Goal: Task Accomplishment & Management: Use online tool/utility

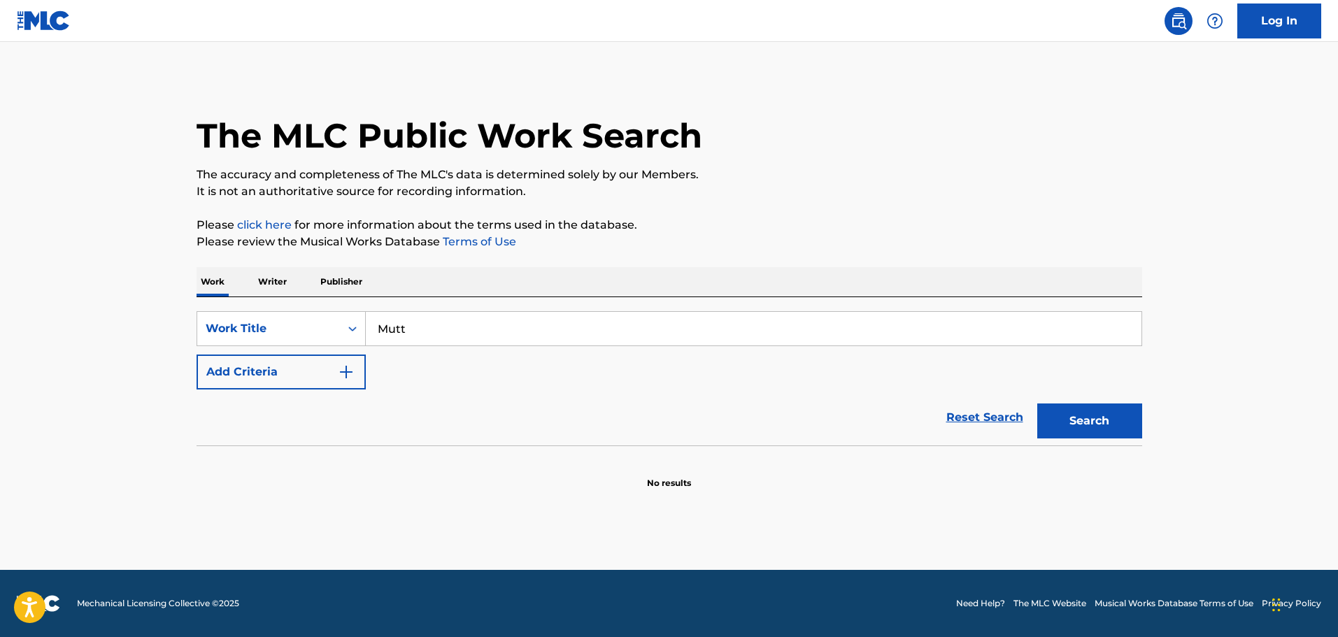
click at [1081, 422] on button "Search" at bounding box center [1089, 421] width 105 height 35
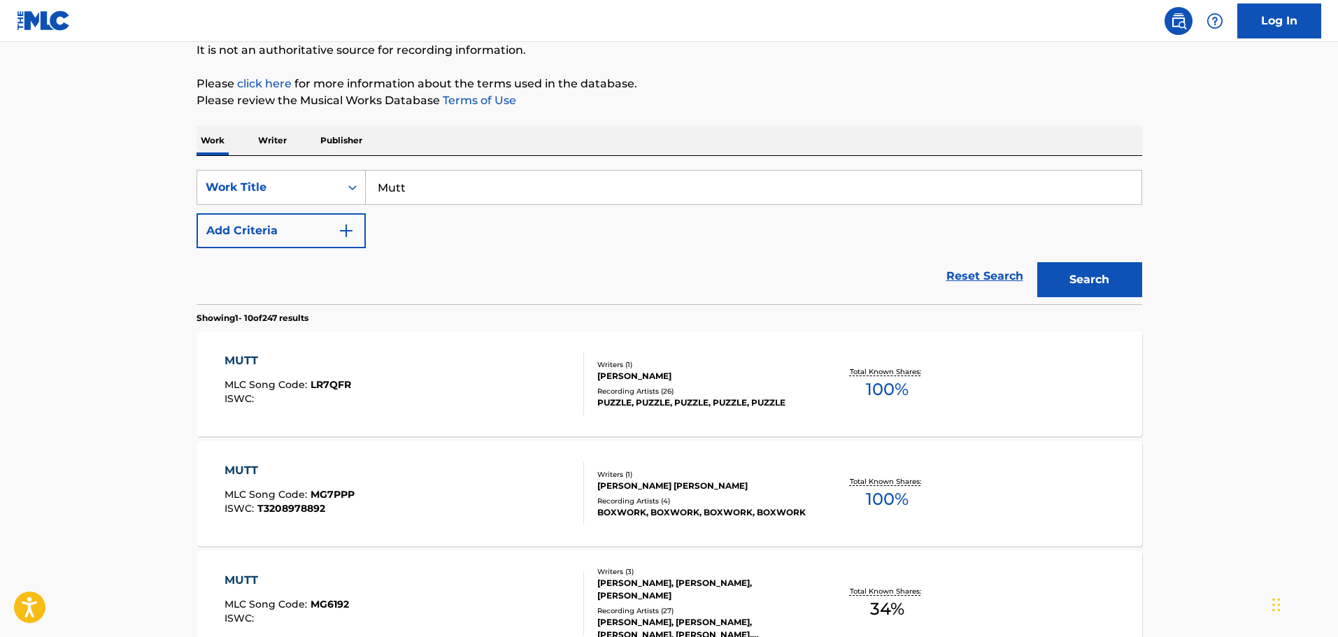
scroll to position [70, 0]
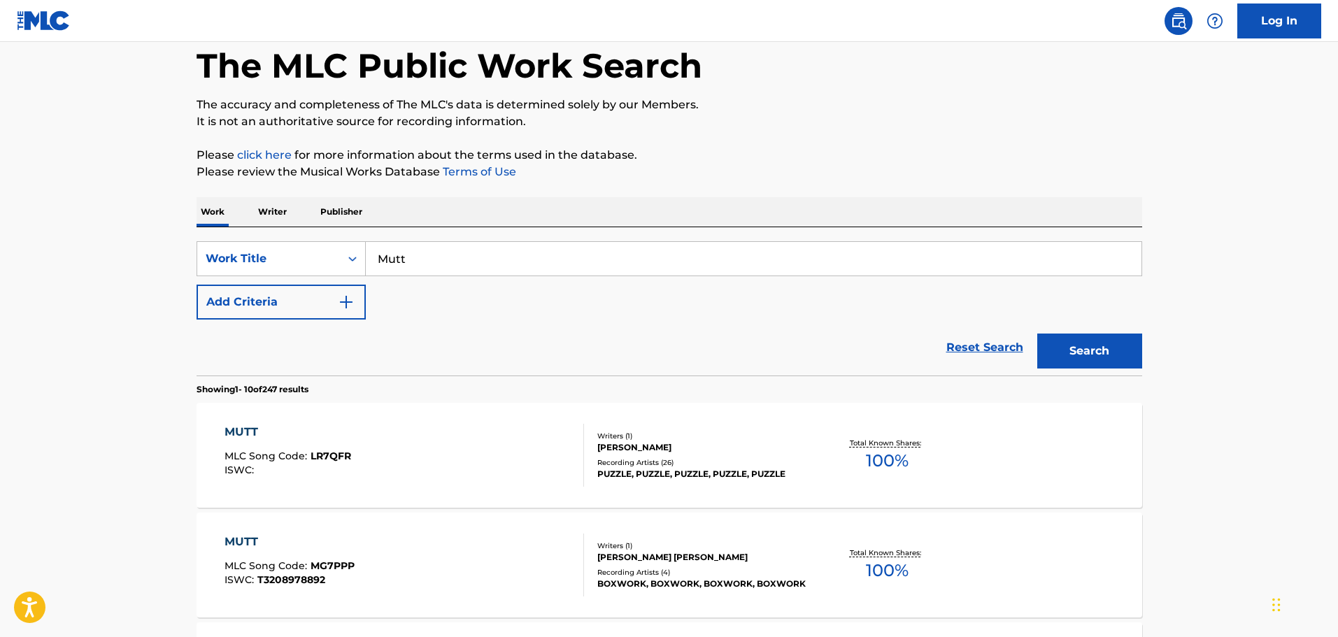
click at [339, 297] on img "Search Form" at bounding box center [346, 302] width 17 height 17
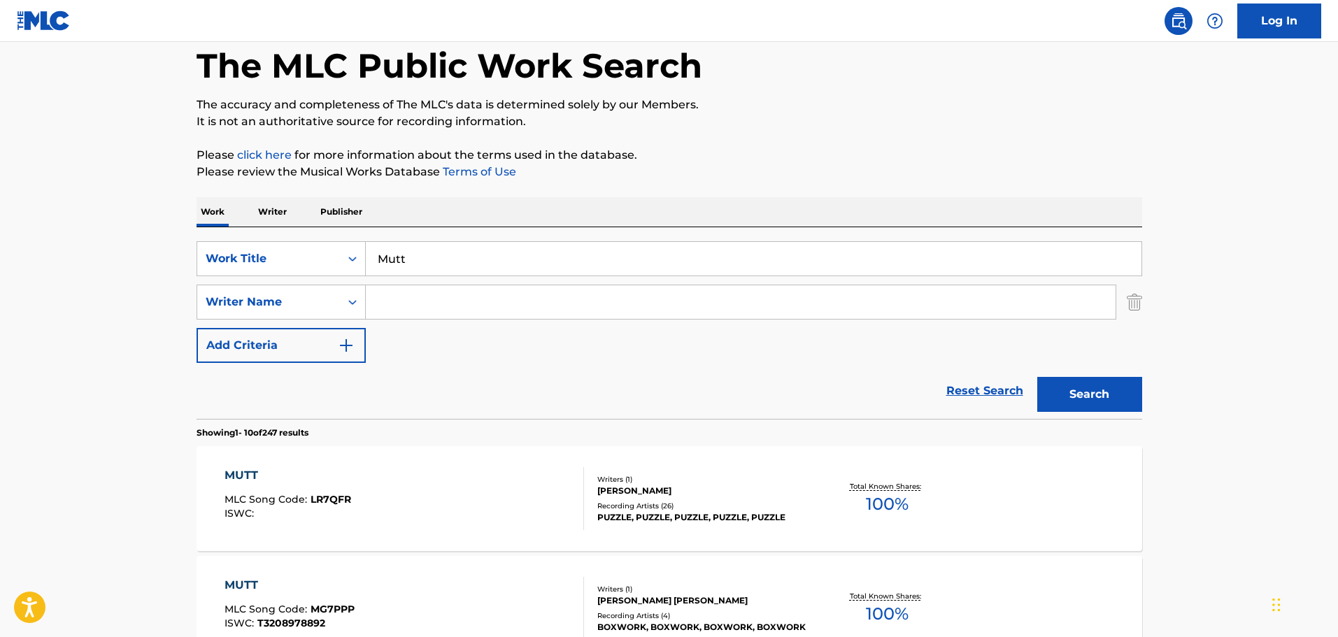
click at [377, 298] on input "Search Form" at bounding box center [741, 302] width 750 height 34
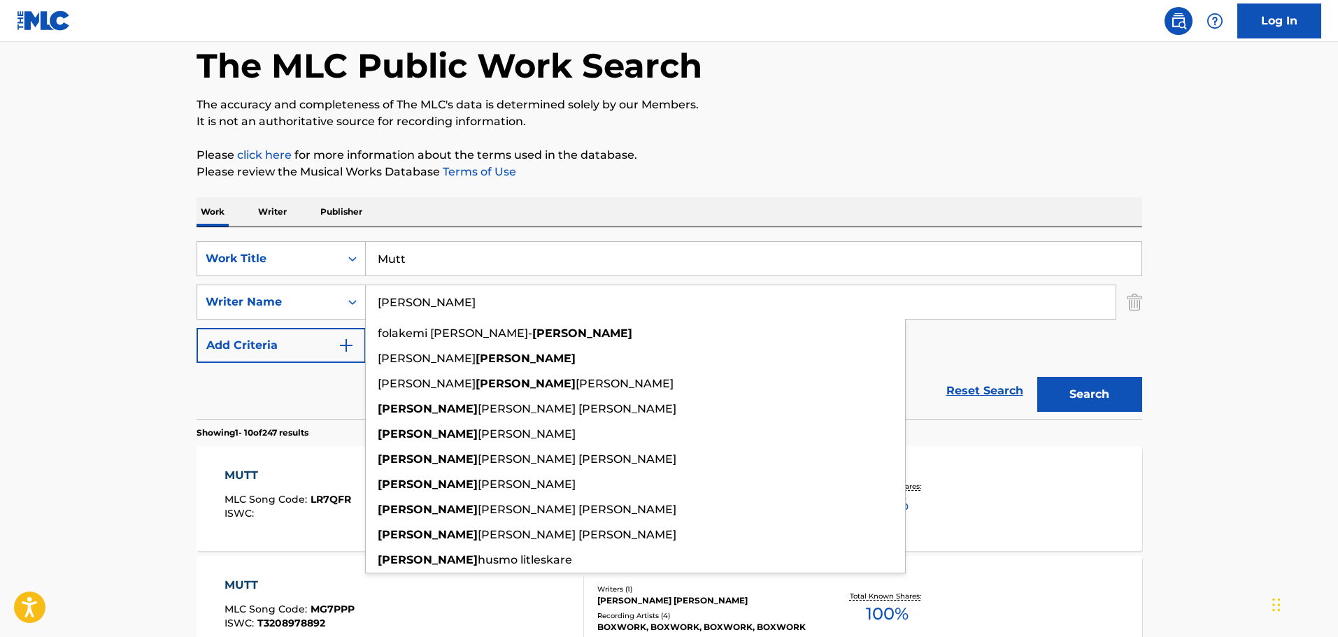
type input "[PERSON_NAME]"
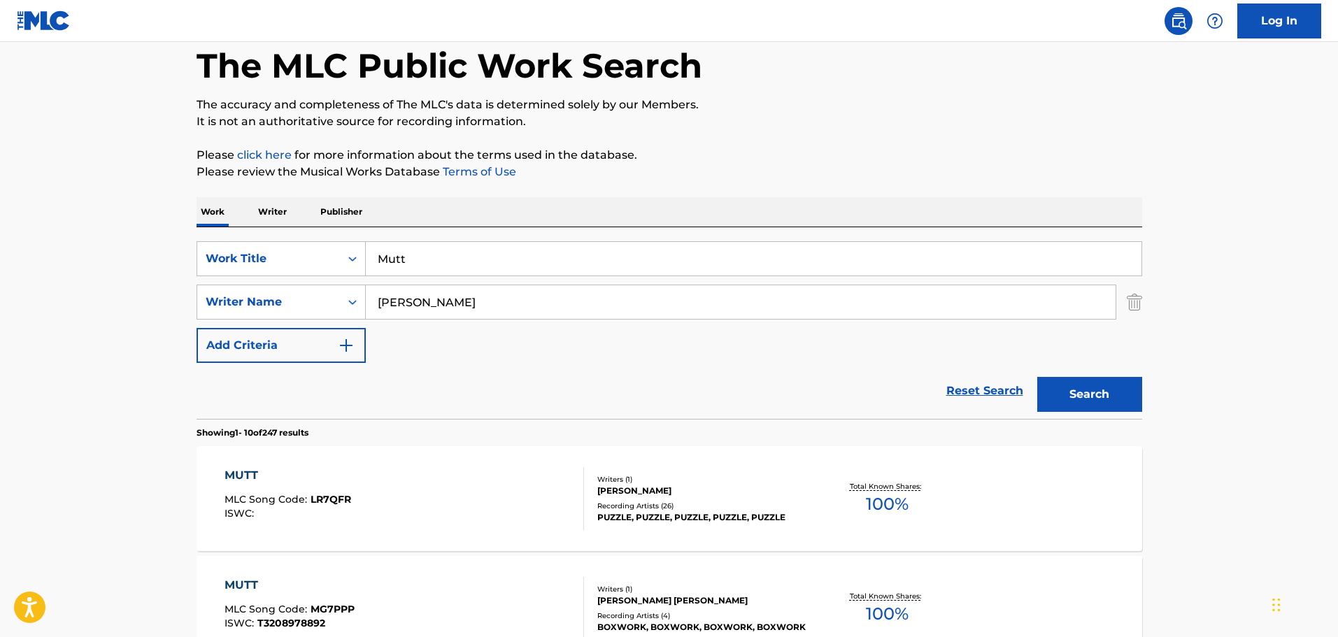
click at [1095, 389] on button "Search" at bounding box center [1089, 394] width 105 height 35
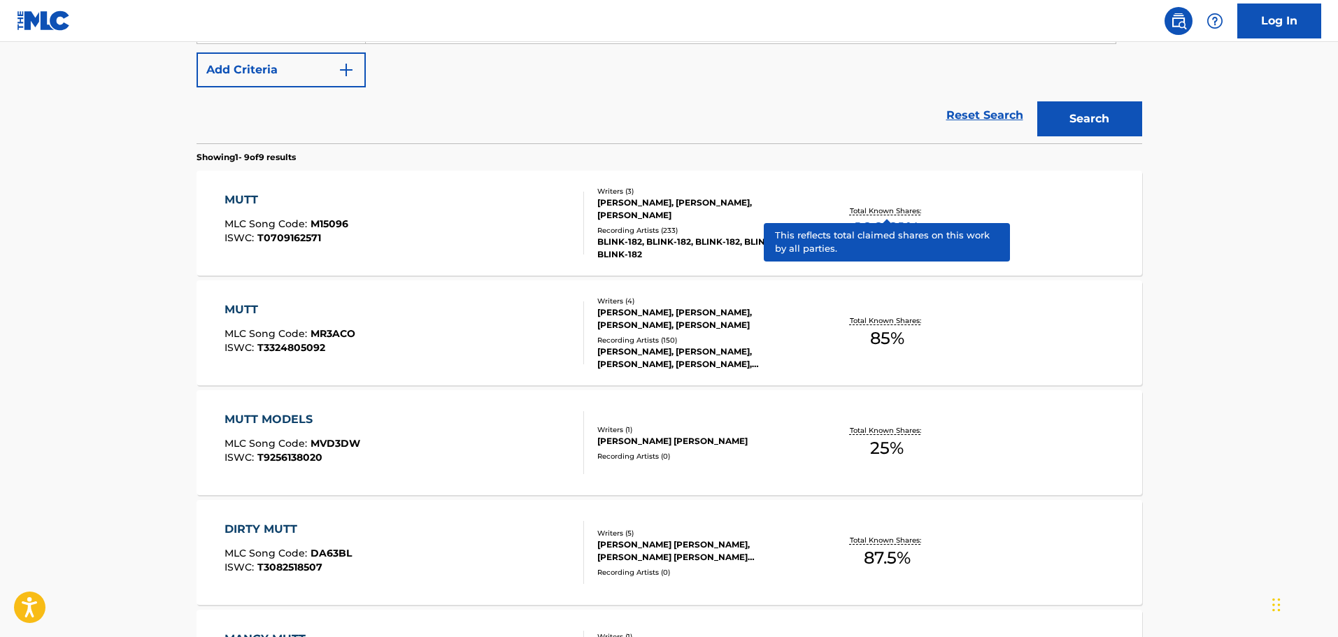
scroll to position [350, 0]
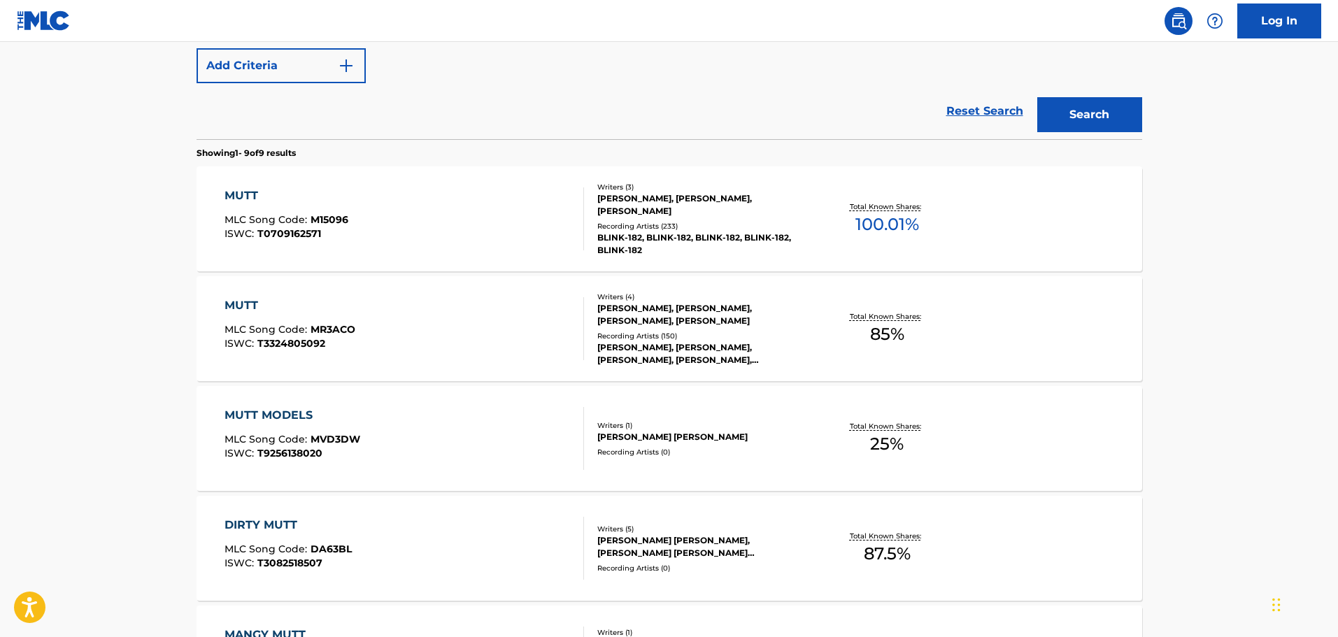
click at [691, 313] on div "[PERSON_NAME], [PERSON_NAME], [PERSON_NAME], [PERSON_NAME]" at bounding box center [702, 314] width 211 height 25
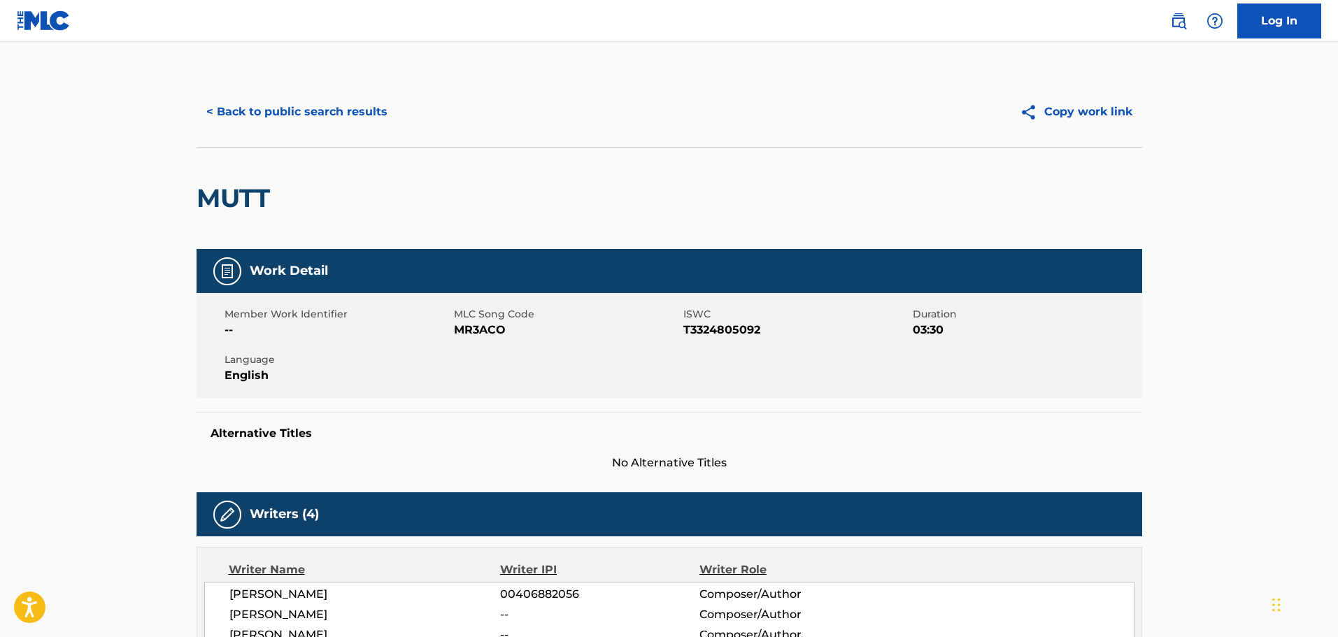
click at [265, 111] on button "< Back to public search results" at bounding box center [297, 111] width 201 height 35
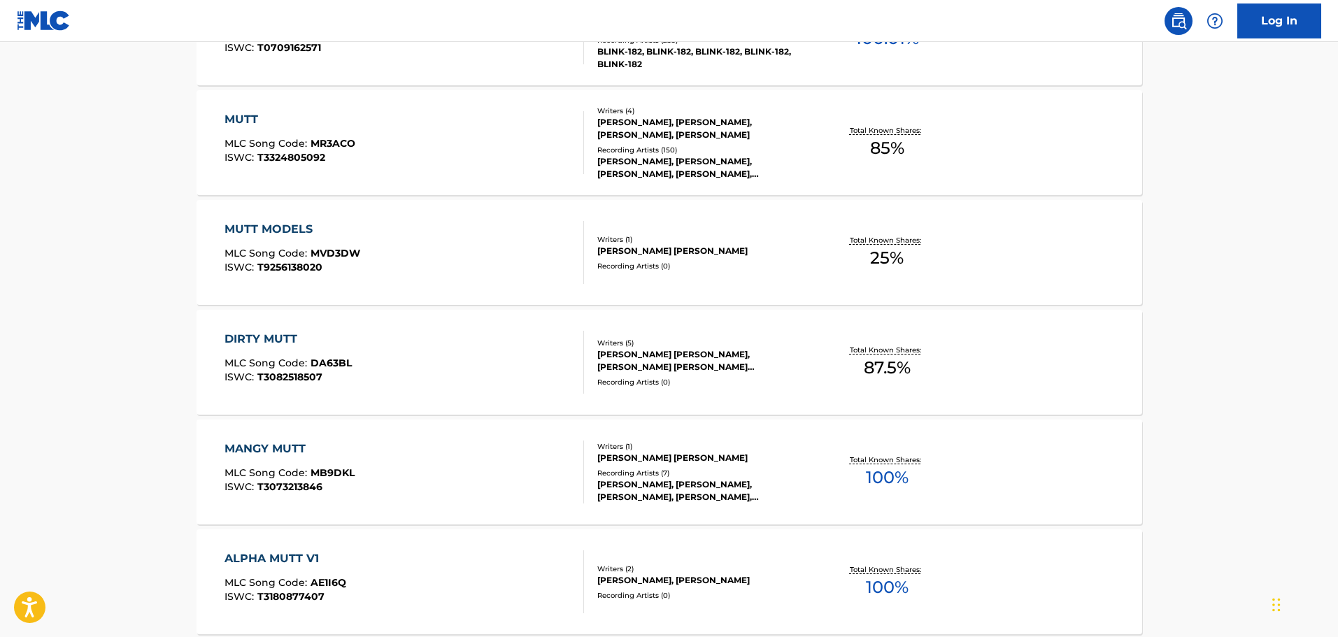
scroll to position [429, 0]
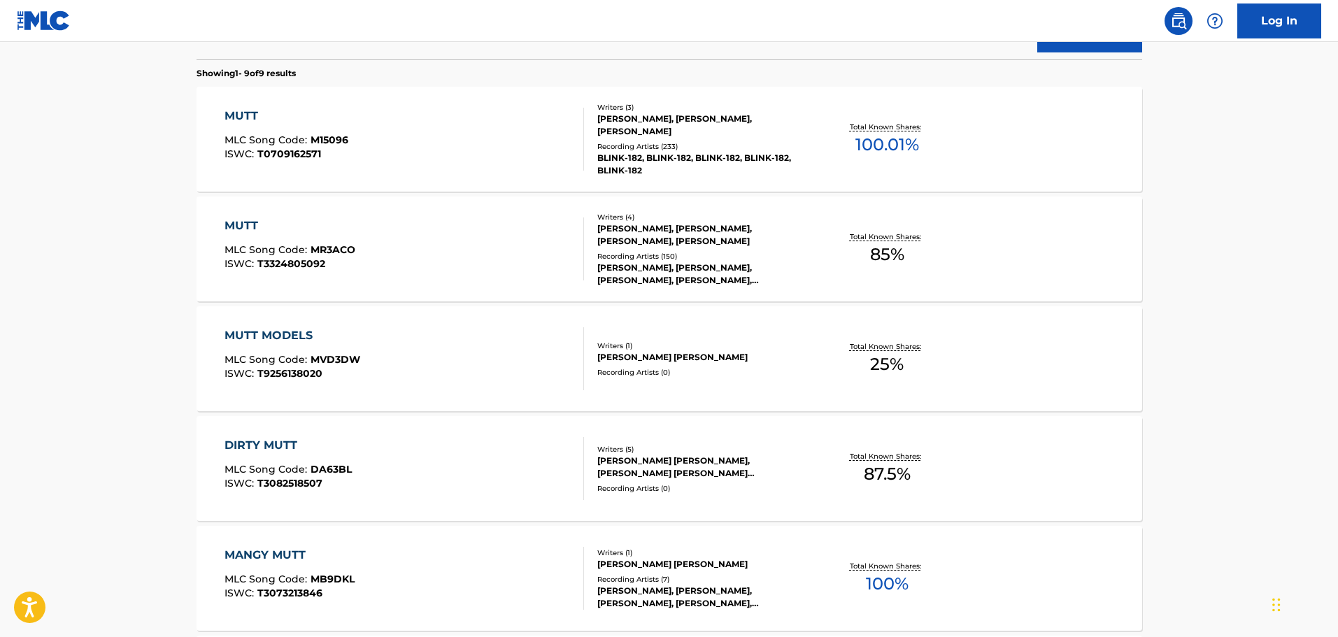
click at [661, 232] on div "[PERSON_NAME], [PERSON_NAME], [PERSON_NAME], [PERSON_NAME]" at bounding box center [702, 234] width 211 height 25
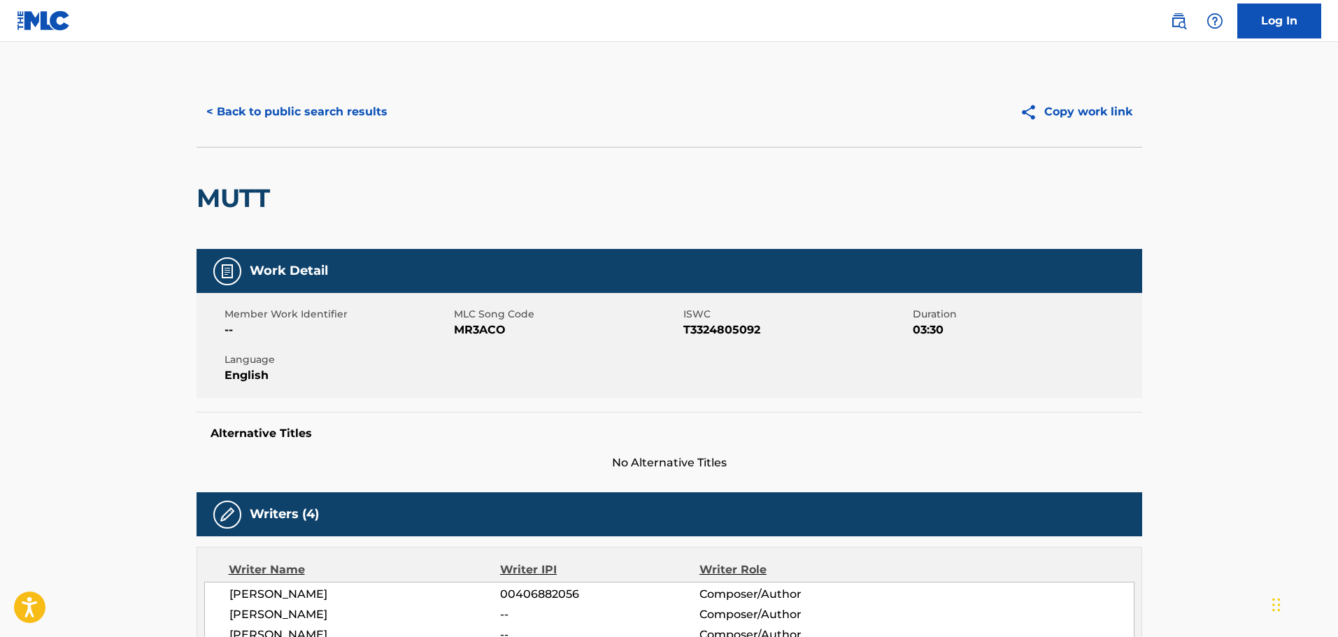
click at [301, 109] on button "< Back to public search results" at bounding box center [297, 111] width 201 height 35
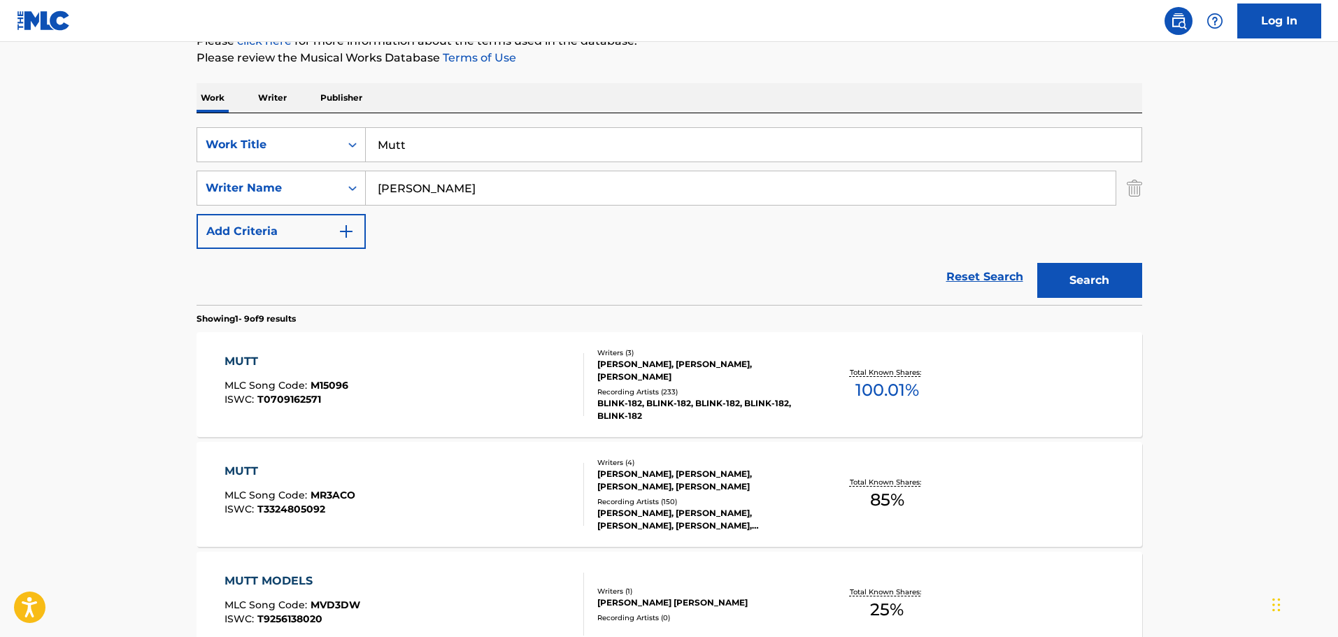
scroll to position [229, 0]
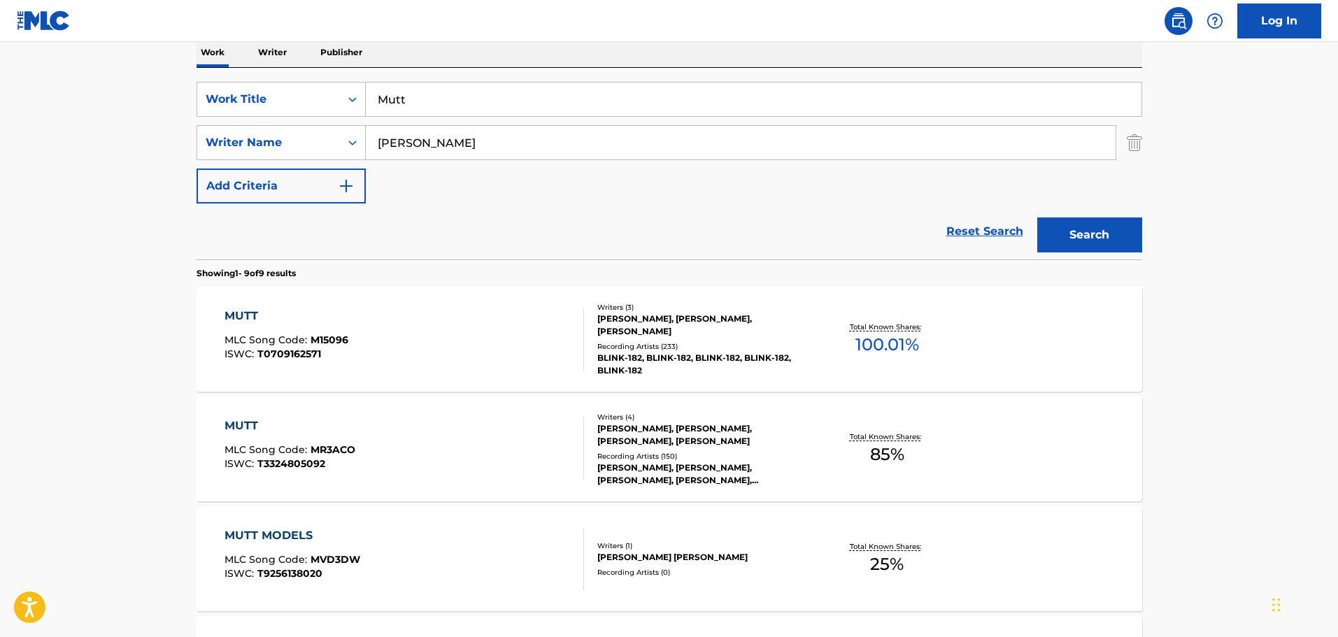
click at [375, 140] on input "[PERSON_NAME]" at bounding box center [741, 143] width 750 height 34
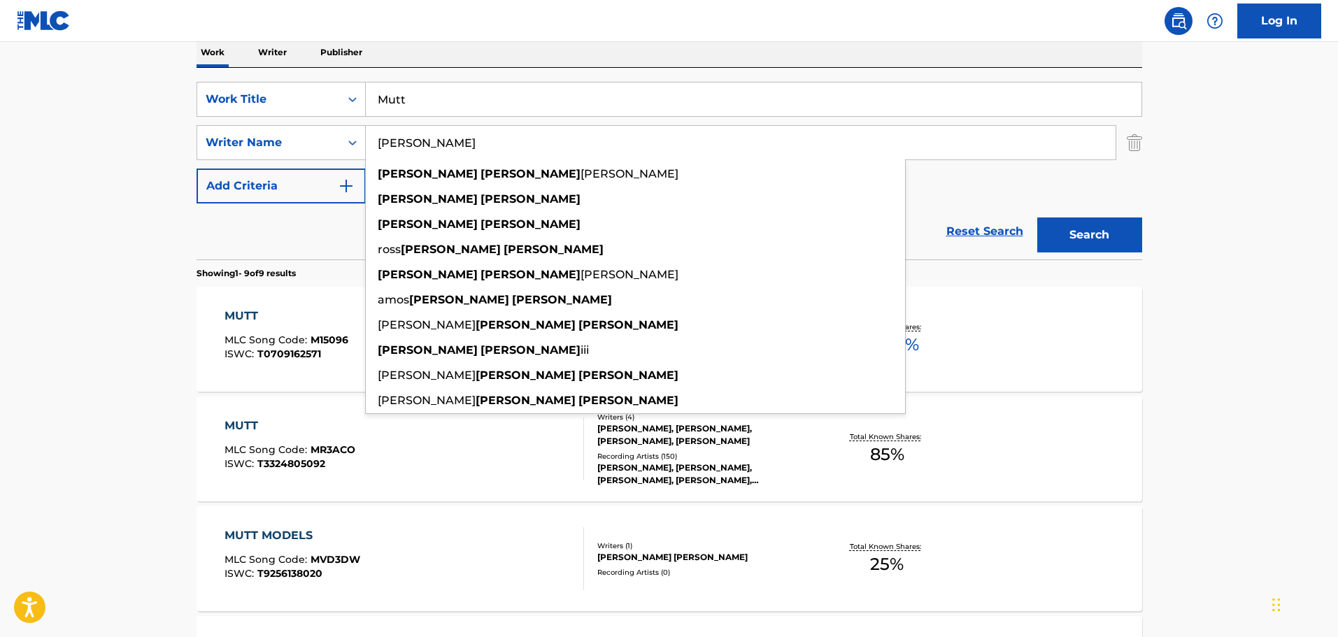
click at [438, 146] on input "[PERSON_NAME]" at bounding box center [741, 143] width 750 height 34
type input "[PERSON_NAME]"
click at [984, 178] on div "SearchWithCriteria2edd5906-ea0a-409a-8c18-ecd120b91673 Work Title Mutt SearchWi…" at bounding box center [670, 143] width 946 height 122
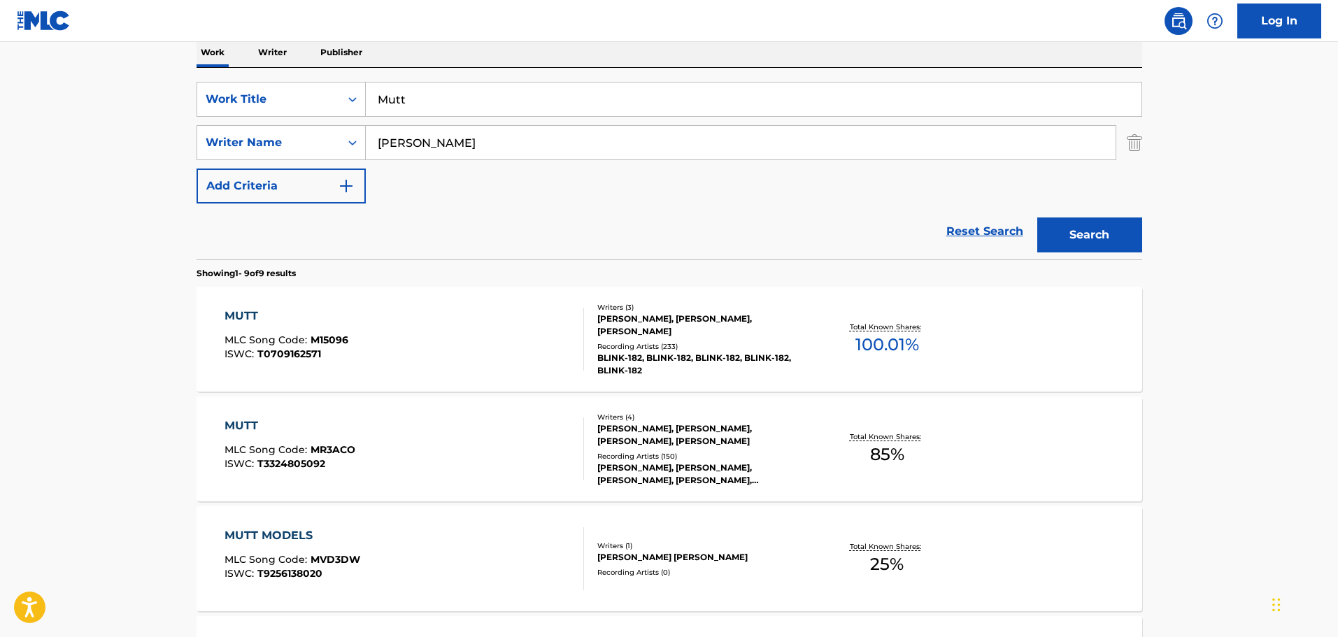
click at [1093, 234] on button "Search" at bounding box center [1089, 235] width 105 height 35
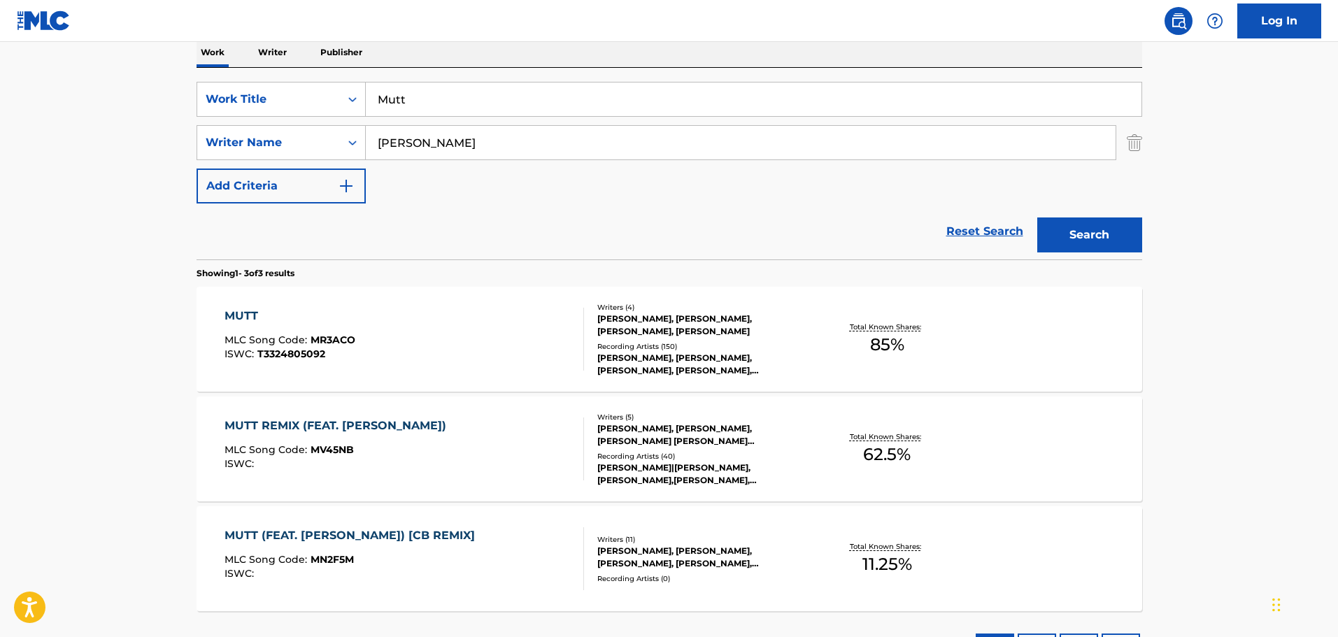
click at [707, 344] on div "Recording Artists ( 150 )" at bounding box center [702, 346] width 211 height 10
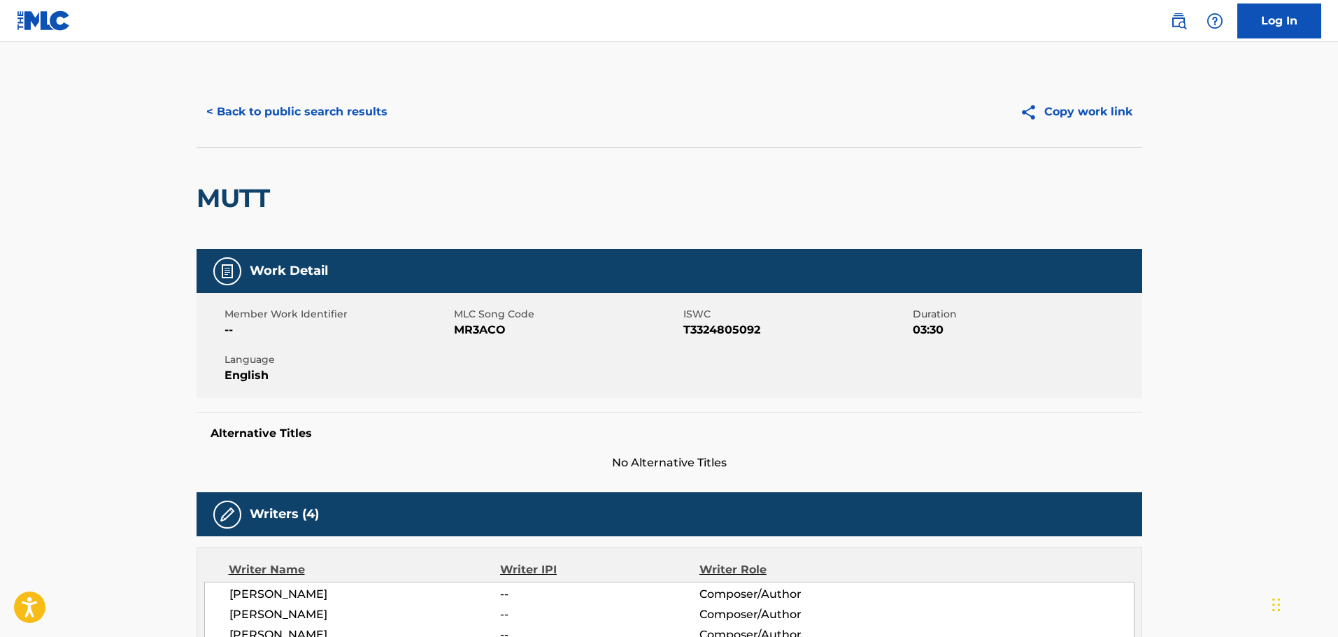
click at [237, 115] on button "< Back to public search results" at bounding box center [297, 111] width 201 height 35
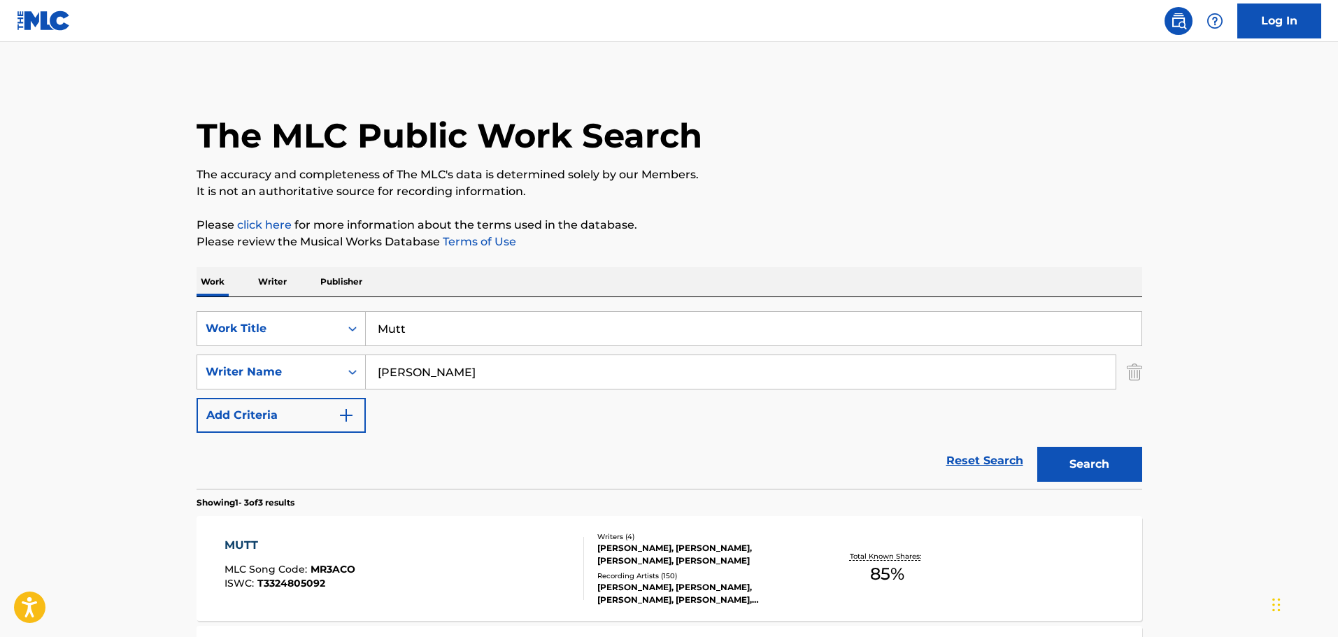
scroll to position [229, 0]
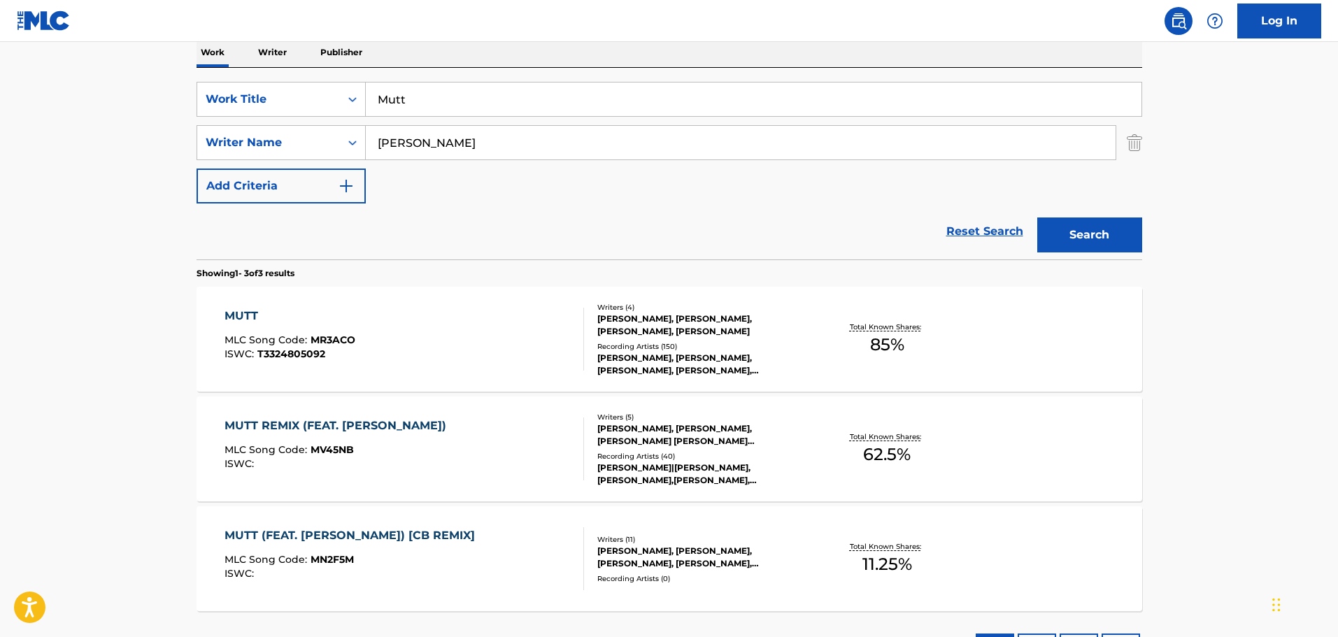
click at [687, 428] on div "[PERSON_NAME], [PERSON_NAME], [PERSON_NAME] [PERSON_NAME] [PERSON_NAME], [PERSO…" at bounding box center [702, 434] width 211 height 25
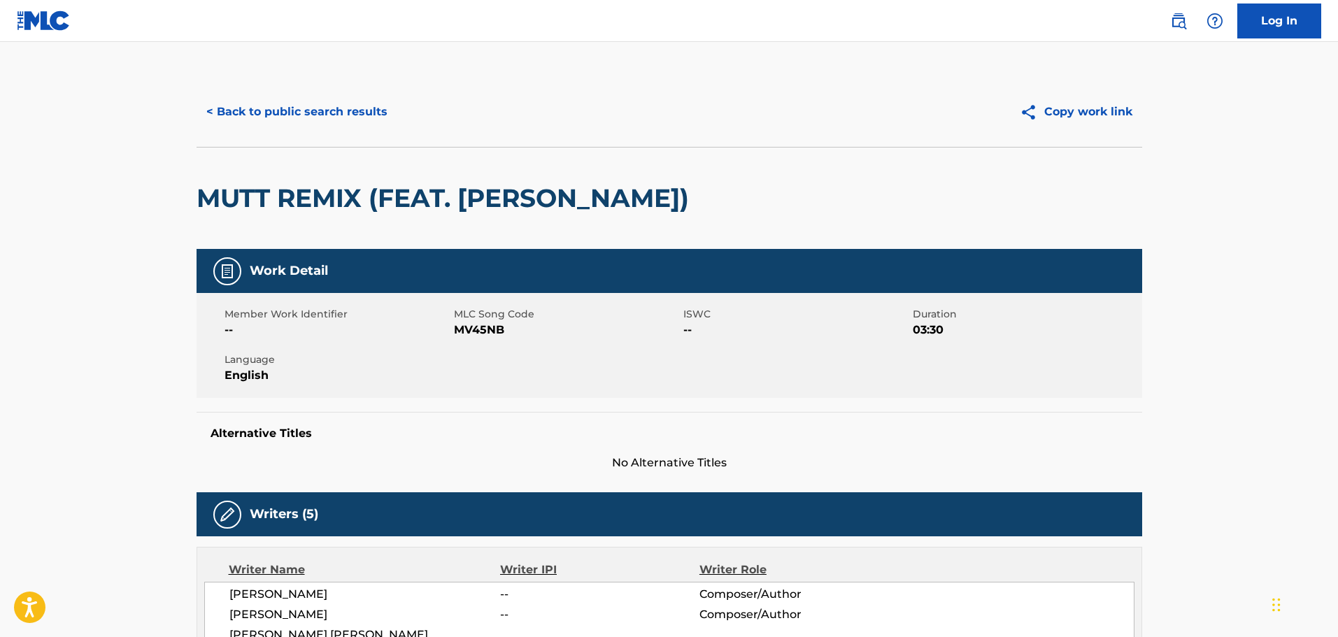
click at [313, 106] on button "< Back to public search results" at bounding box center [297, 111] width 201 height 35
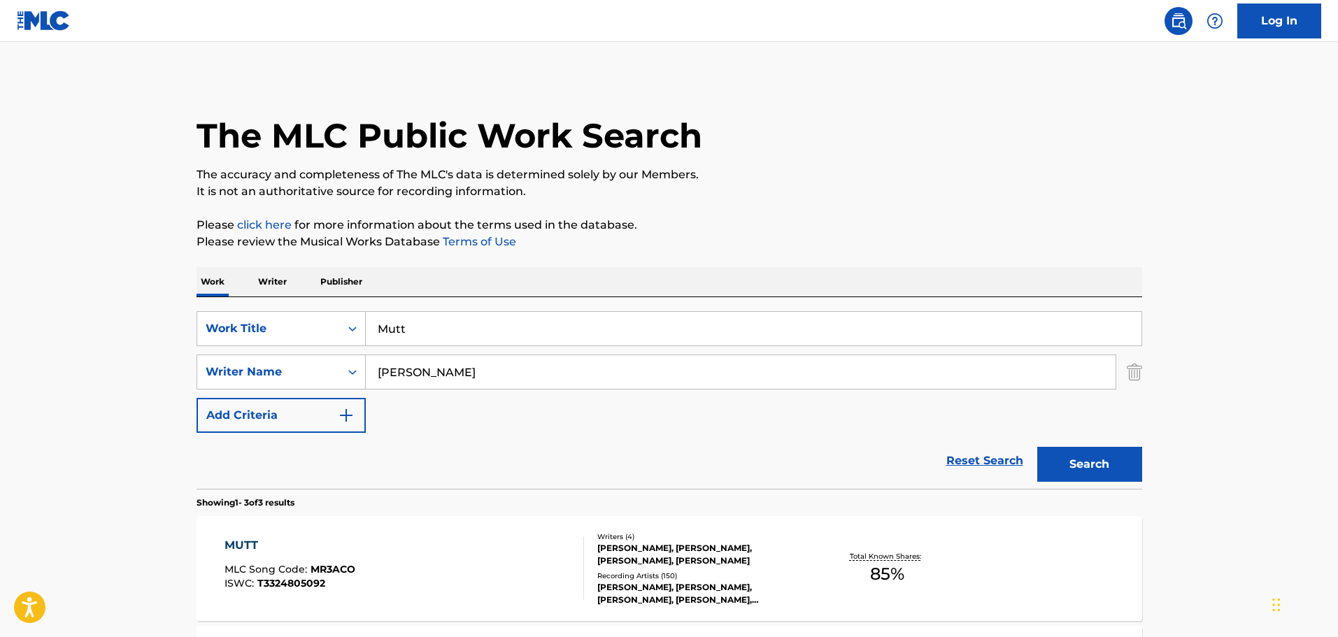
scroll to position [229, 0]
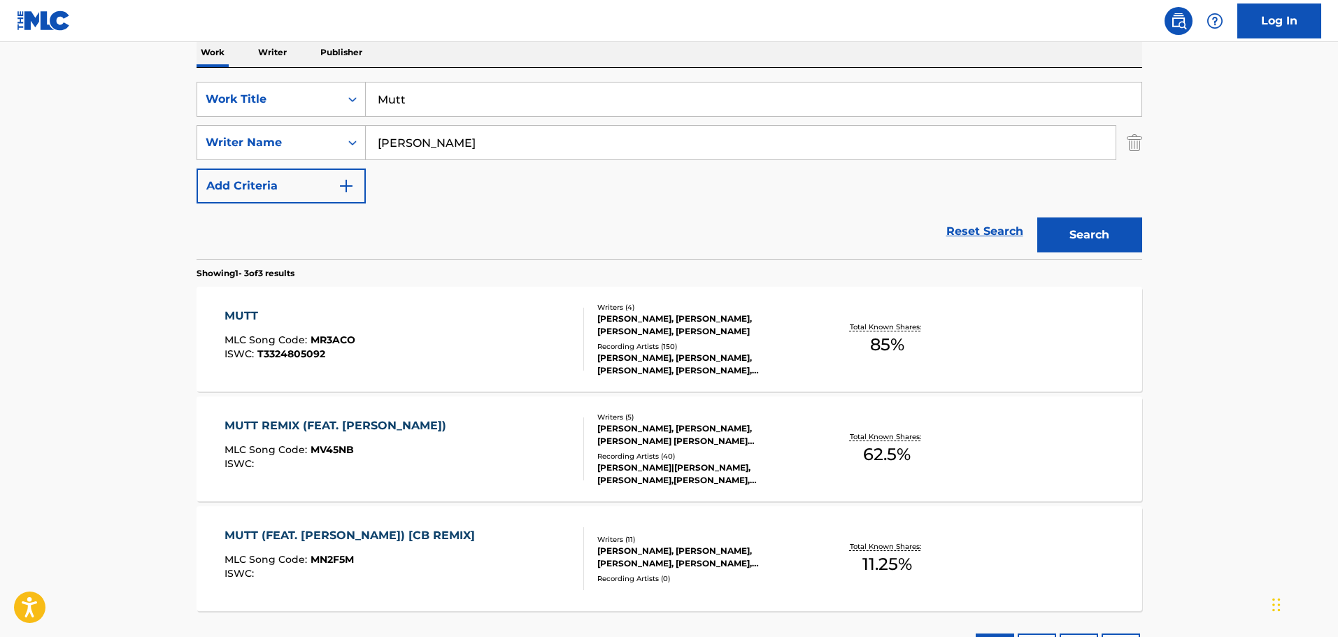
click at [705, 341] on div "Recording Artists ( 150 )" at bounding box center [702, 346] width 211 height 10
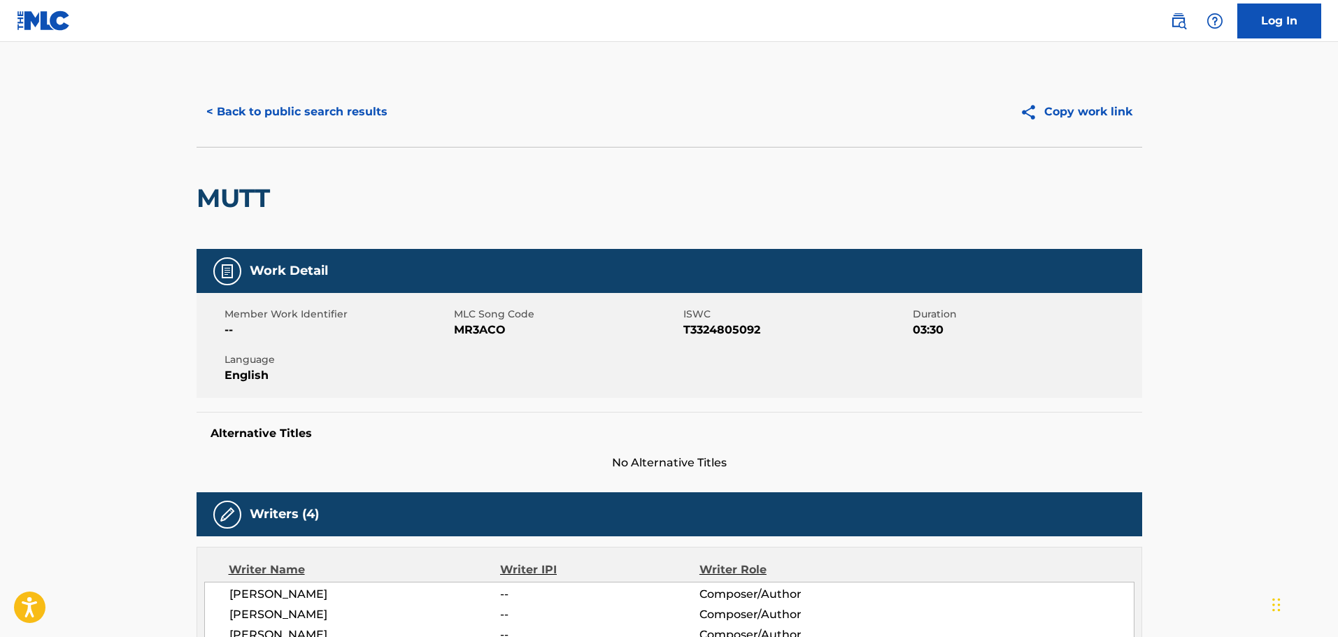
click at [334, 109] on button "< Back to public search results" at bounding box center [297, 111] width 201 height 35
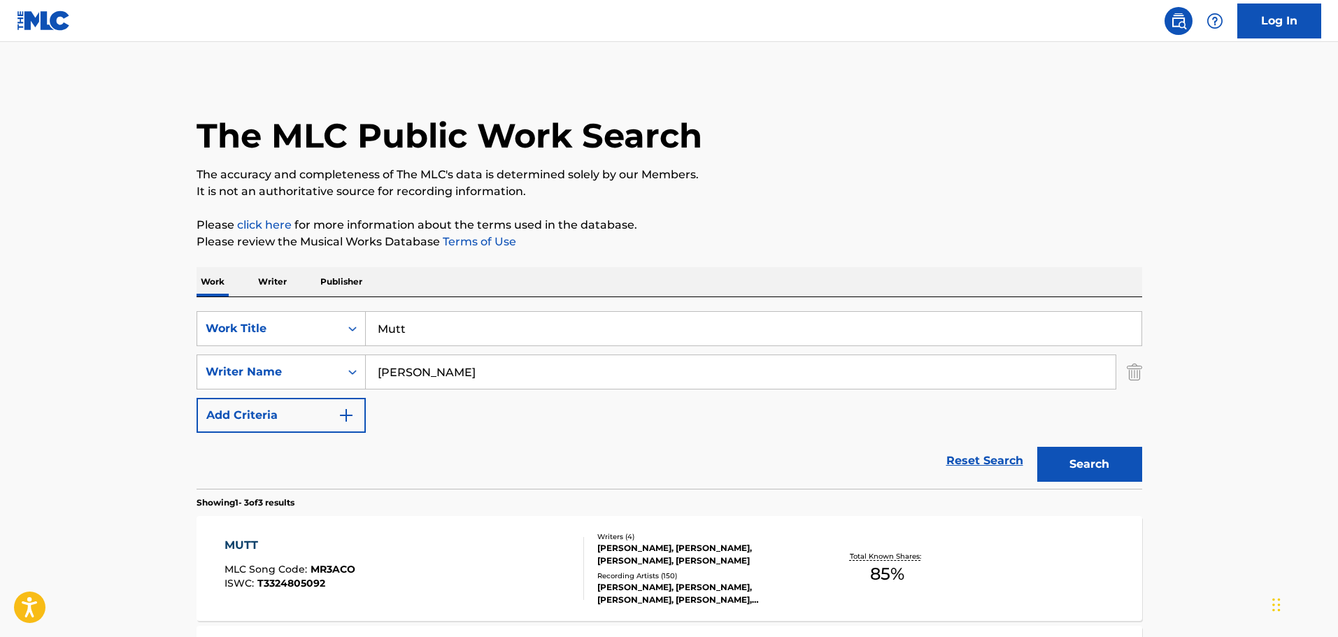
click at [1265, 25] on link "Log In" at bounding box center [1279, 20] width 84 height 35
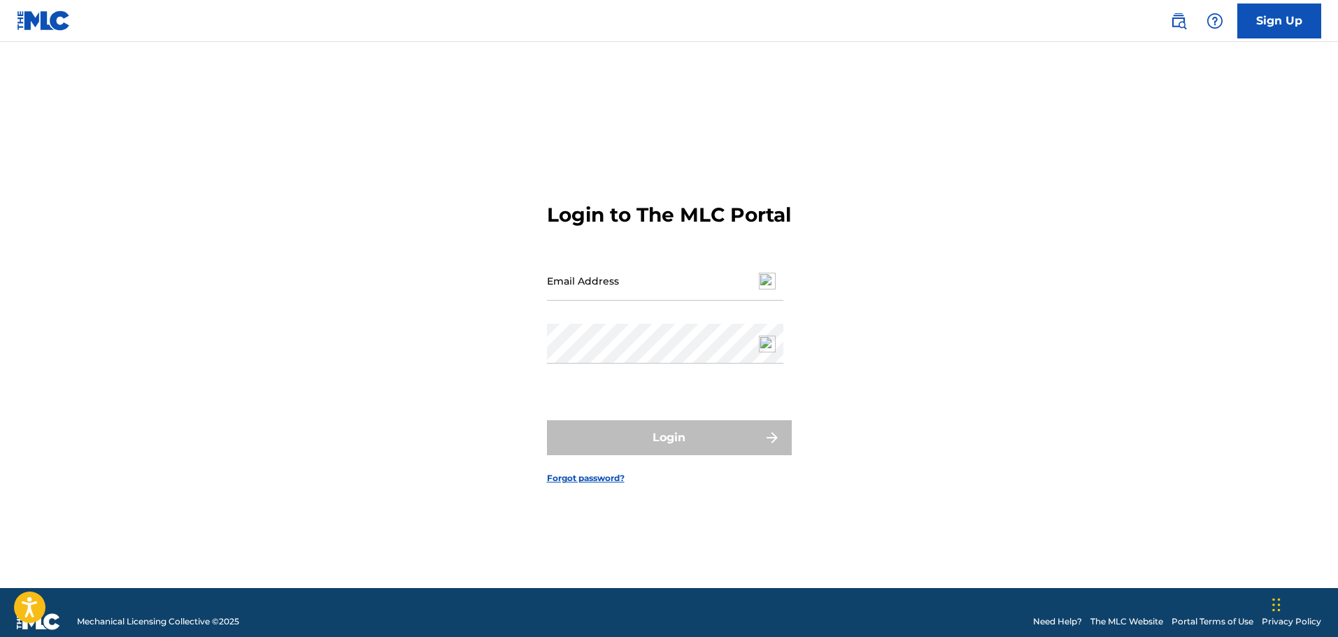
type input "[EMAIL_ADDRESS][DOMAIN_NAME]"
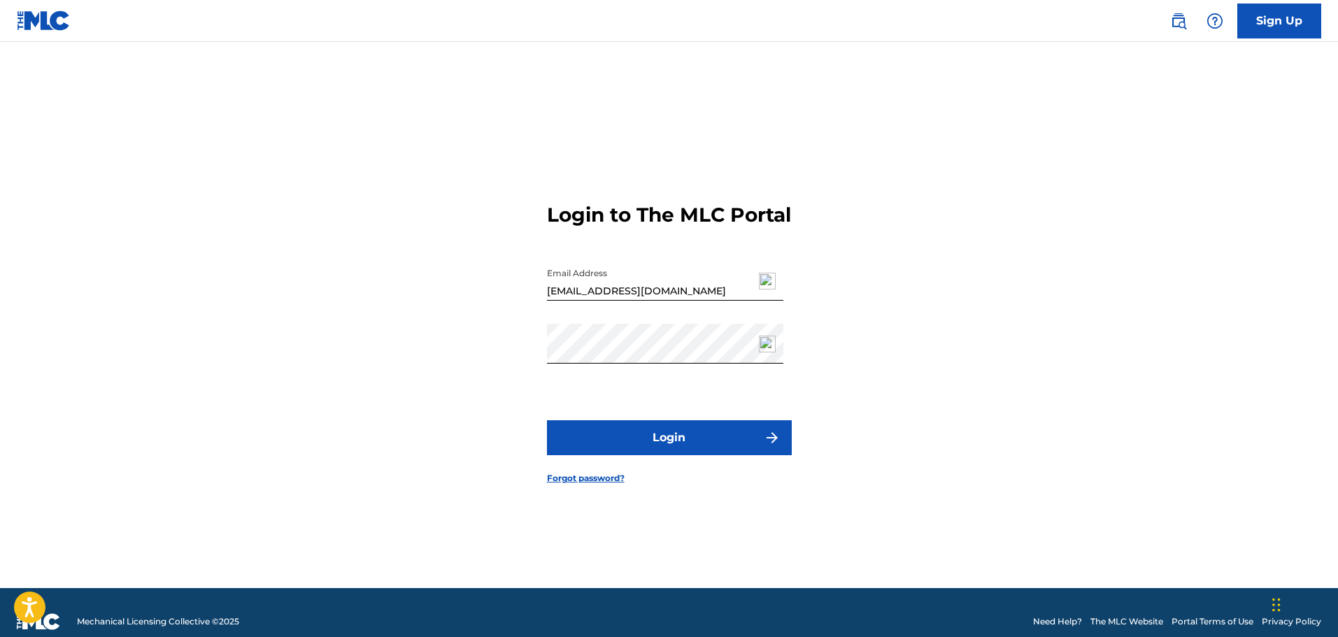
click at [669, 446] on button "Login" at bounding box center [669, 437] width 245 height 35
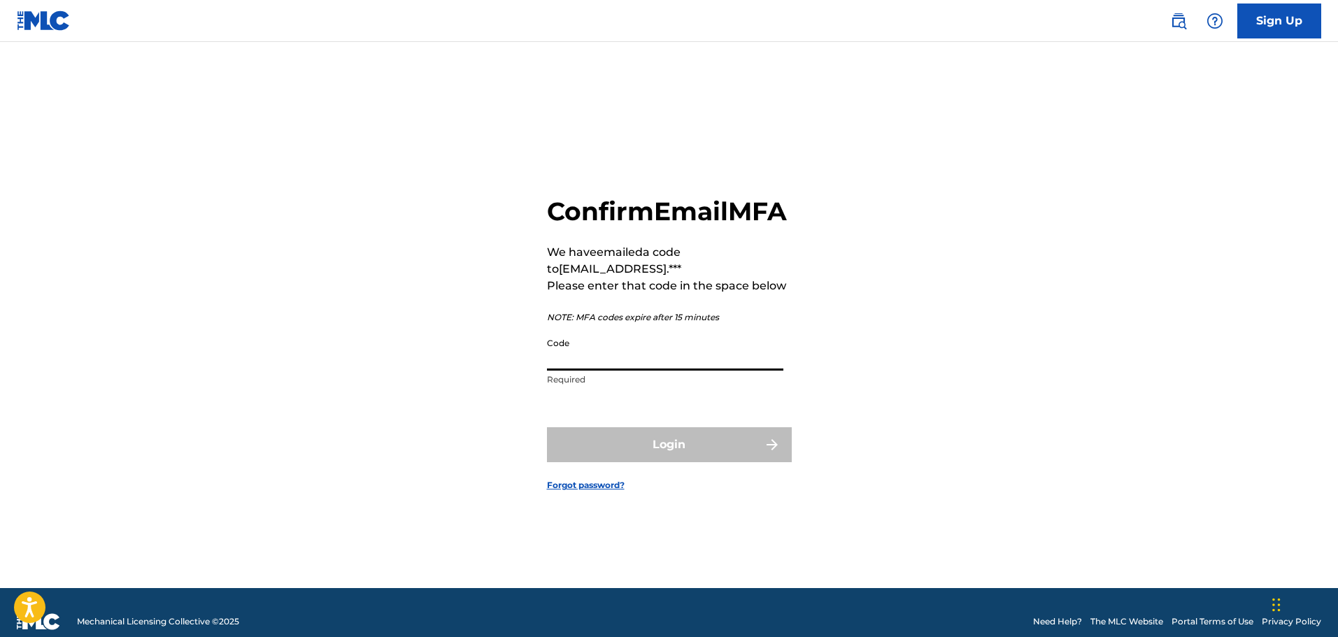
click at [593, 371] on input "Code" at bounding box center [665, 351] width 236 height 40
paste input "257737"
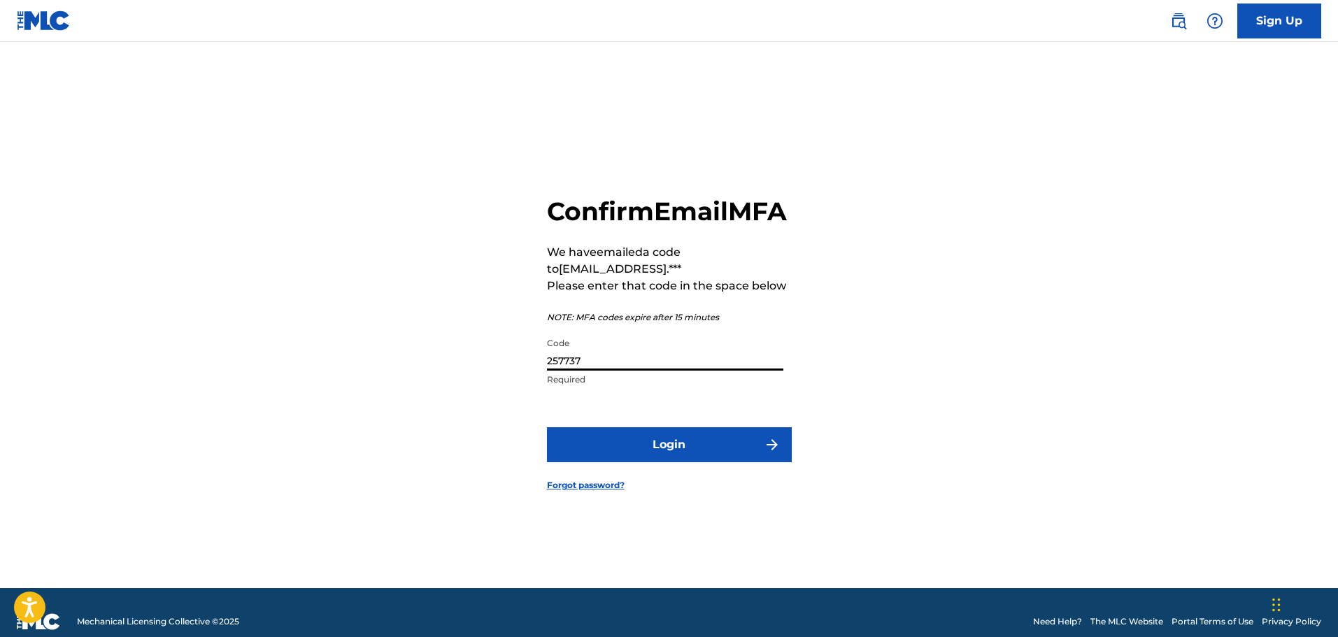
type input "257737"
click at [711, 462] on button "Login" at bounding box center [669, 444] width 245 height 35
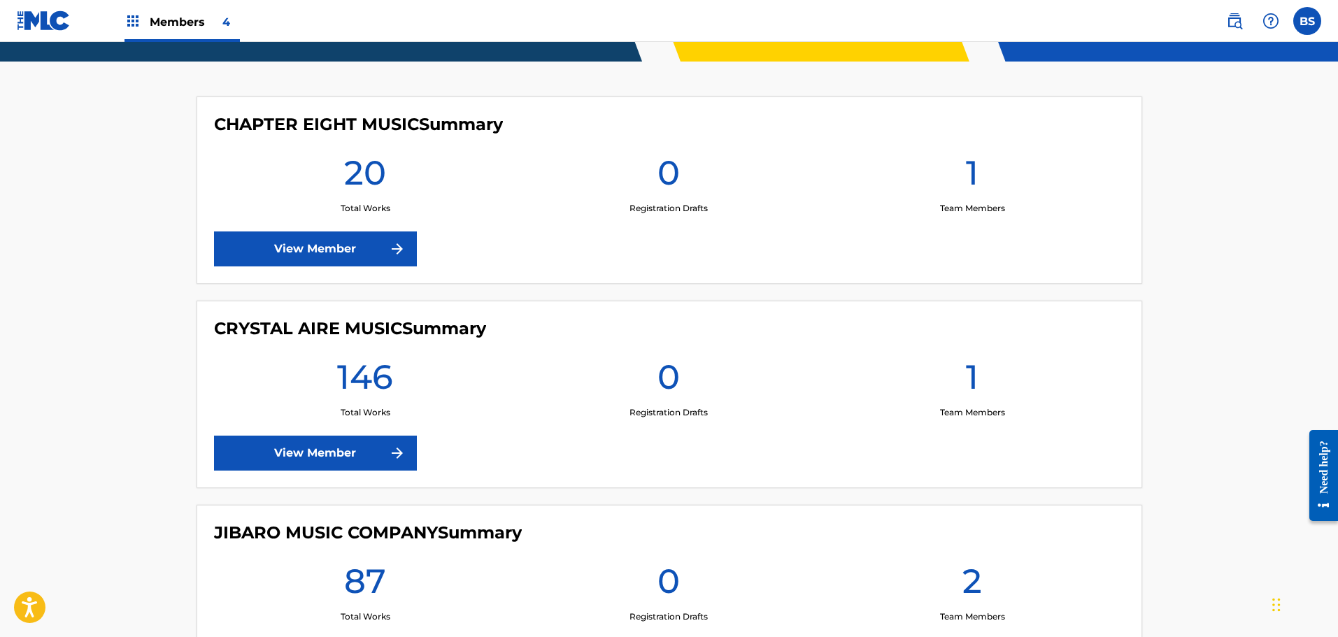
scroll to position [350, 0]
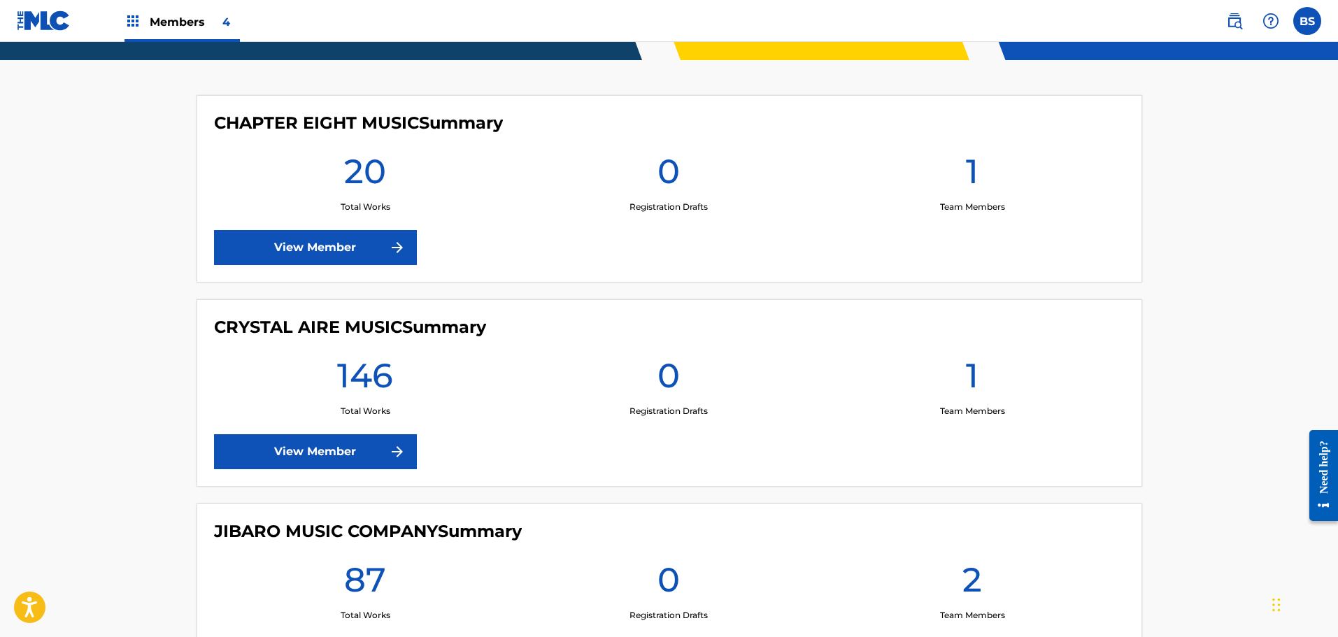
click at [322, 248] on link "View Member" at bounding box center [315, 247] width 203 height 35
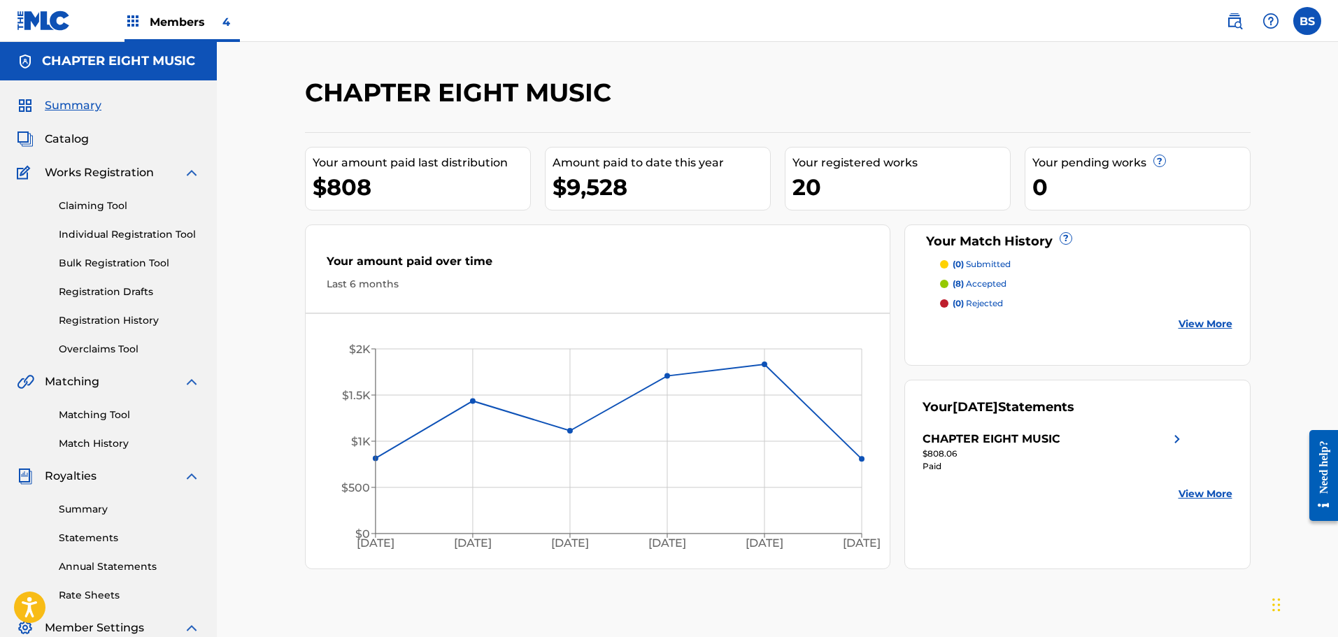
click at [79, 415] on link "Matching Tool" at bounding box center [129, 415] width 141 height 15
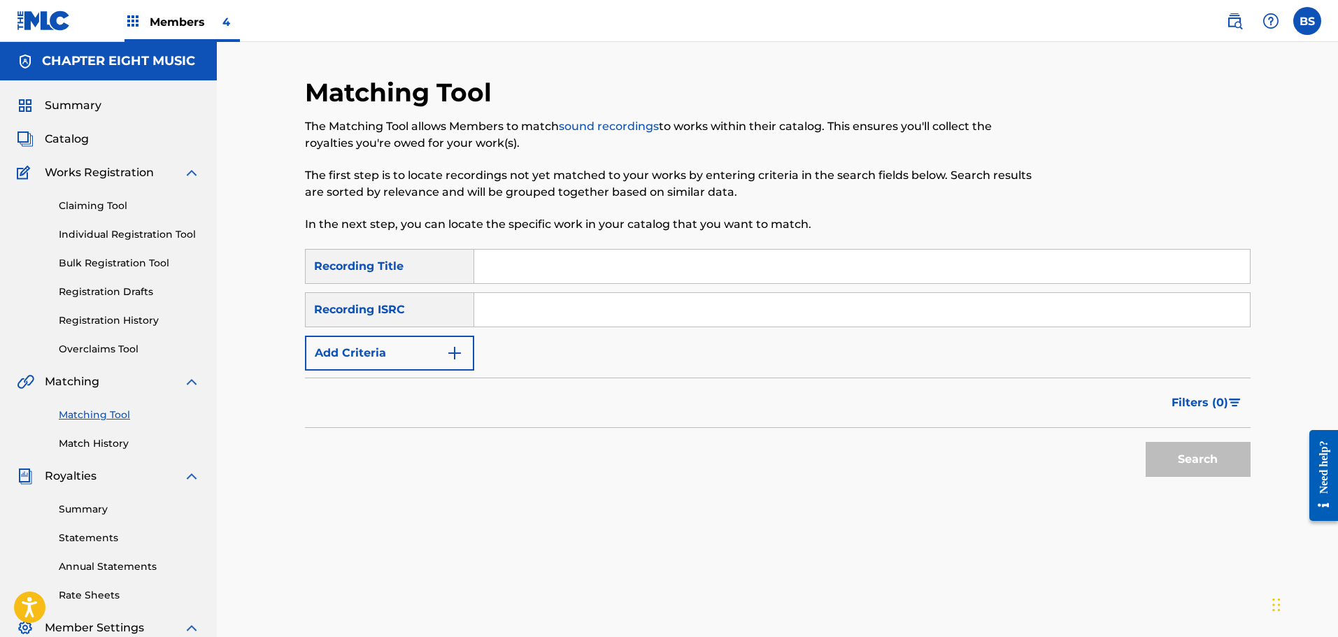
click at [504, 269] on input "Search Form" at bounding box center [862, 267] width 776 height 34
type input "Mutt"
click at [1220, 451] on button "Search" at bounding box center [1198, 459] width 105 height 35
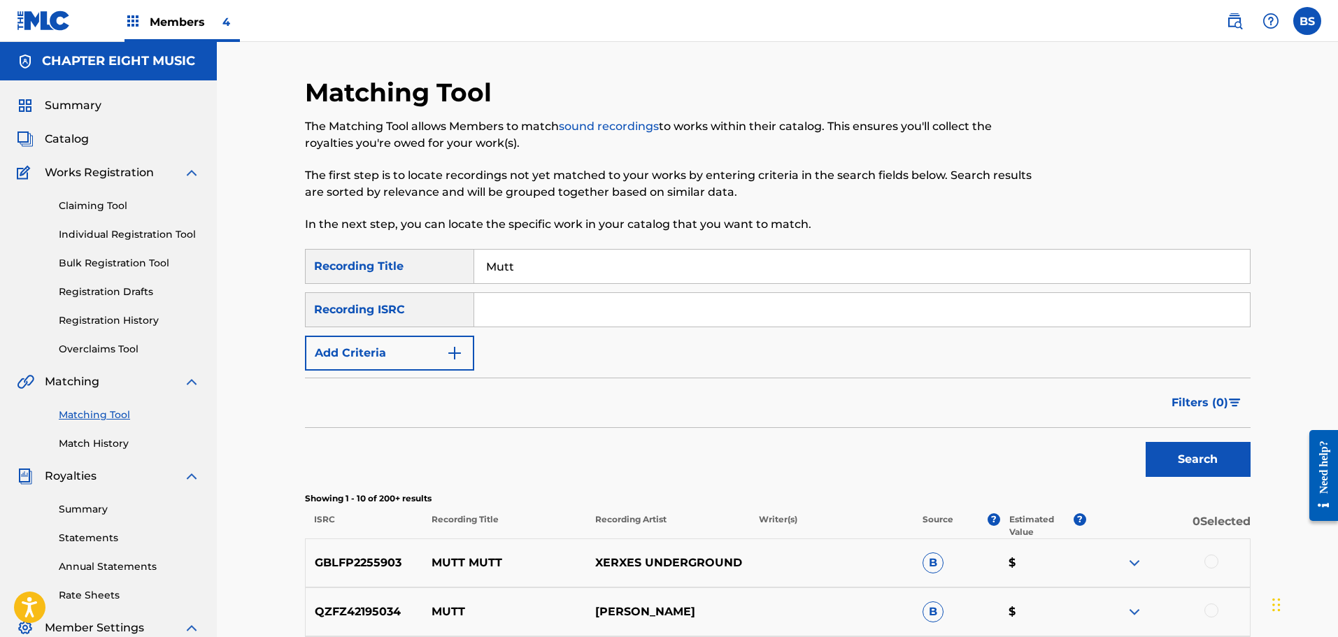
click at [495, 303] on input "Search Form" at bounding box center [862, 310] width 776 height 34
click at [463, 360] on button "Add Criteria" at bounding box center [389, 353] width 169 height 35
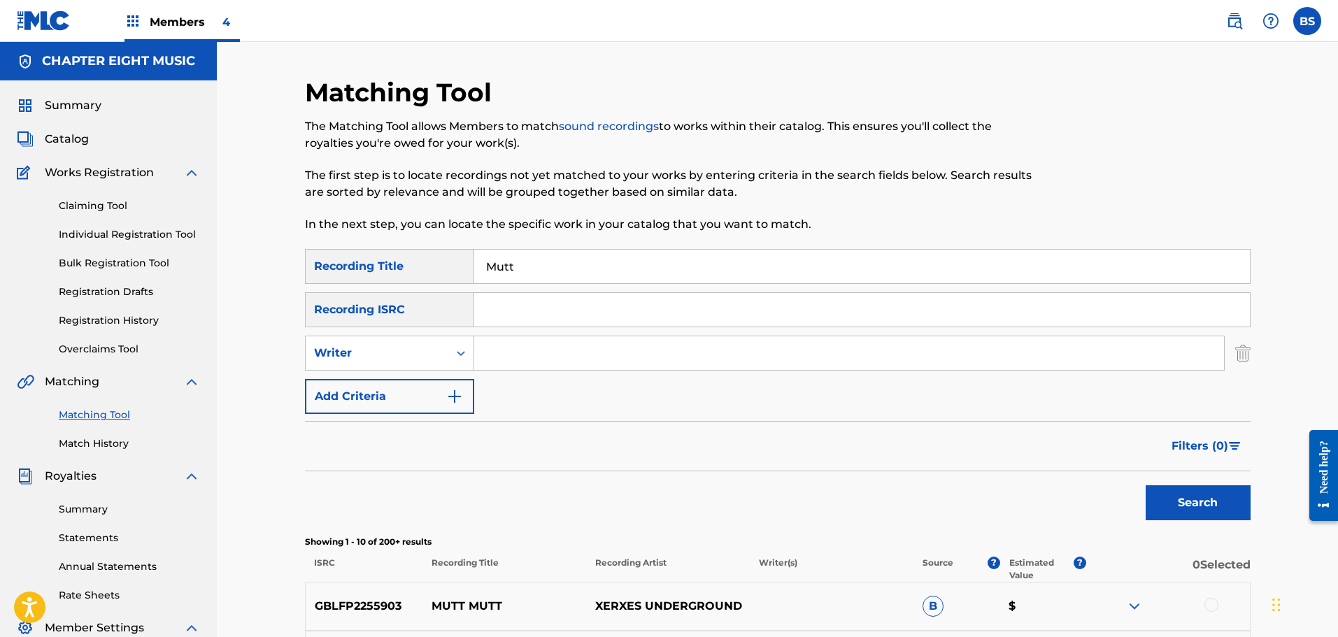
click at [513, 355] on input "Search Form" at bounding box center [849, 353] width 750 height 34
type input "[PERSON_NAME]"
click at [1199, 520] on button "Search" at bounding box center [1198, 502] width 105 height 35
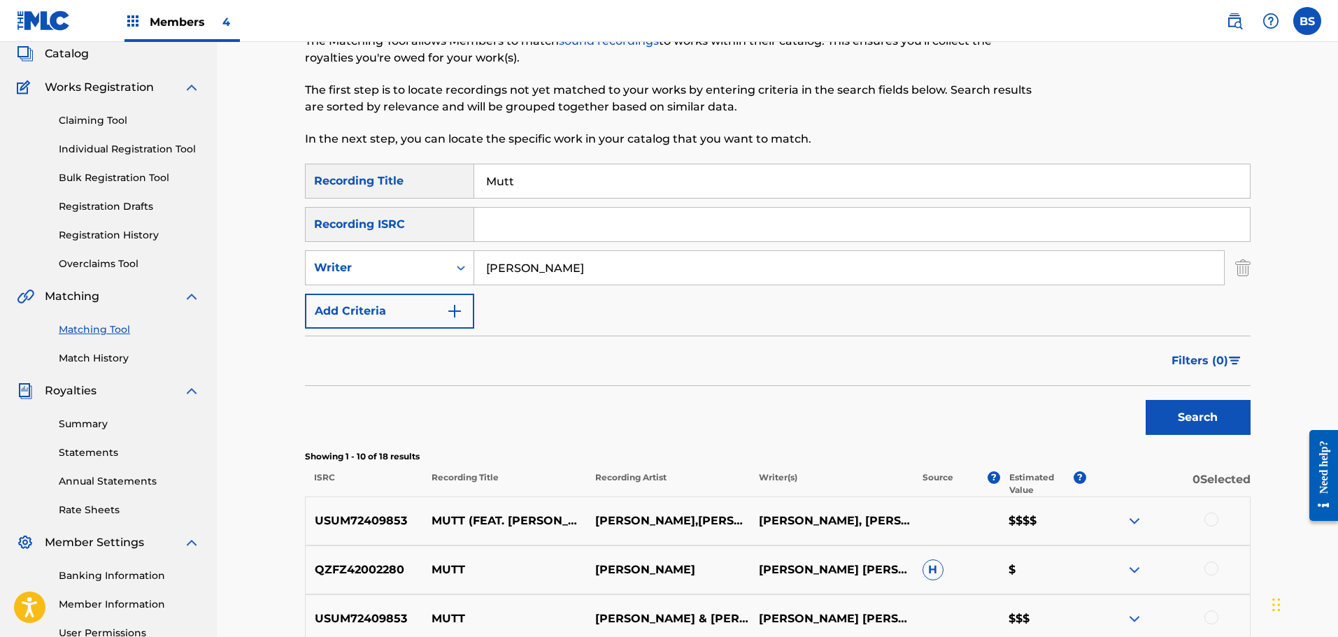
scroll to position [280, 0]
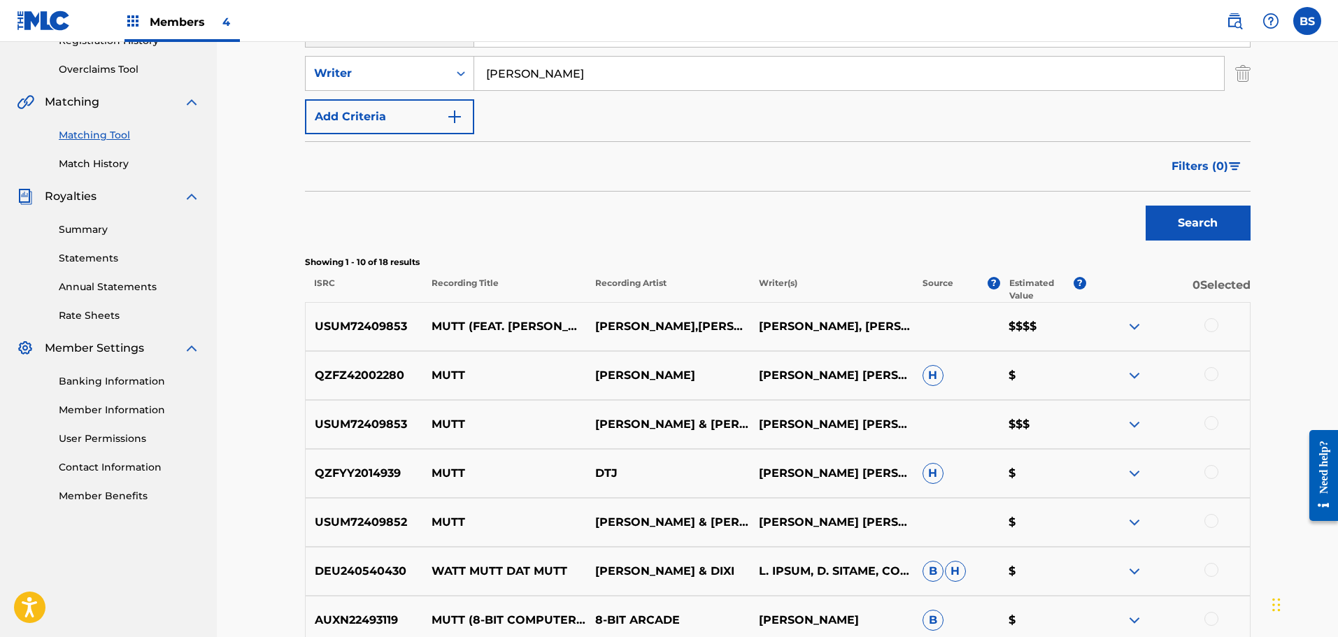
click at [692, 322] on p "[PERSON_NAME],[PERSON_NAME]" at bounding box center [668, 326] width 164 height 17
click at [1134, 327] on img at bounding box center [1134, 326] width 17 height 17
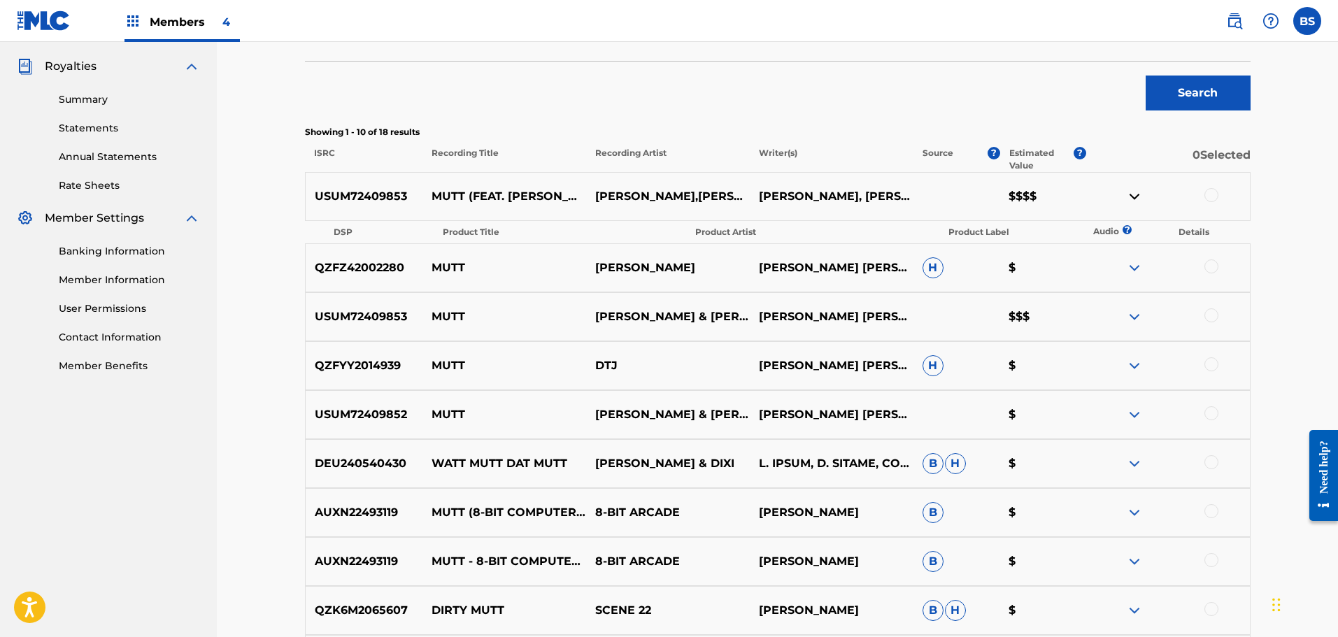
scroll to position [420, 0]
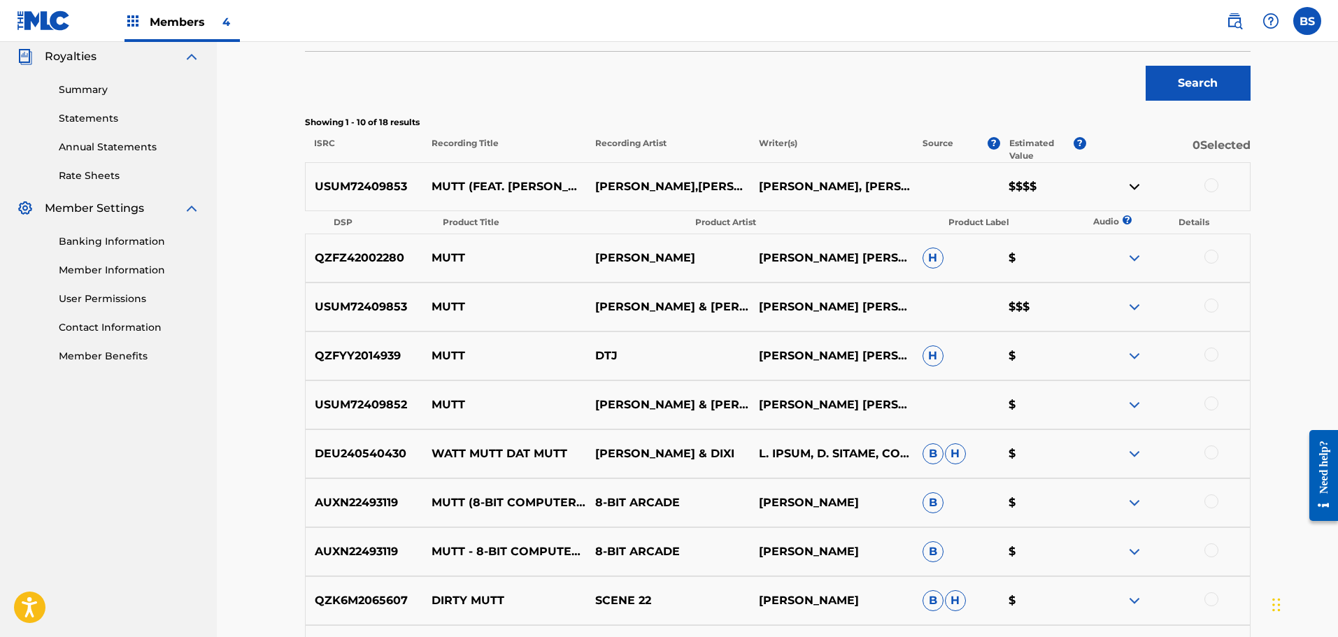
click at [1133, 184] on img at bounding box center [1134, 186] width 17 height 17
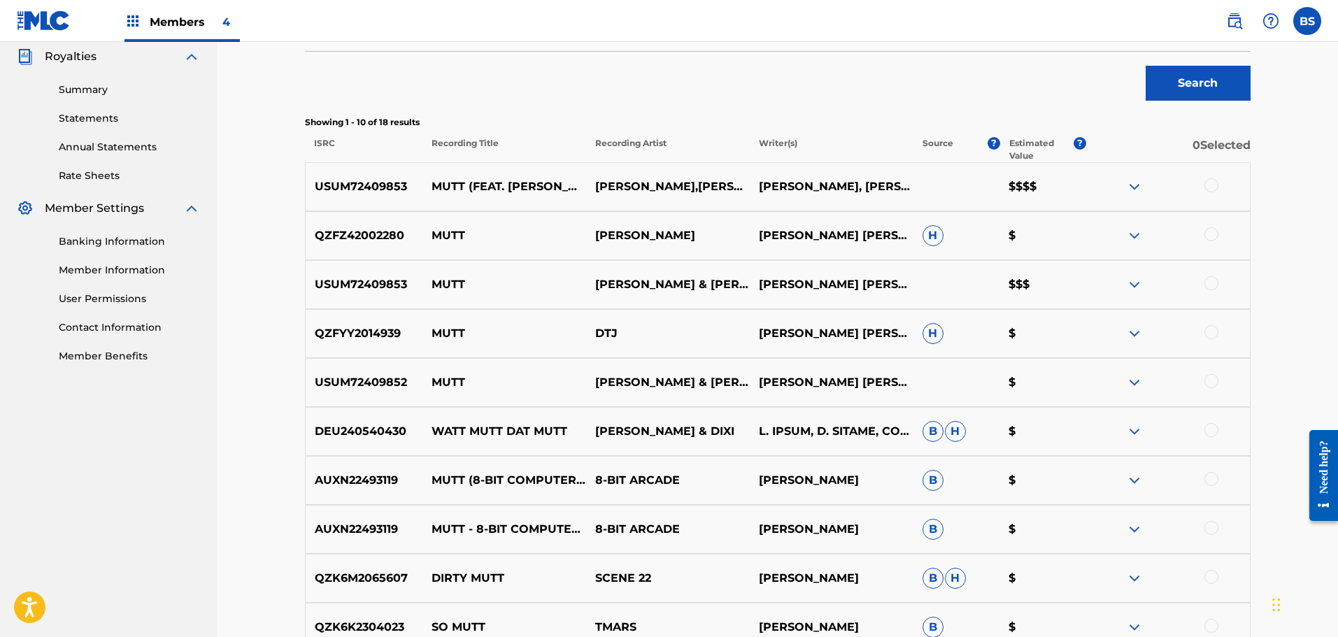
click at [1133, 184] on img at bounding box center [1134, 186] width 17 height 17
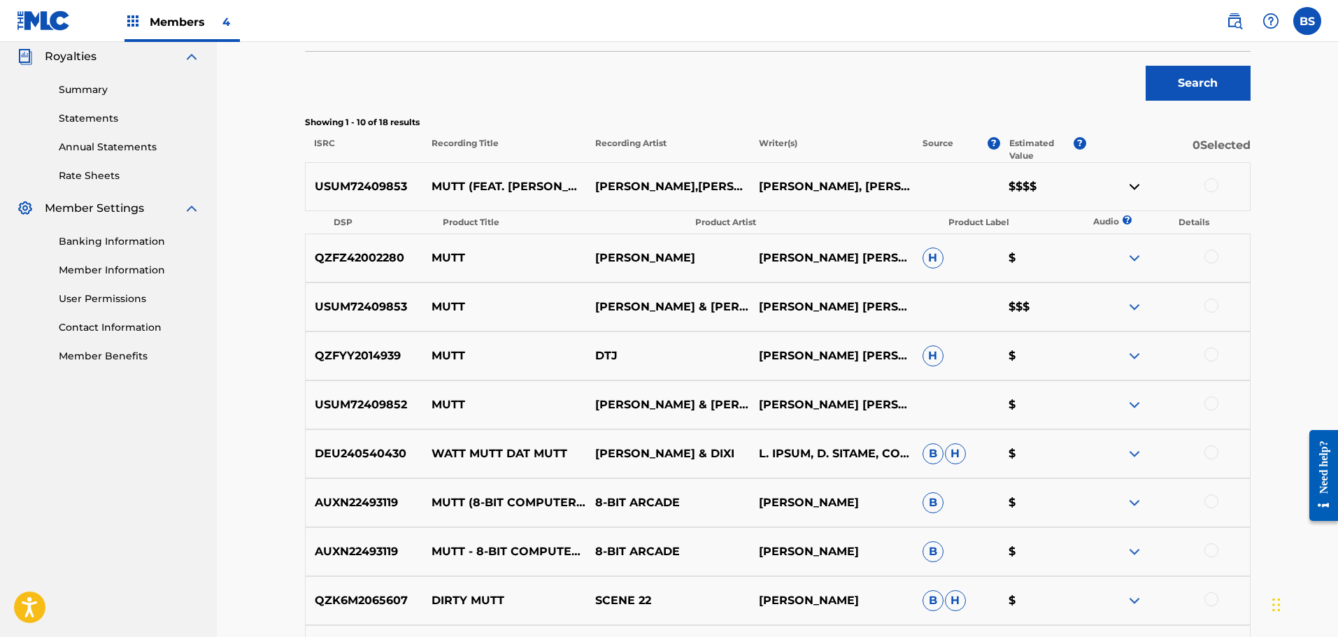
click at [1192, 223] on th "Details" at bounding box center [1194, 223] width 72 height 20
click at [1135, 304] on img at bounding box center [1134, 307] width 17 height 17
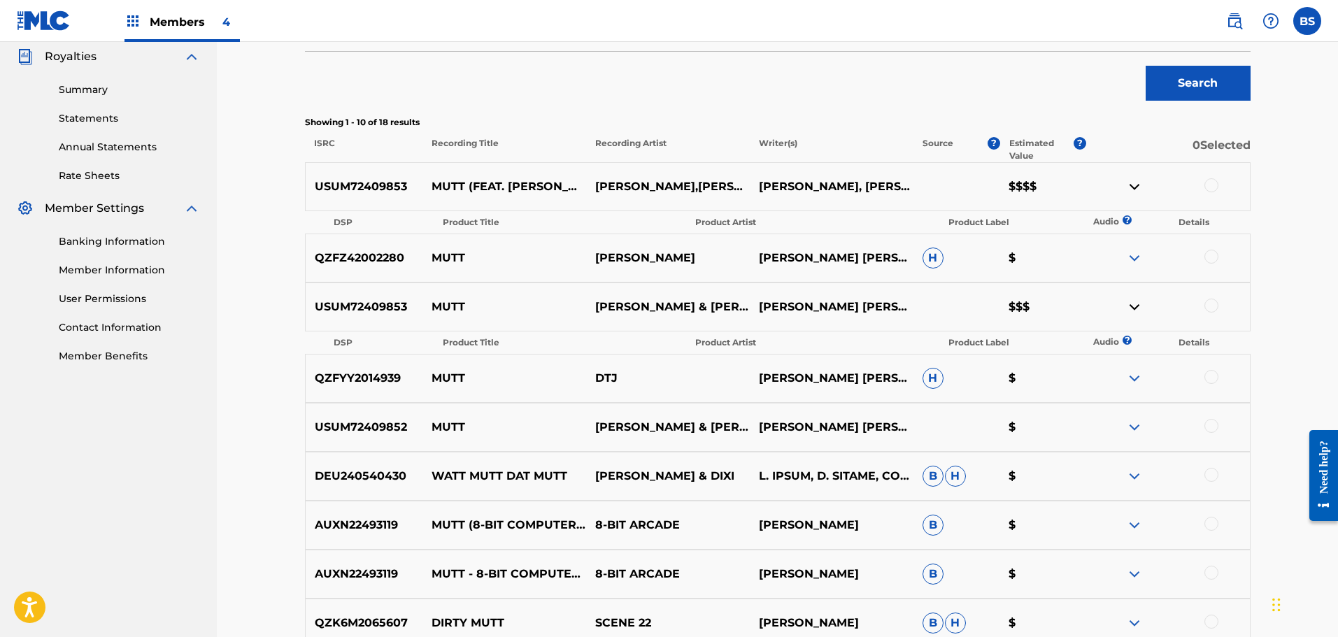
click at [1133, 431] on img at bounding box center [1134, 427] width 17 height 17
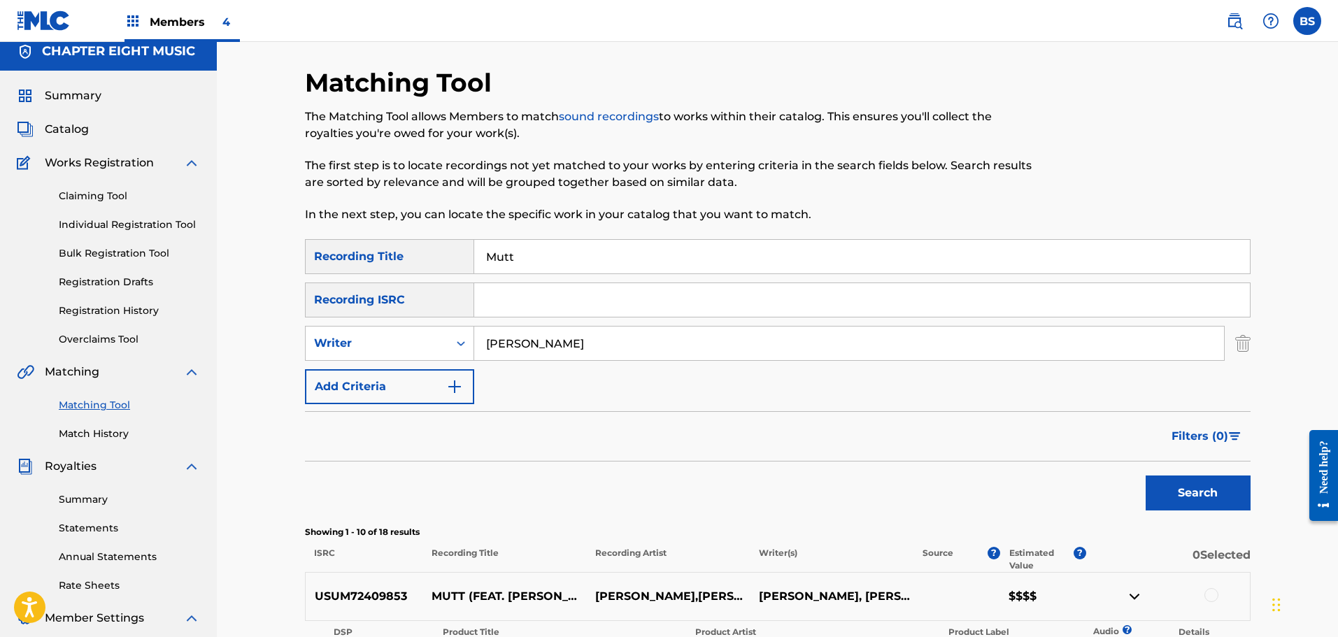
scroll to position [0, 0]
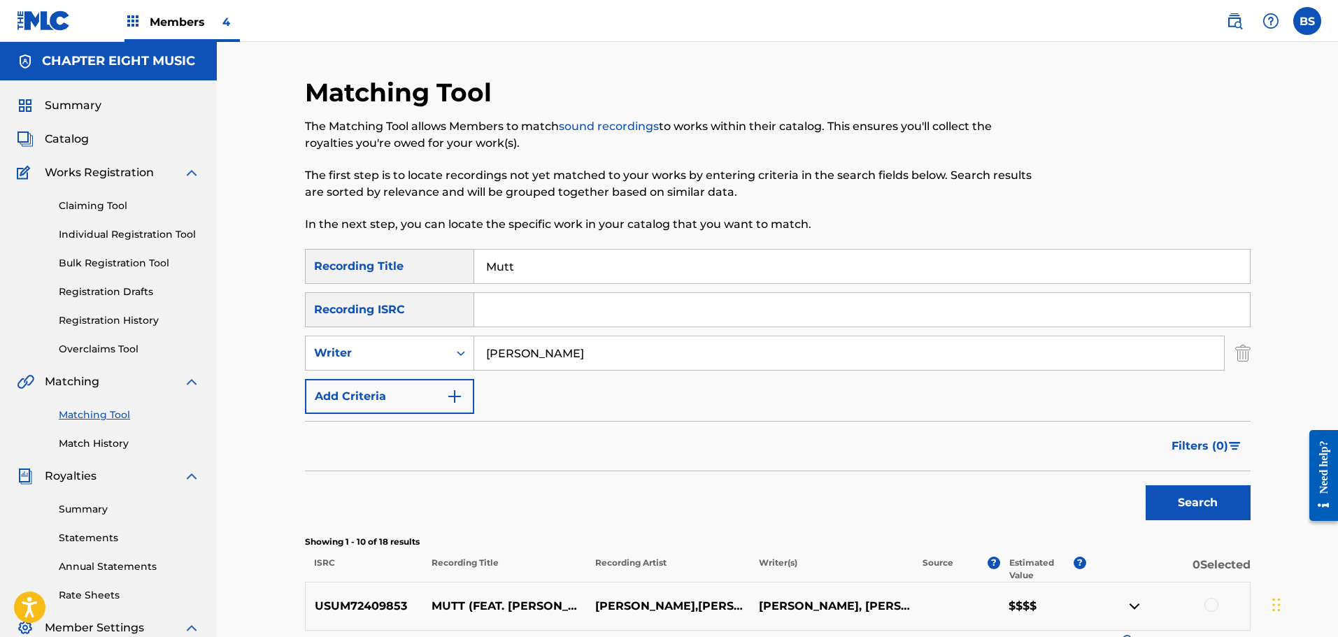
click at [90, 206] on link "Claiming Tool" at bounding box center [129, 206] width 141 height 15
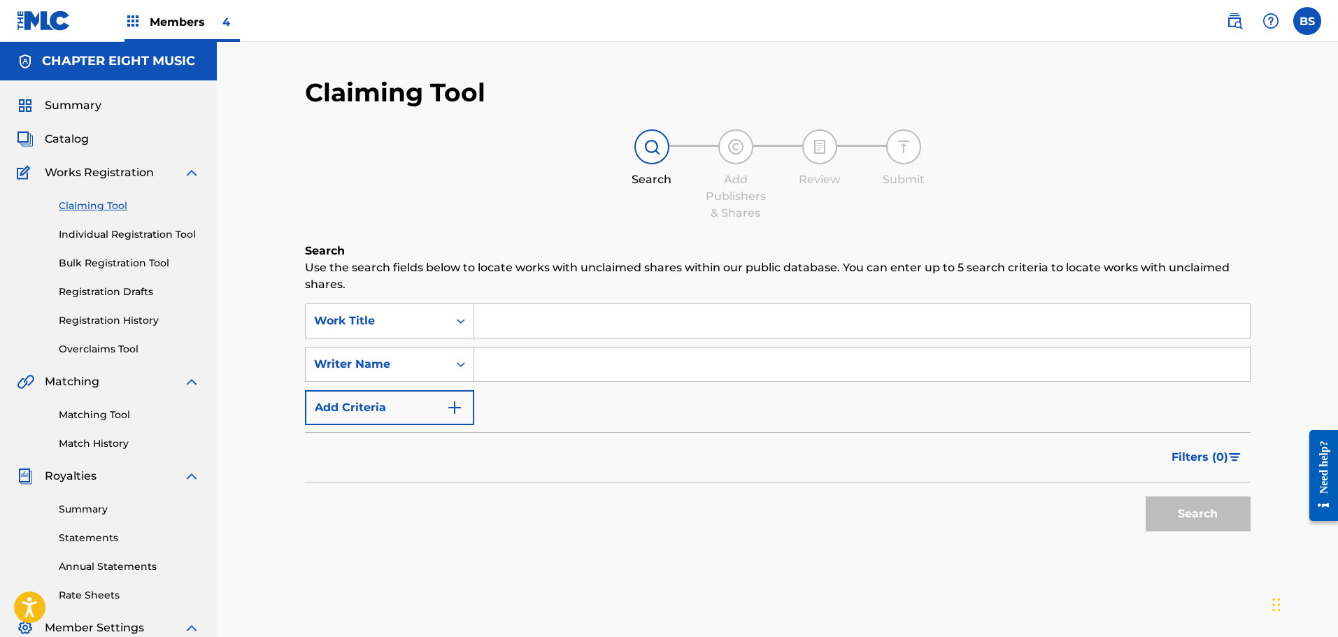
click at [505, 325] on input "Search Form" at bounding box center [862, 321] width 776 height 34
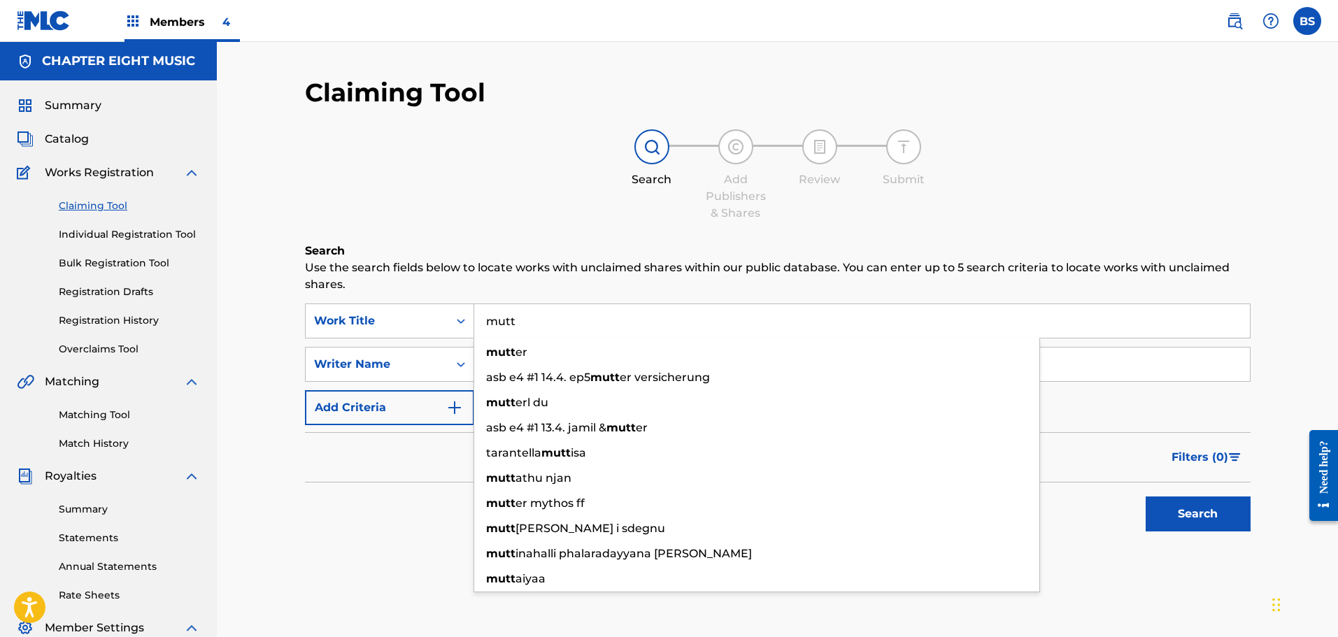
type input "mutt"
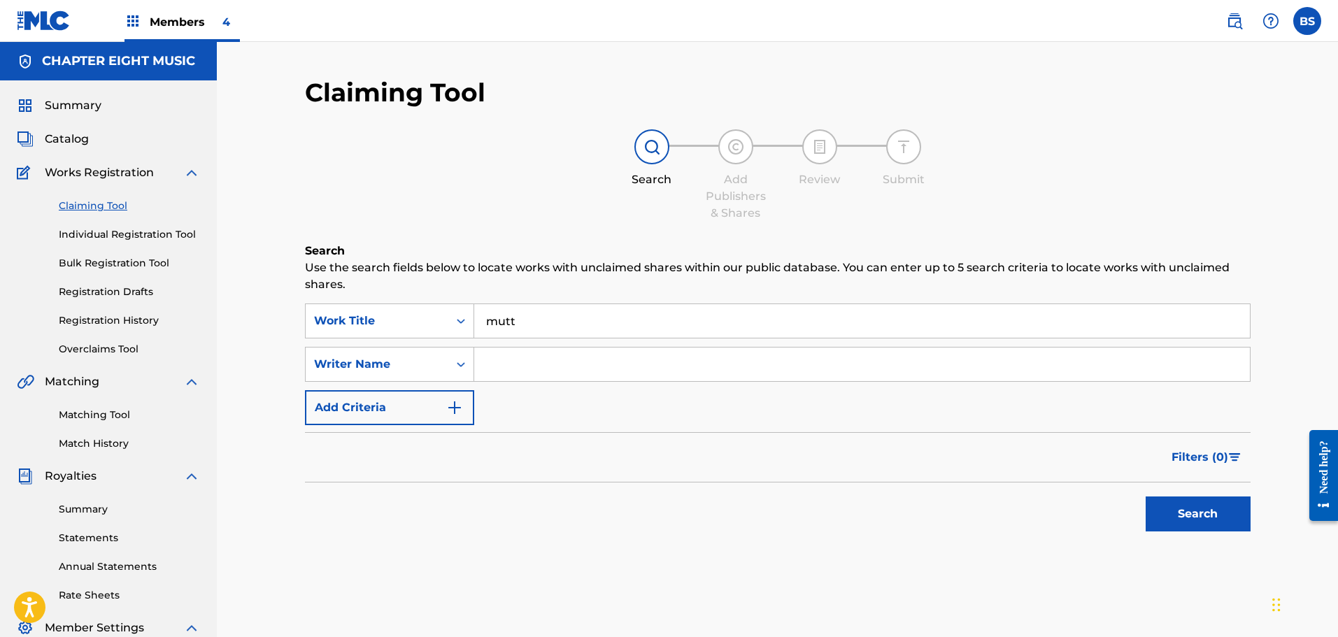
click at [418, 476] on div "Filters ( 0 )" at bounding box center [778, 457] width 946 height 50
click at [492, 369] on input "Search Form" at bounding box center [862, 365] width 776 height 34
type input "[PERSON_NAME]"
click at [1194, 515] on button "Search" at bounding box center [1198, 514] width 105 height 35
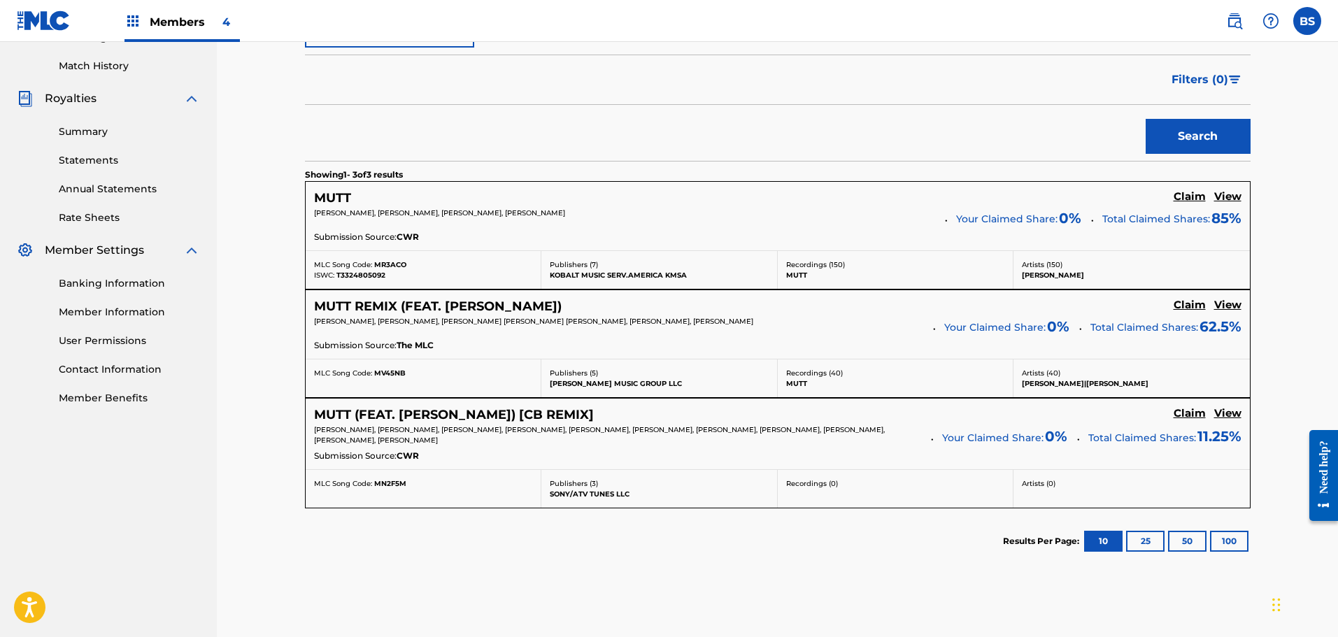
scroll to position [382, 0]
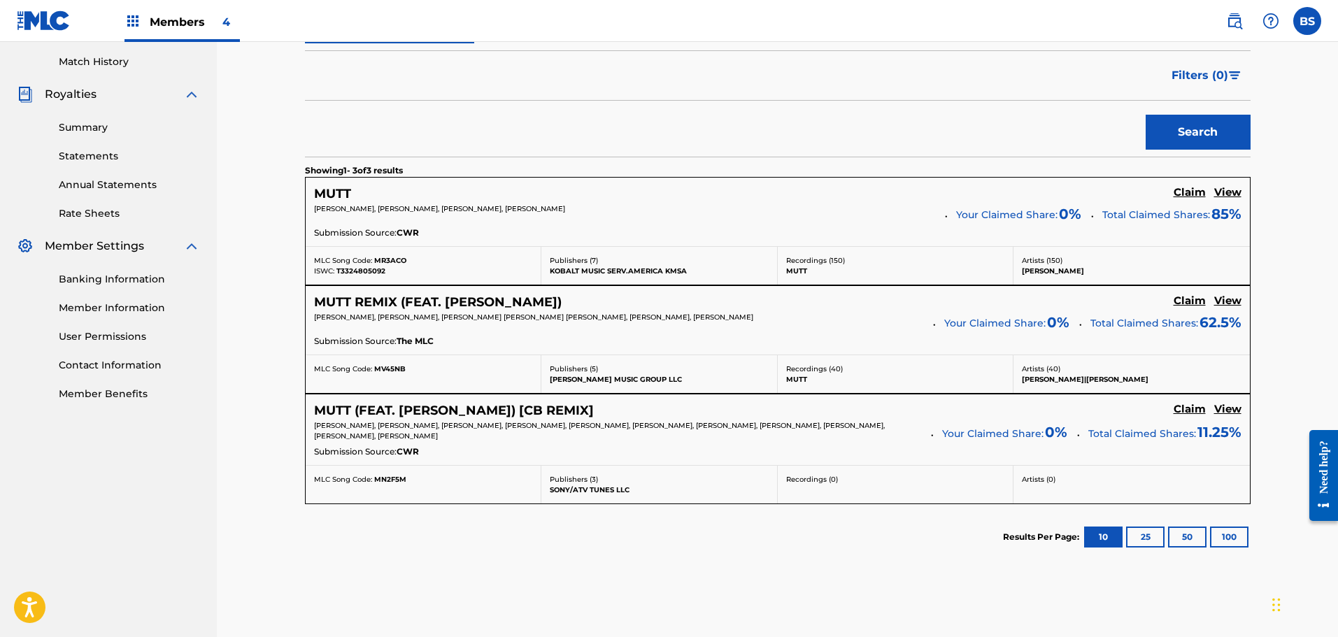
click at [1228, 192] on h5 "View" at bounding box center [1227, 192] width 27 height 13
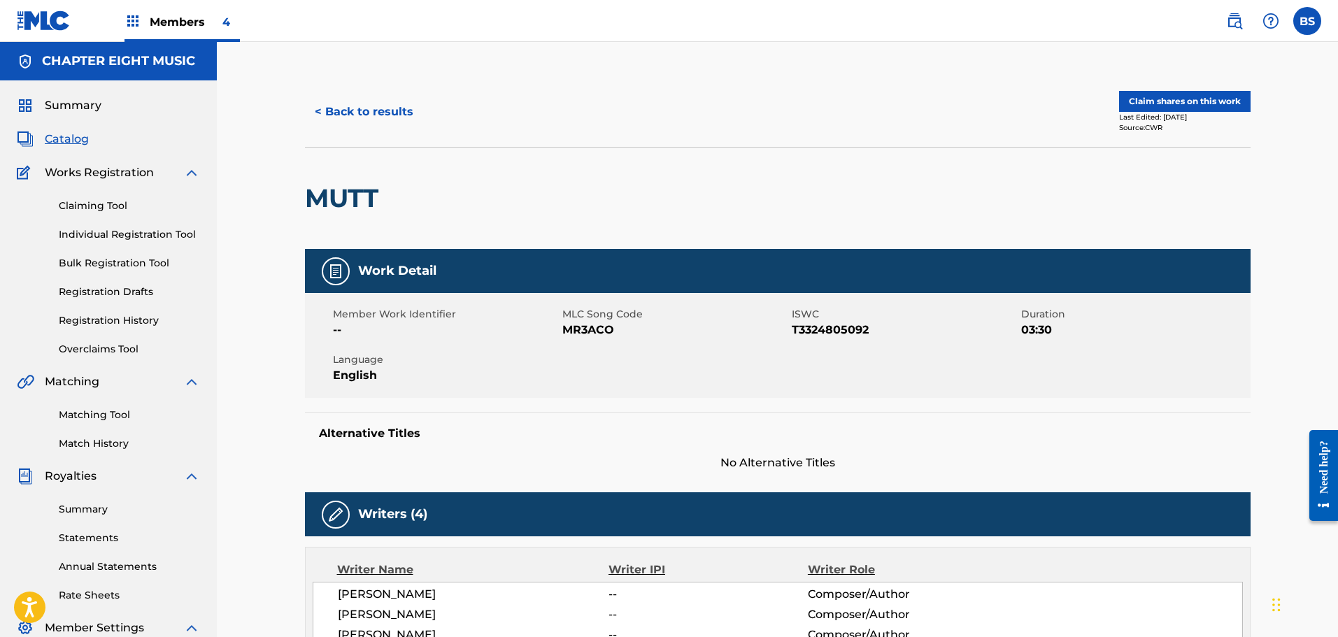
click at [352, 112] on button "< Back to results" at bounding box center [364, 111] width 118 height 35
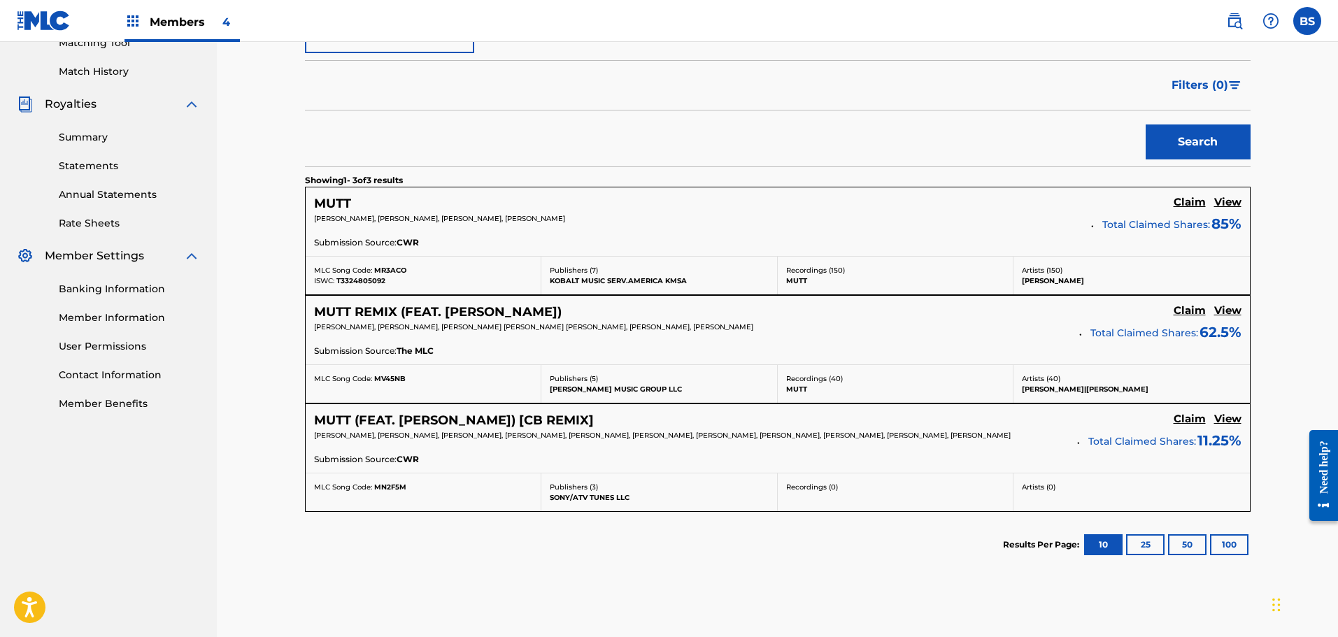
click at [492, 421] on h5 "MUTT (FEAT. [PERSON_NAME]) [CB REMIX]" at bounding box center [454, 421] width 280 height 16
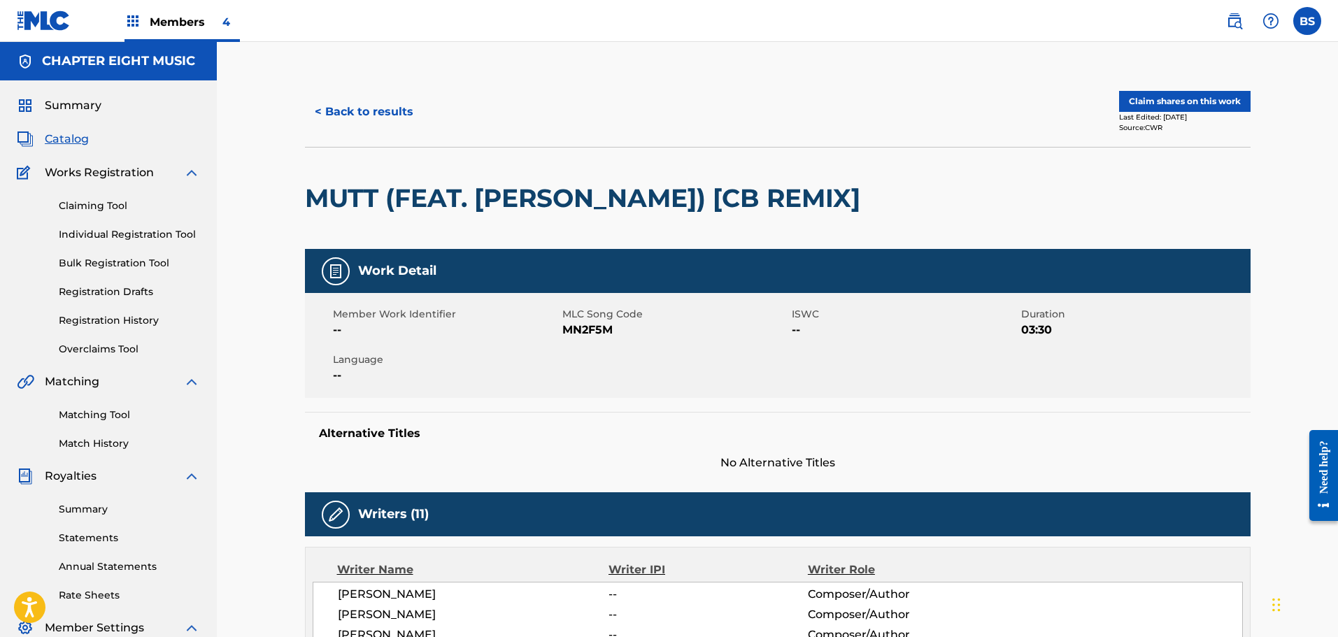
click at [343, 108] on button "< Back to results" at bounding box center [364, 111] width 118 height 35
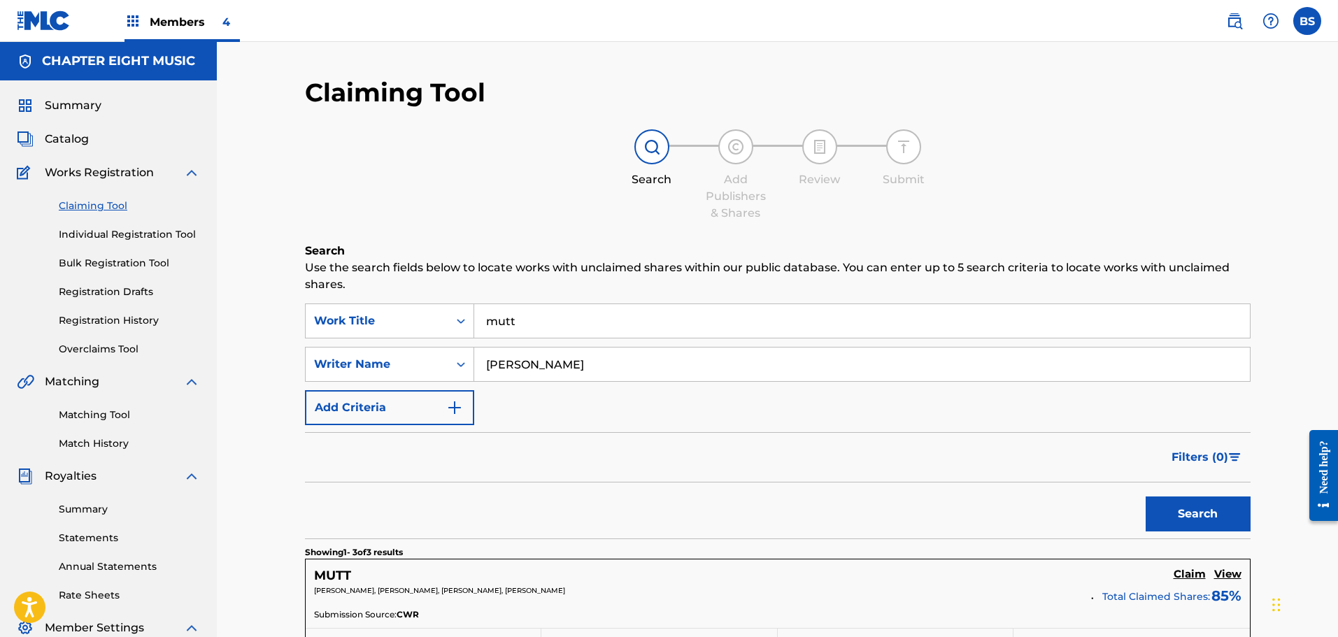
scroll to position [372, 0]
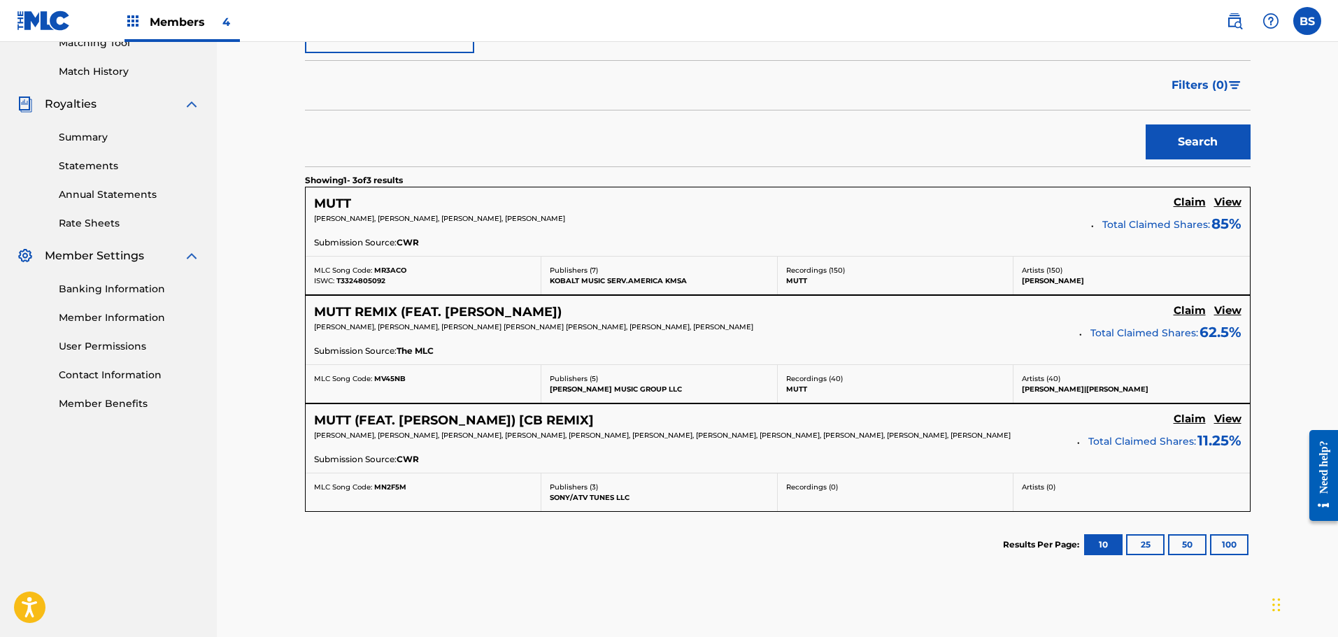
click at [1230, 419] on h5 "View" at bounding box center [1227, 419] width 27 height 13
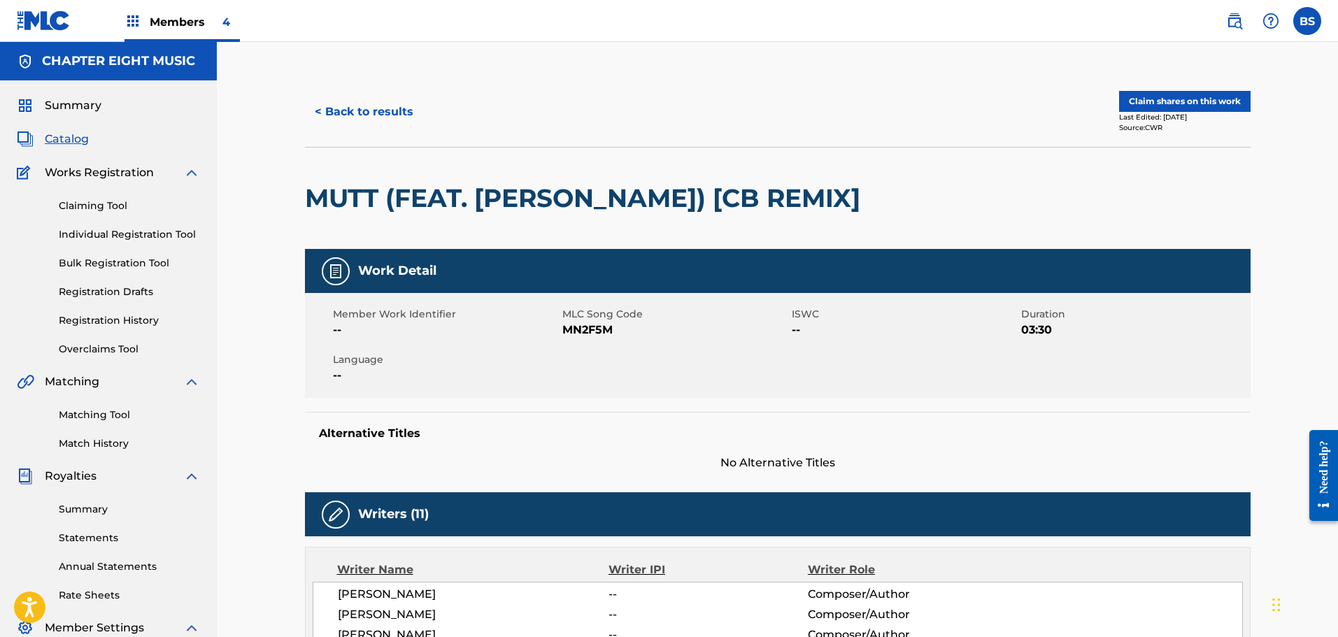
click at [350, 113] on button "< Back to results" at bounding box center [364, 111] width 118 height 35
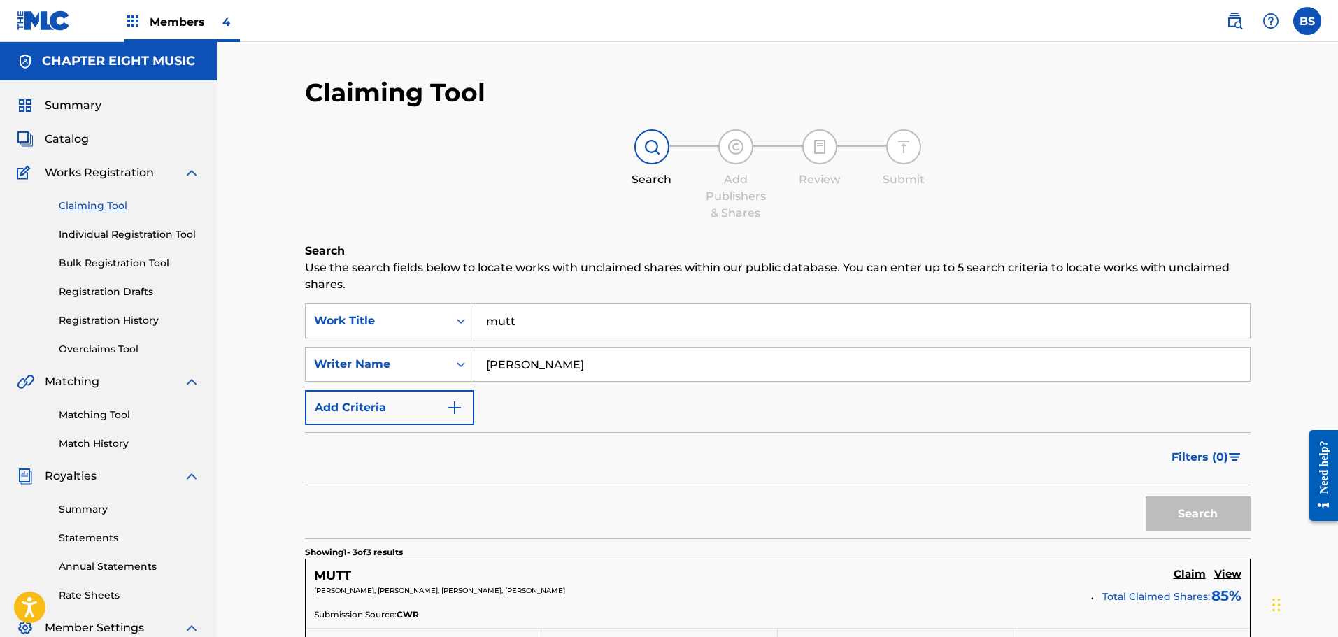
scroll to position [372, 0]
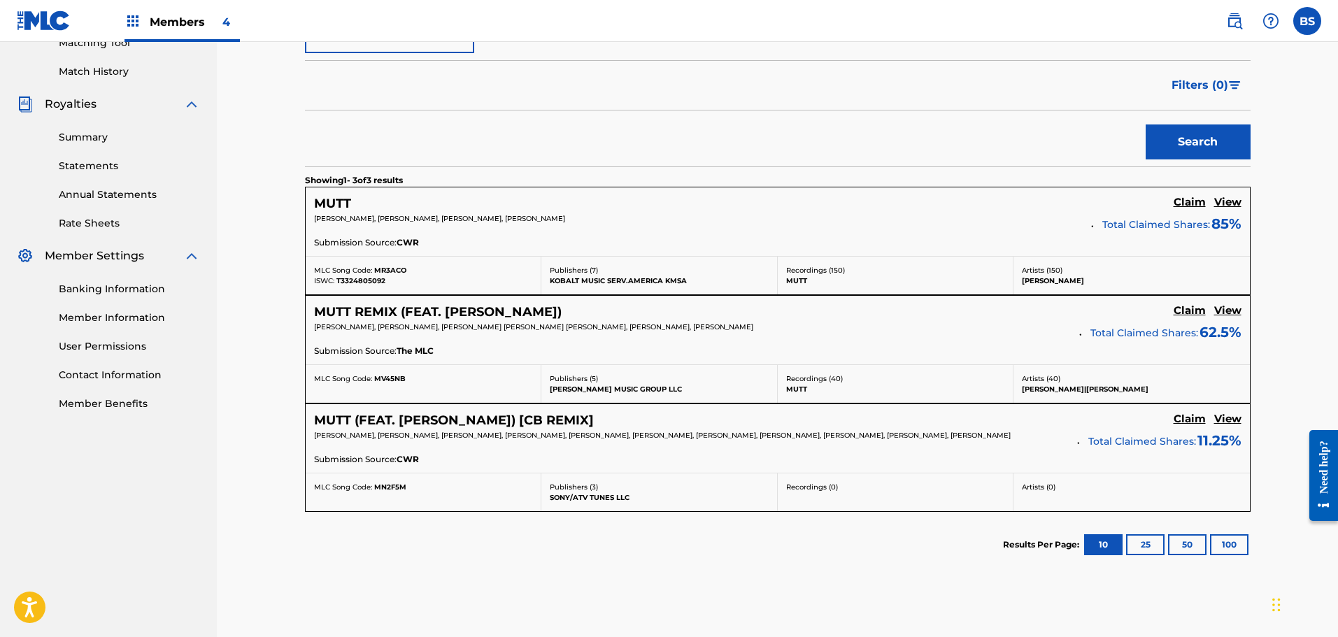
click at [1227, 423] on h5 "View" at bounding box center [1227, 419] width 27 height 13
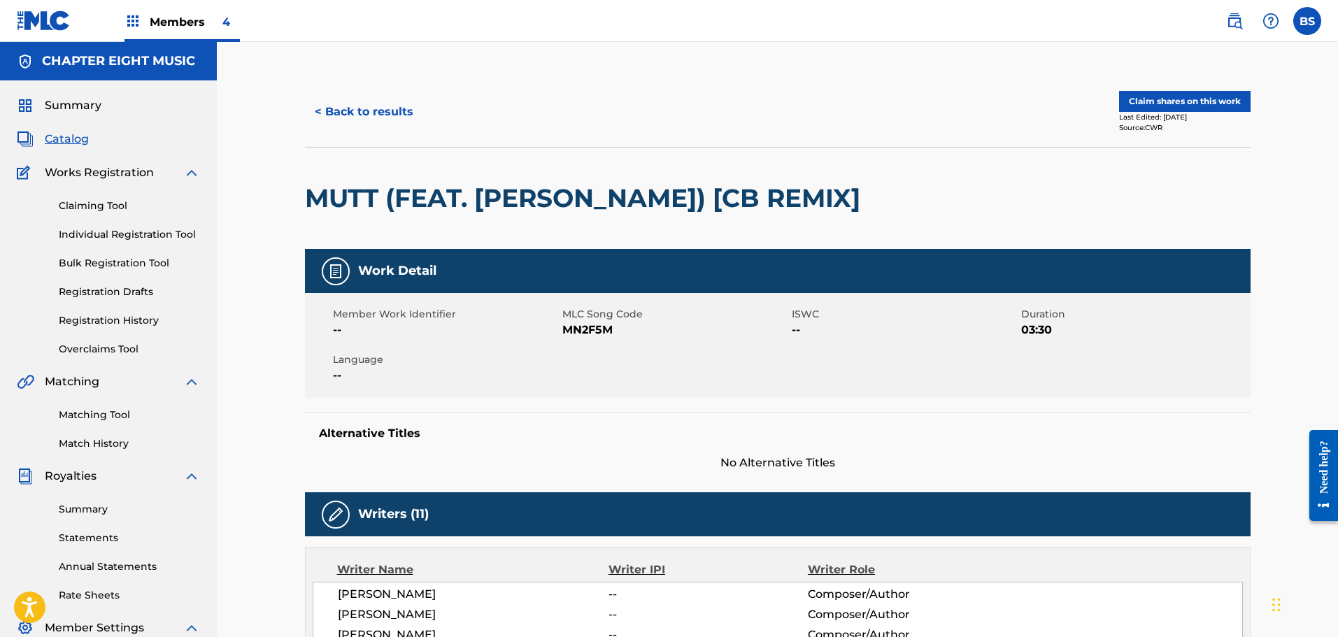
click at [370, 109] on button "< Back to results" at bounding box center [364, 111] width 118 height 35
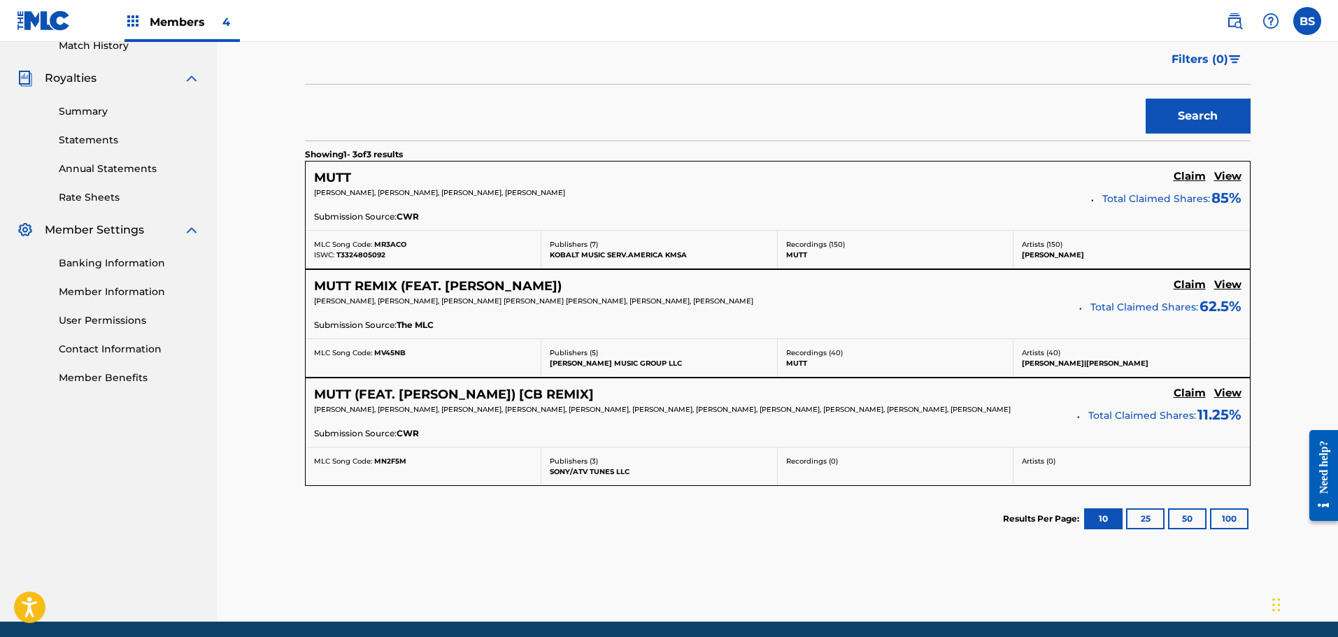
scroll to position [420, 0]
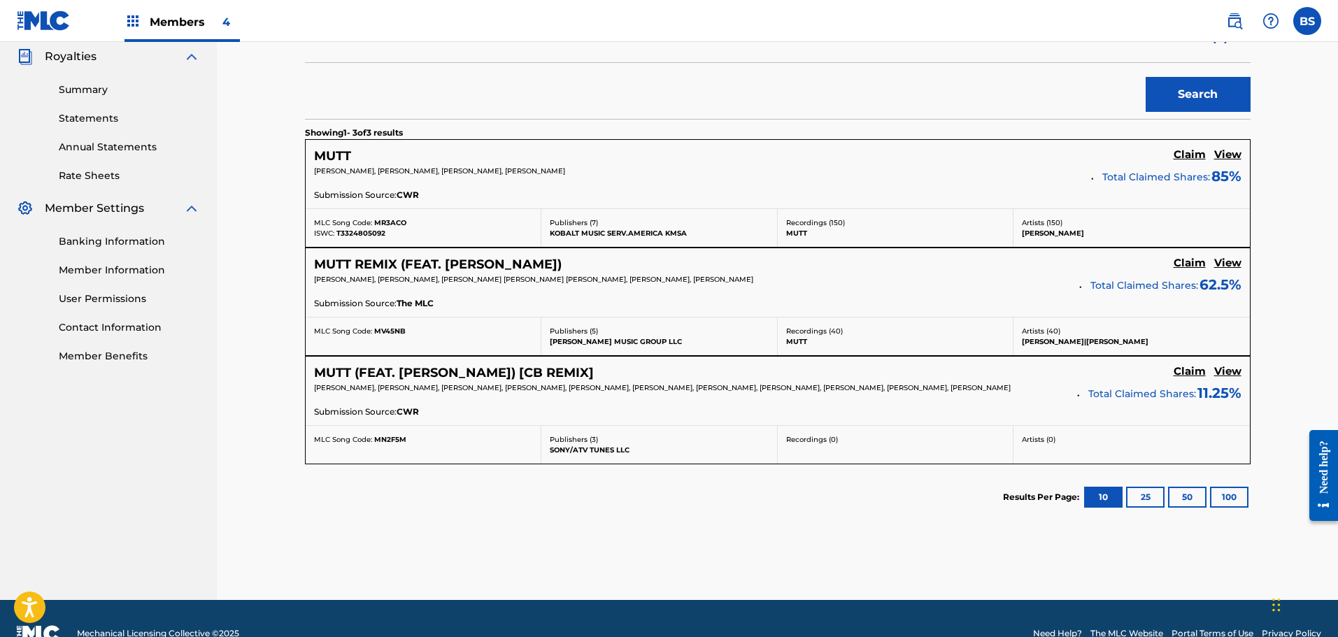
click at [1227, 152] on h5 "View" at bounding box center [1227, 154] width 27 height 13
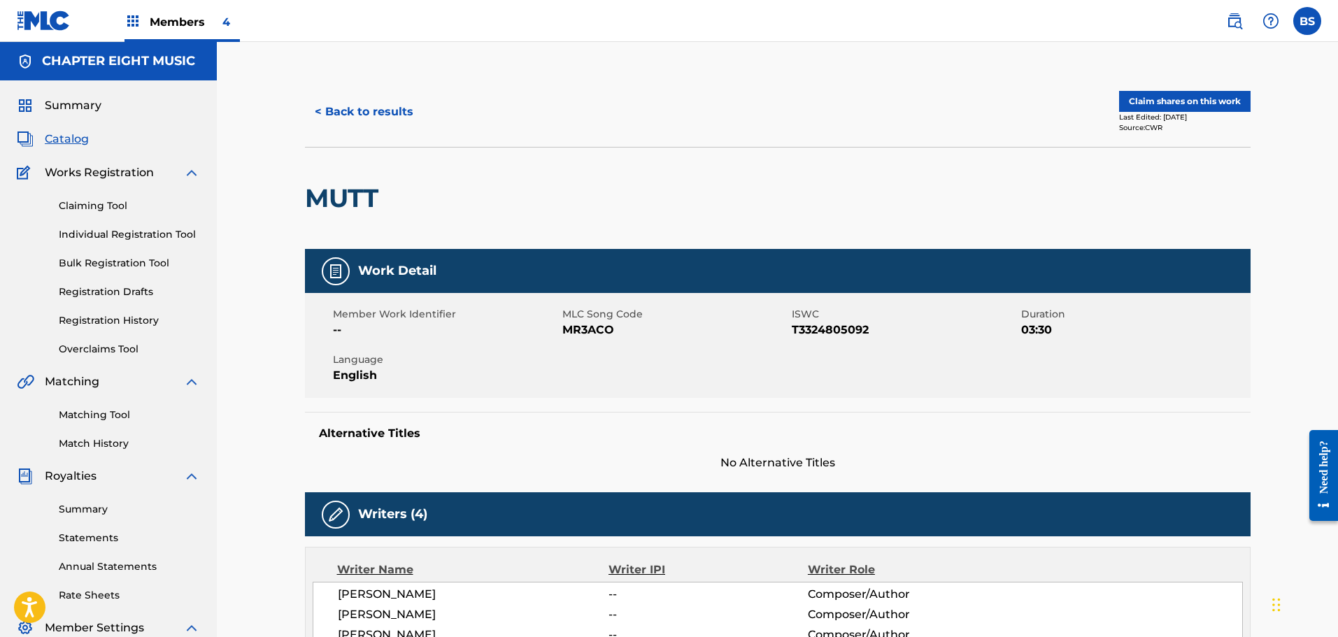
click at [377, 109] on button "< Back to results" at bounding box center [364, 111] width 118 height 35
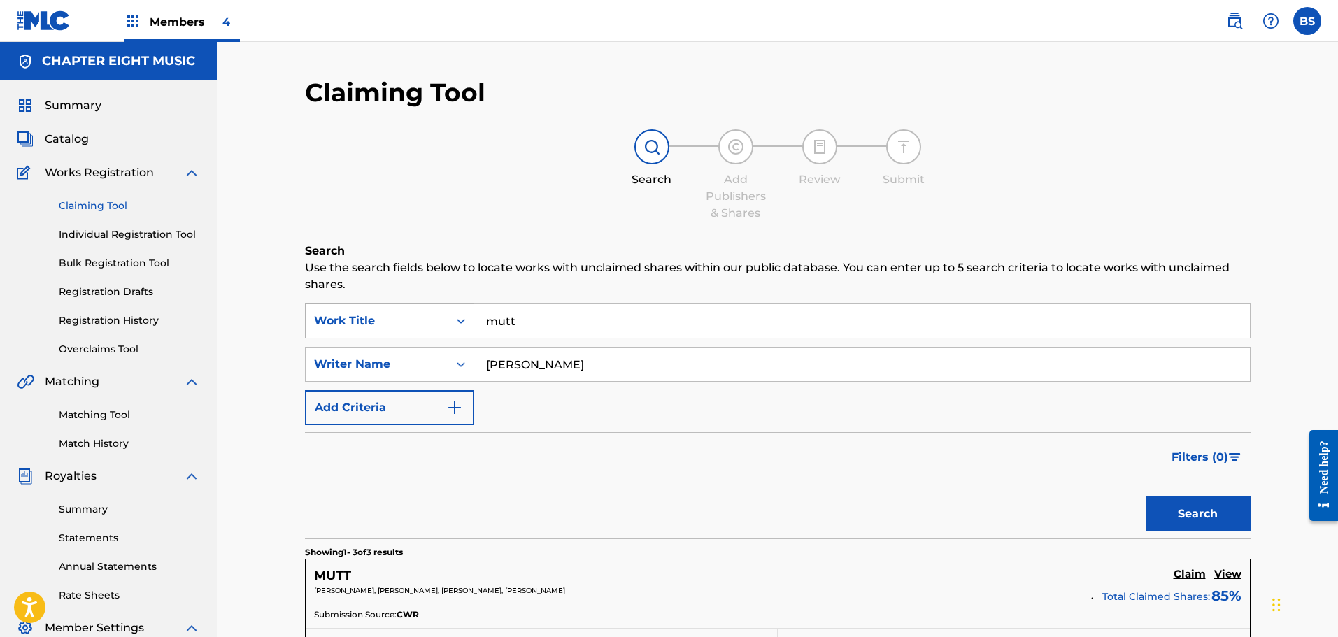
drag, startPoint x: 552, startPoint y: 320, endPoint x: 422, endPoint y: 329, distance: 130.4
click at [422, 329] on div "SearchWithCriteriafc74472b-4d9e-44b6-91b5-88f0257cd3a8 Work Title mutt" at bounding box center [778, 321] width 946 height 35
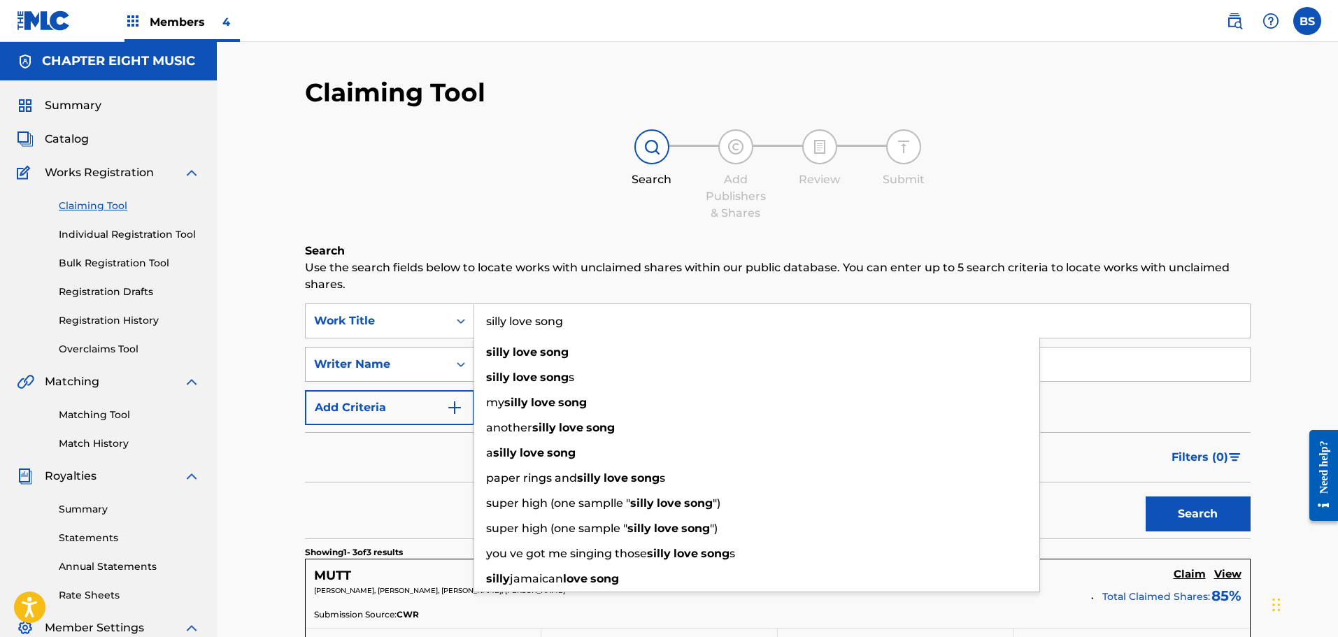
type input "silly love song"
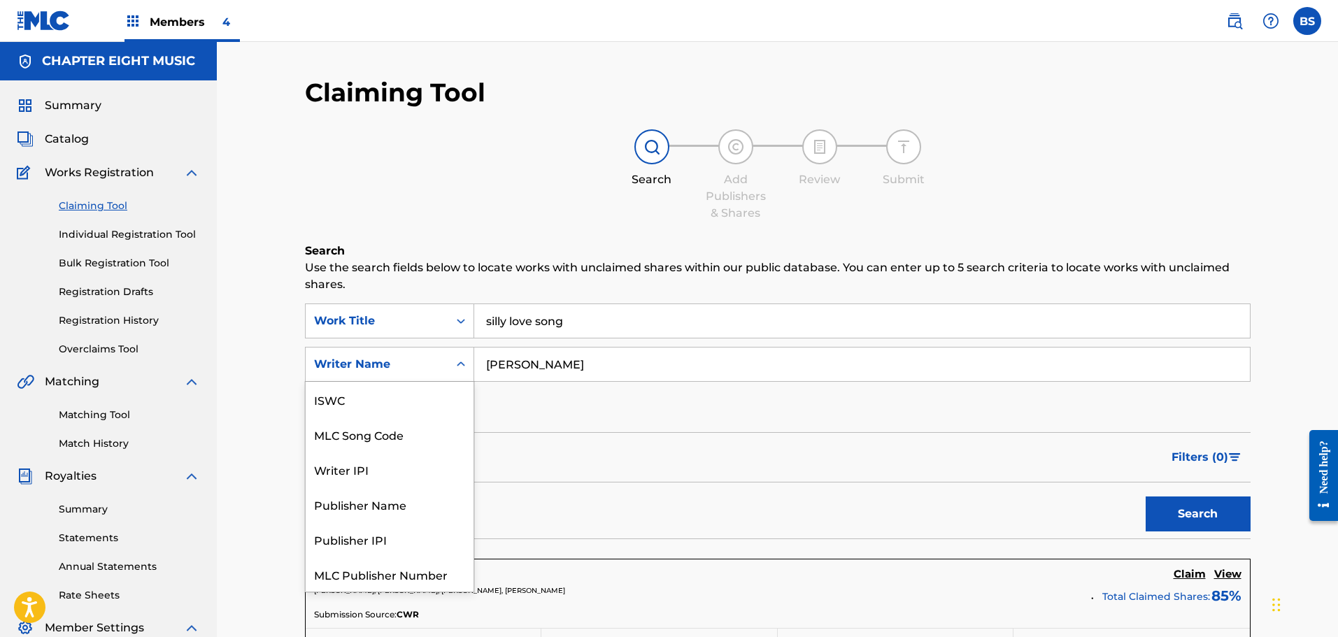
click at [455, 361] on icon "Search Form" at bounding box center [461, 364] width 14 height 14
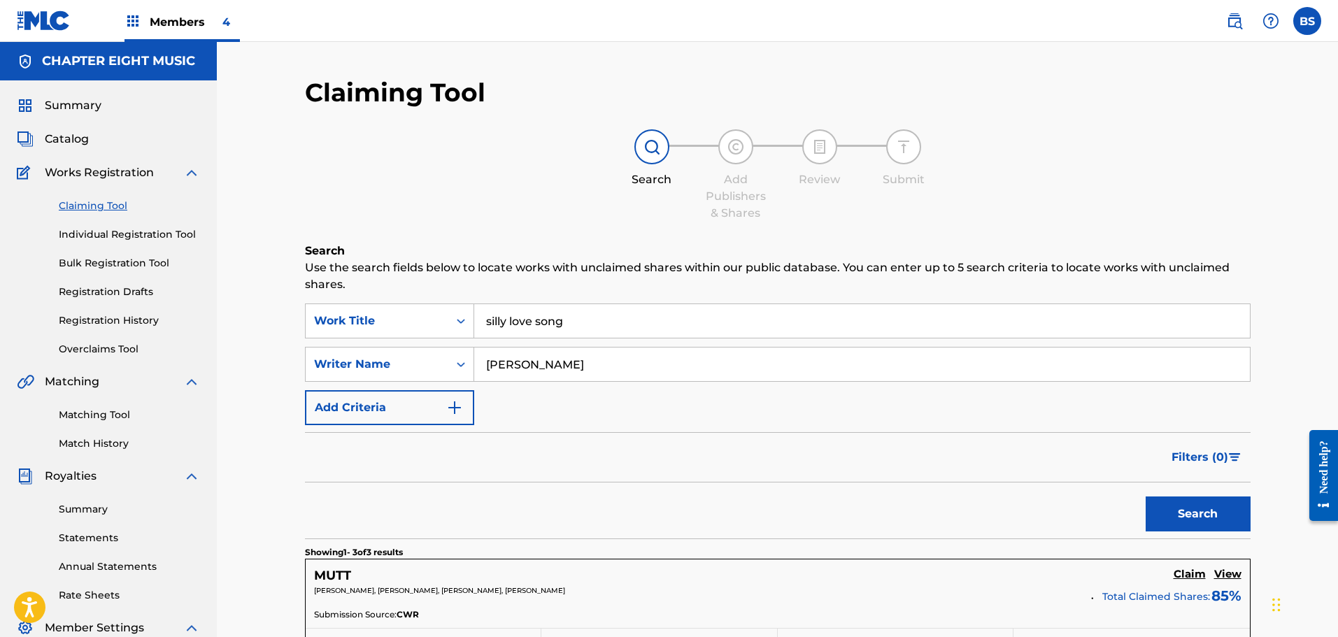
drag, startPoint x: 590, startPoint y: 369, endPoint x: 428, endPoint y: 382, distance: 162.8
click at [441, 381] on div "SearchWithCriteriaee00c7bd-c909-48ac-9b14-5674a561c0f7 Writer Name [PERSON_NAME]" at bounding box center [778, 364] width 946 height 35
type input "[PERSON_NAME]"
click at [1232, 519] on button "Search" at bounding box center [1198, 514] width 105 height 35
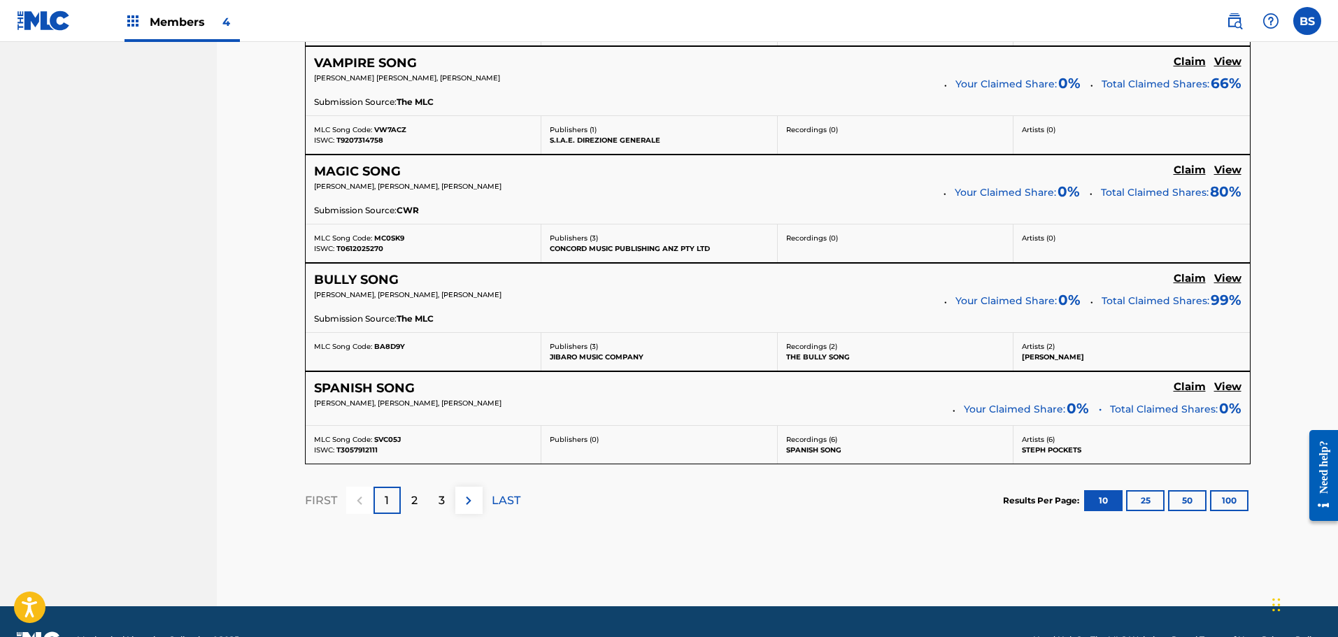
scroll to position [1128, 0]
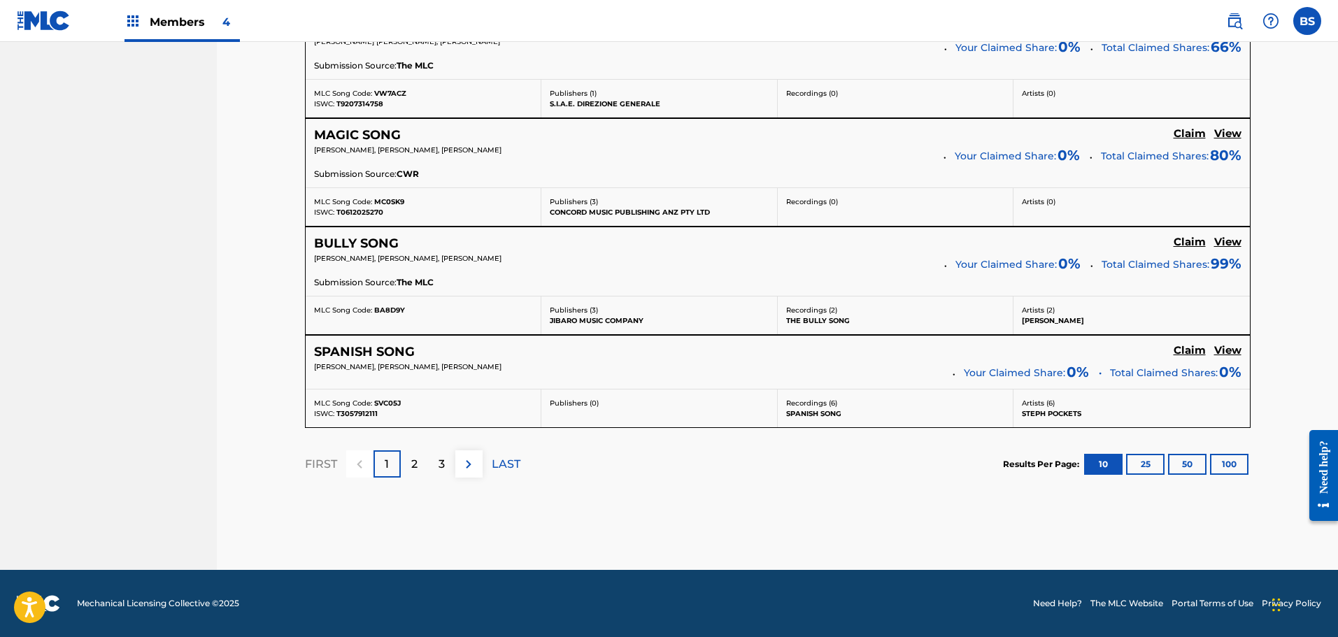
click at [1230, 460] on button "100" at bounding box center [1229, 464] width 38 height 21
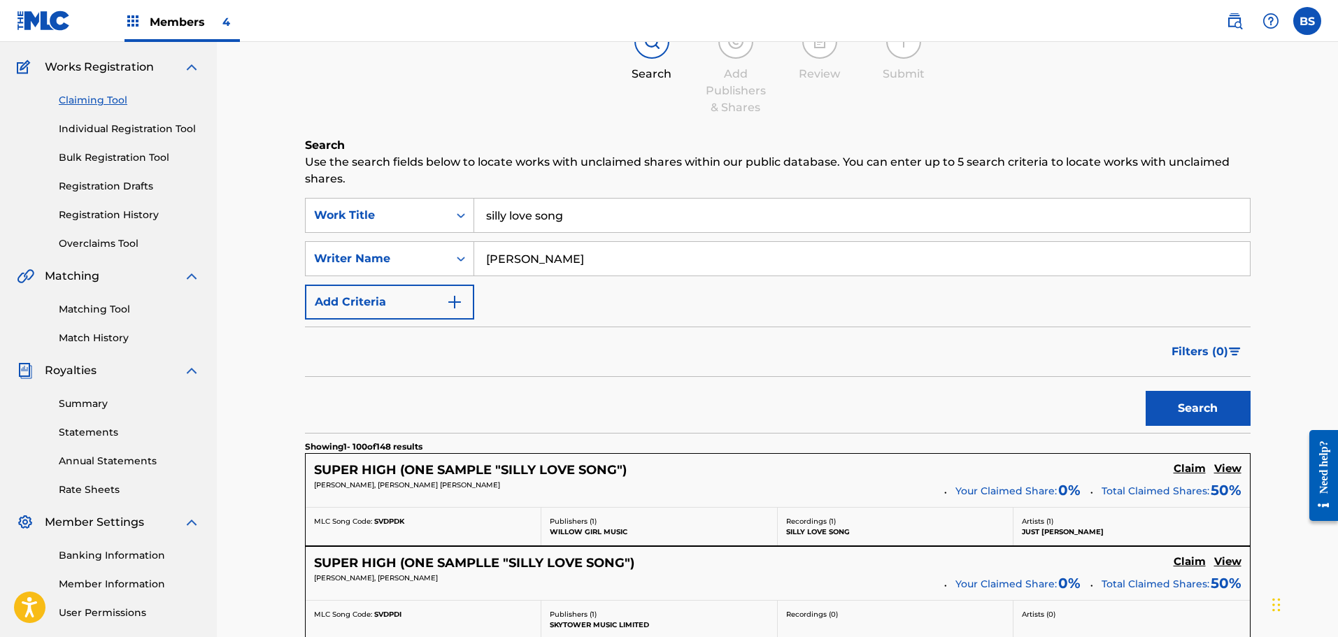
scroll to position [0, 0]
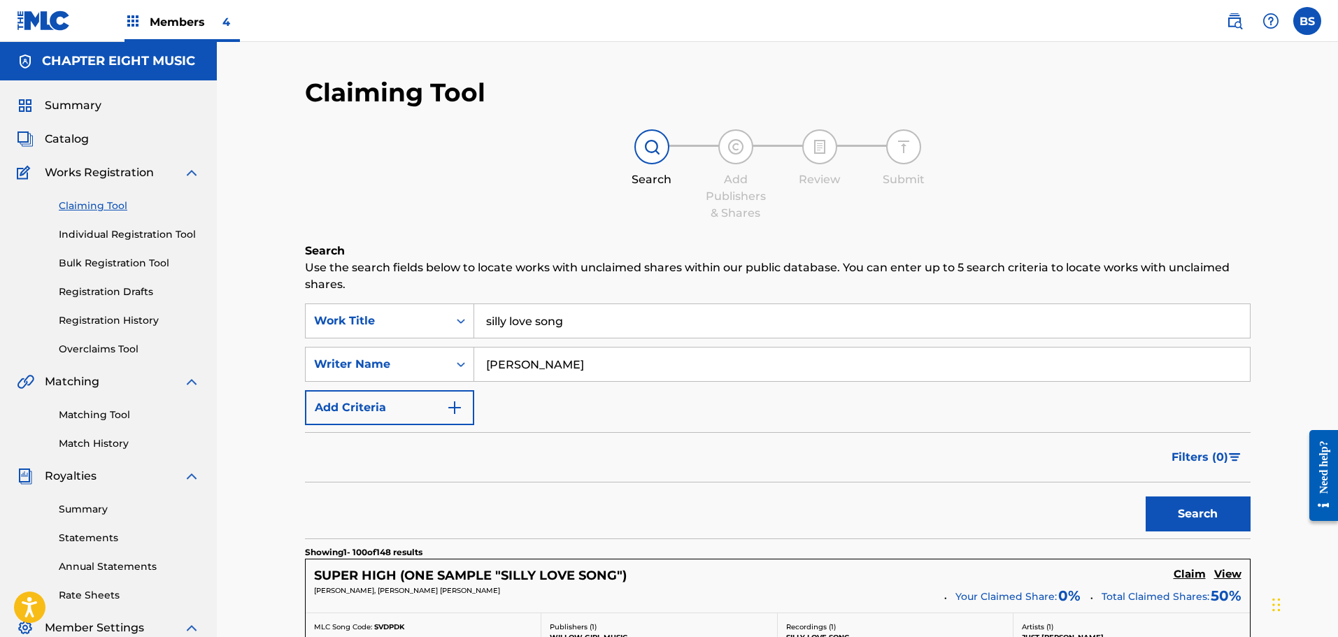
click at [453, 409] on img "Search Form" at bounding box center [454, 407] width 17 height 17
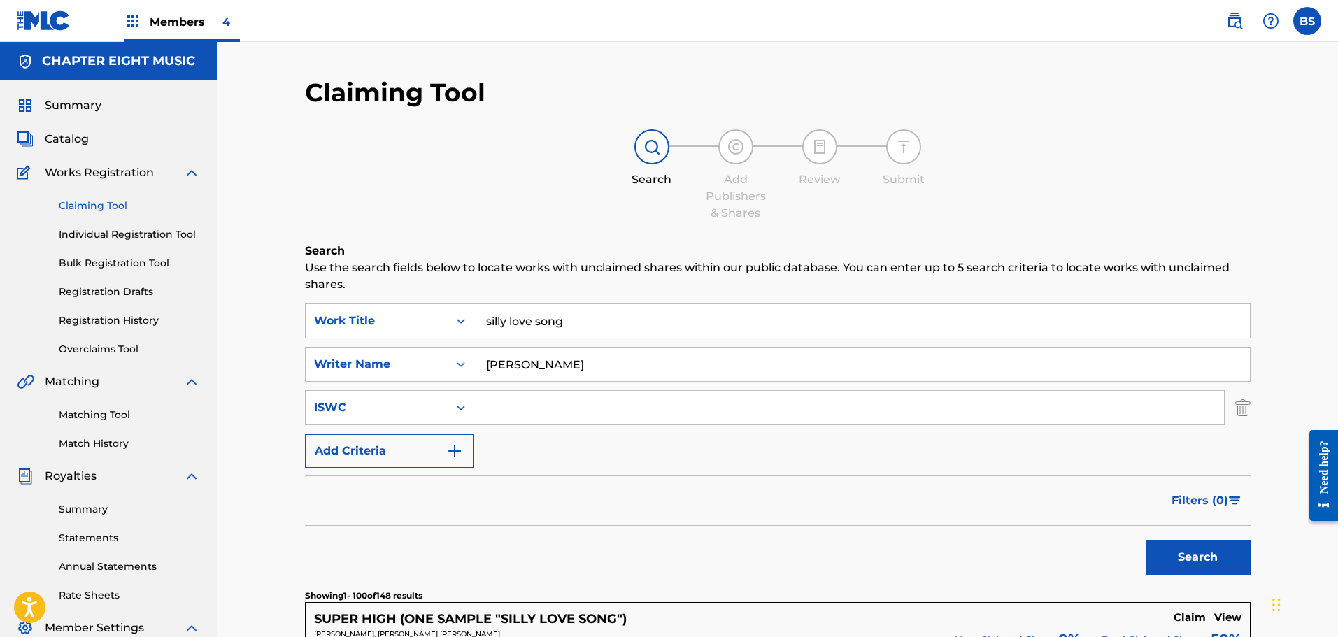
click at [492, 401] on input "Search Form" at bounding box center [849, 408] width 750 height 34
paste input "T9055331856"
type input "T9055331856"
drag, startPoint x: 536, startPoint y: 366, endPoint x: 483, endPoint y: 371, distance: 54.1
click at [483, 371] on input "[PERSON_NAME]" at bounding box center [862, 365] width 776 height 34
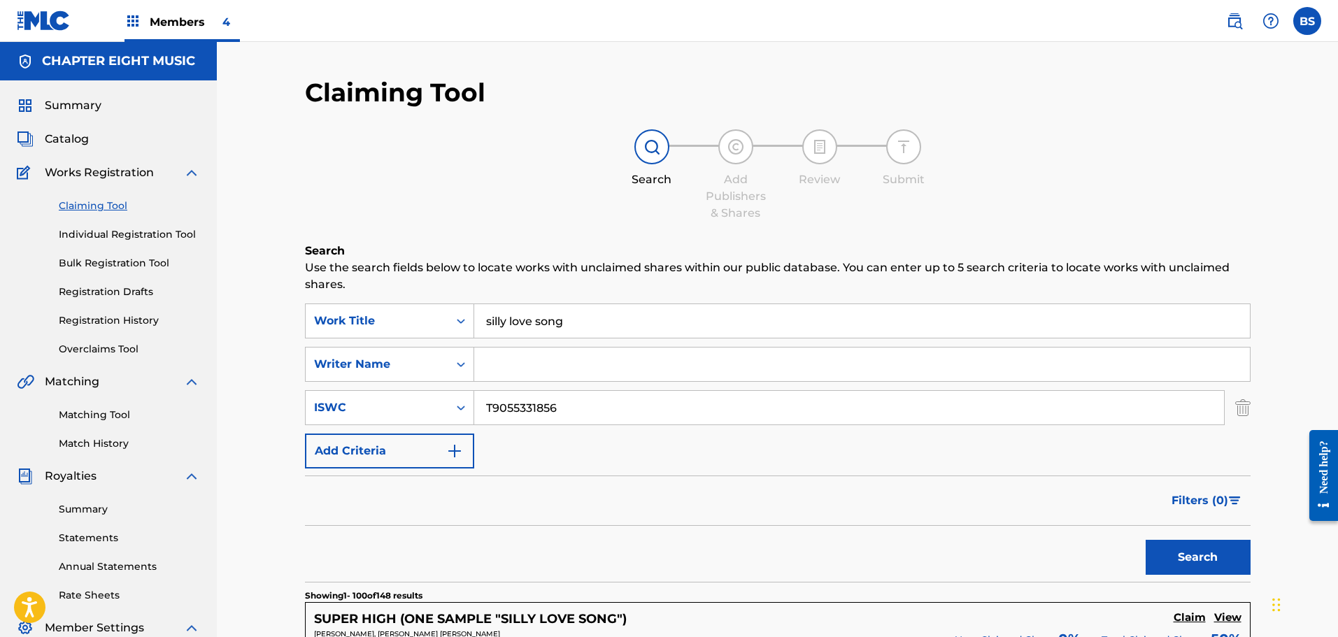
click at [1214, 554] on button "Search" at bounding box center [1198, 557] width 105 height 35
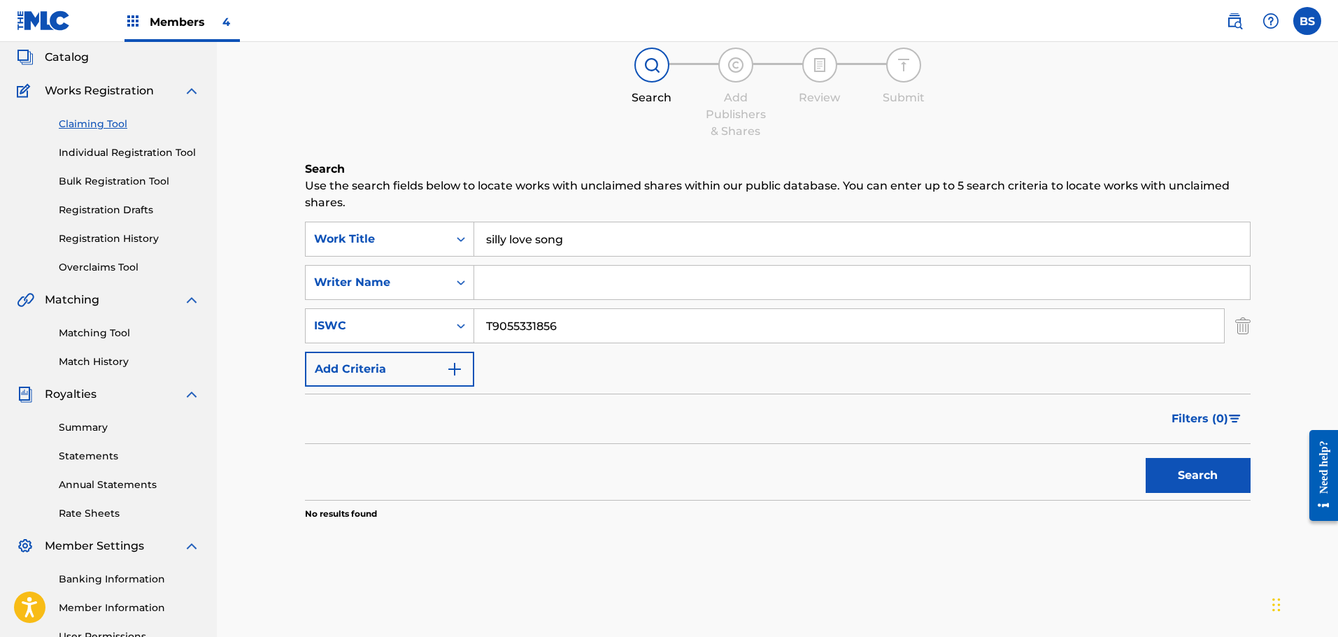
scroll to position [210, 0]
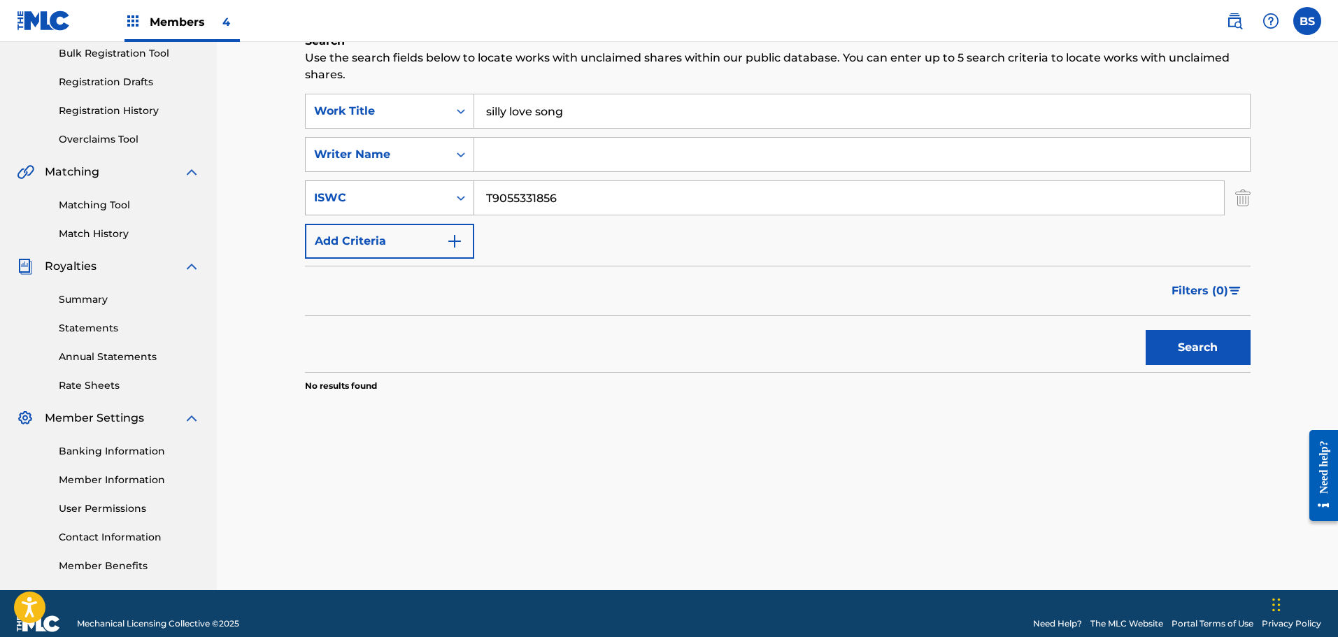
drag, startPoint x: 572, startPoint y: 197, endPoint x: 423, endPoint y: 206, distance: 149.3
click at [423, 204] on div "SearchWithCriteria4e05ded7-4353-46bf-9495-683246f07d7d ISWC T9055331856" at bounding box center [778, 197] width 946 height 35
click at [1202, 344] on button "Search" at bounding box center [1198, 347] width 105 height 35
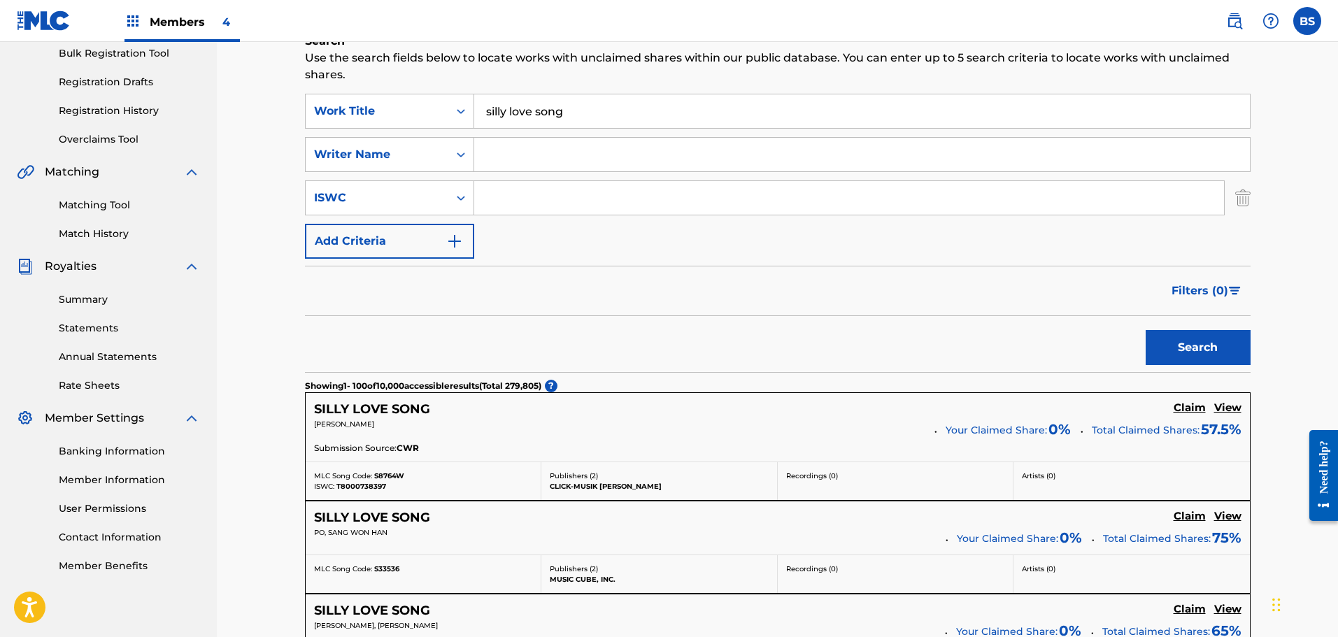
scroll to position [0, 0]
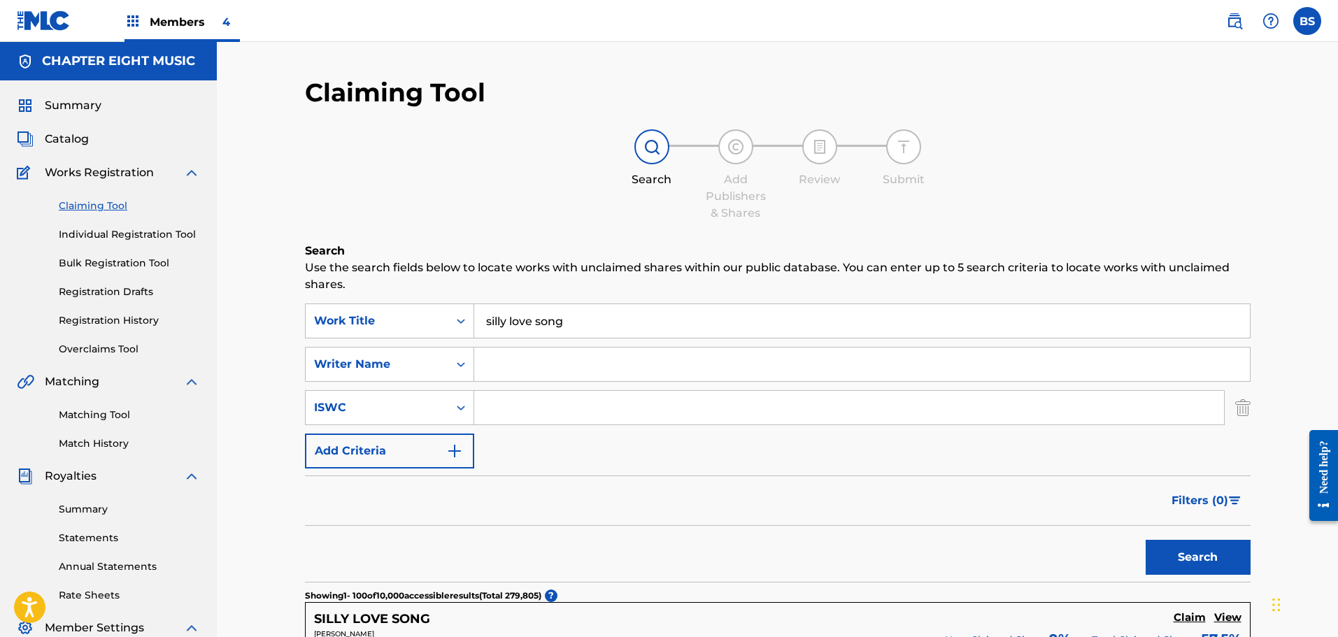
click at [504, 369] on input "Search Form" at bounding box center [862, 365] width 776 height 34
type input "[PERSON_NAME]"
click at [1202, 555] on button "Search" at bounding box center [1198, 557] width 105 height 35
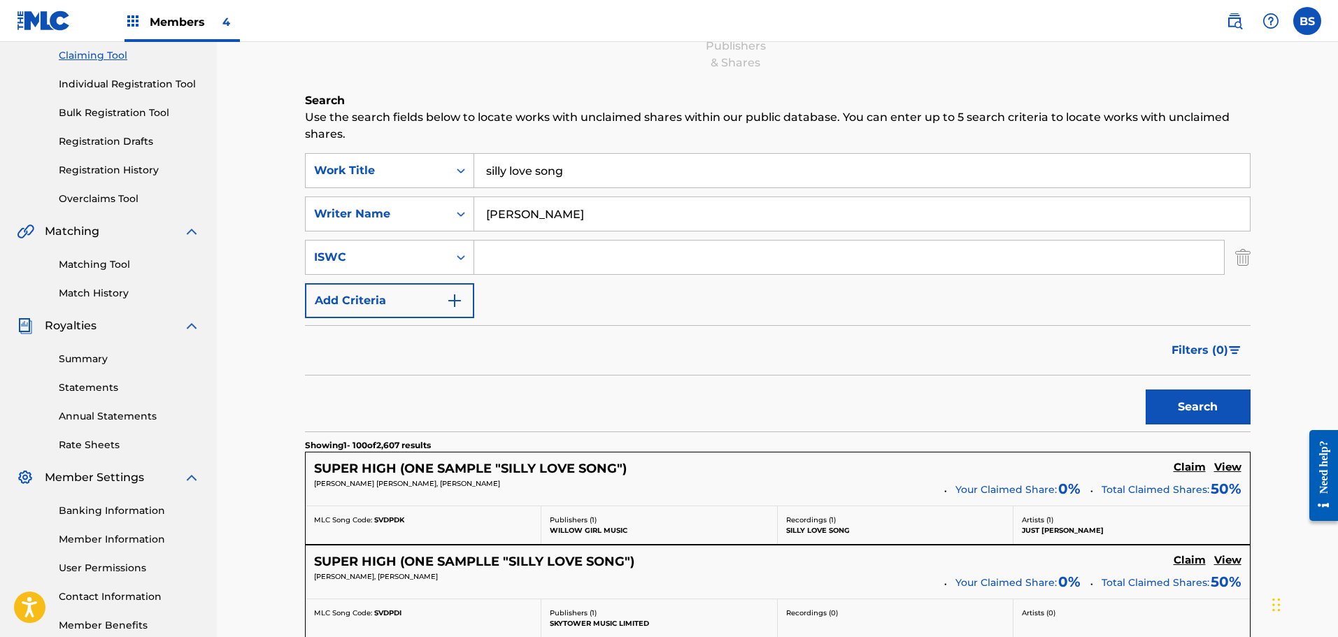
scroll to position [210, 0]
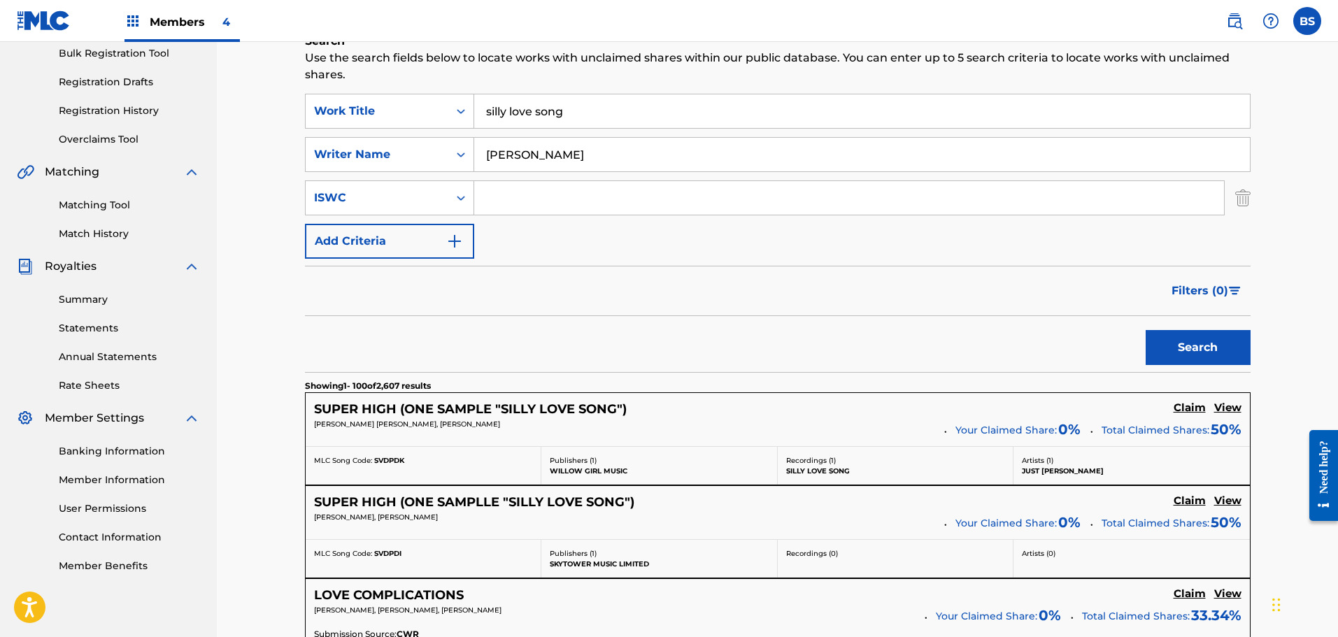
click at [1230, 405] on h5 "View" at bounding box center [1227, 407] width 27 height 13
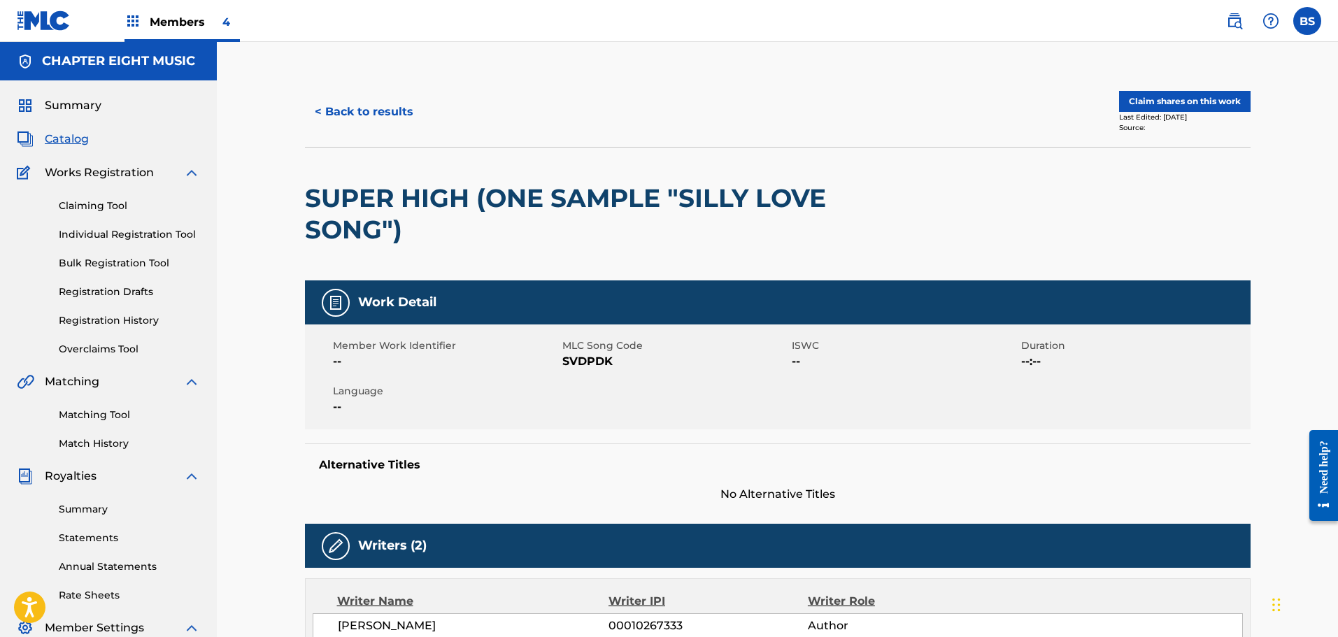
click at [348, 116] on button "< Back to results" at bounding box center [364, 111] width 118 height 35
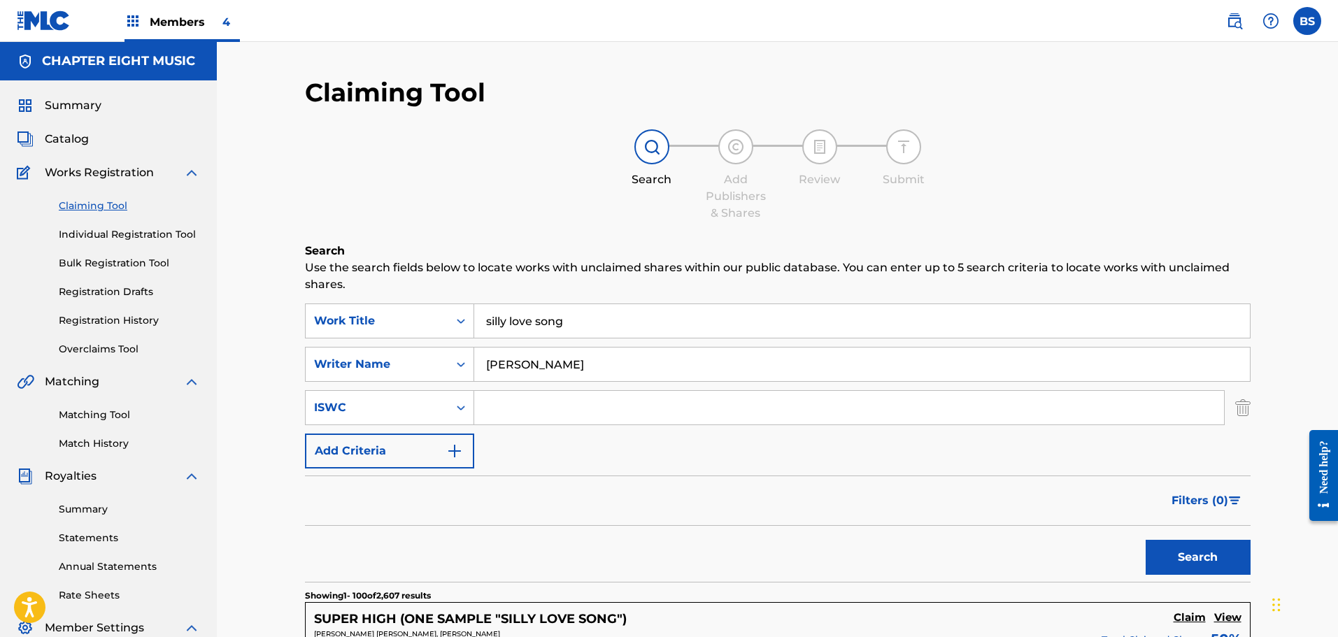
click at [62, 136] on span "Catalog" at bounding box center [67, 139] width 44 height 17
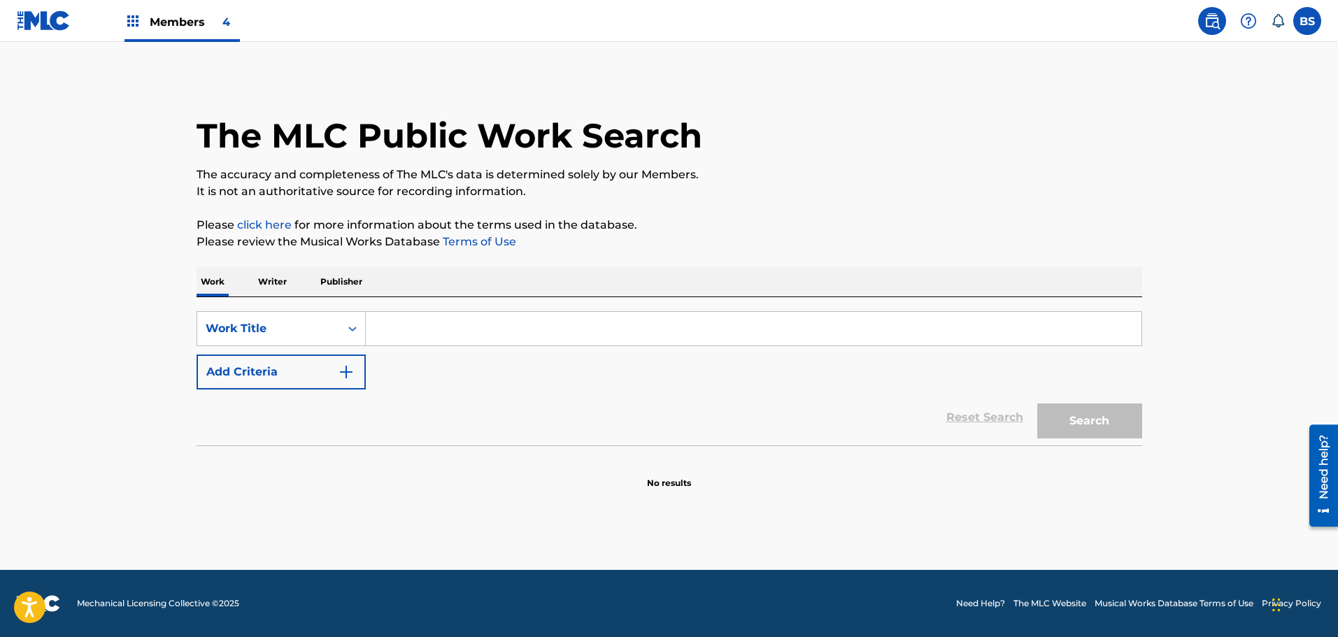
click at [387, 333] on input "Search Form" at bounding box center [754, 329] width 776 height 34
click at [348, 282] on p "Publisher" at bounding box center [341, 281] width 50 height 29
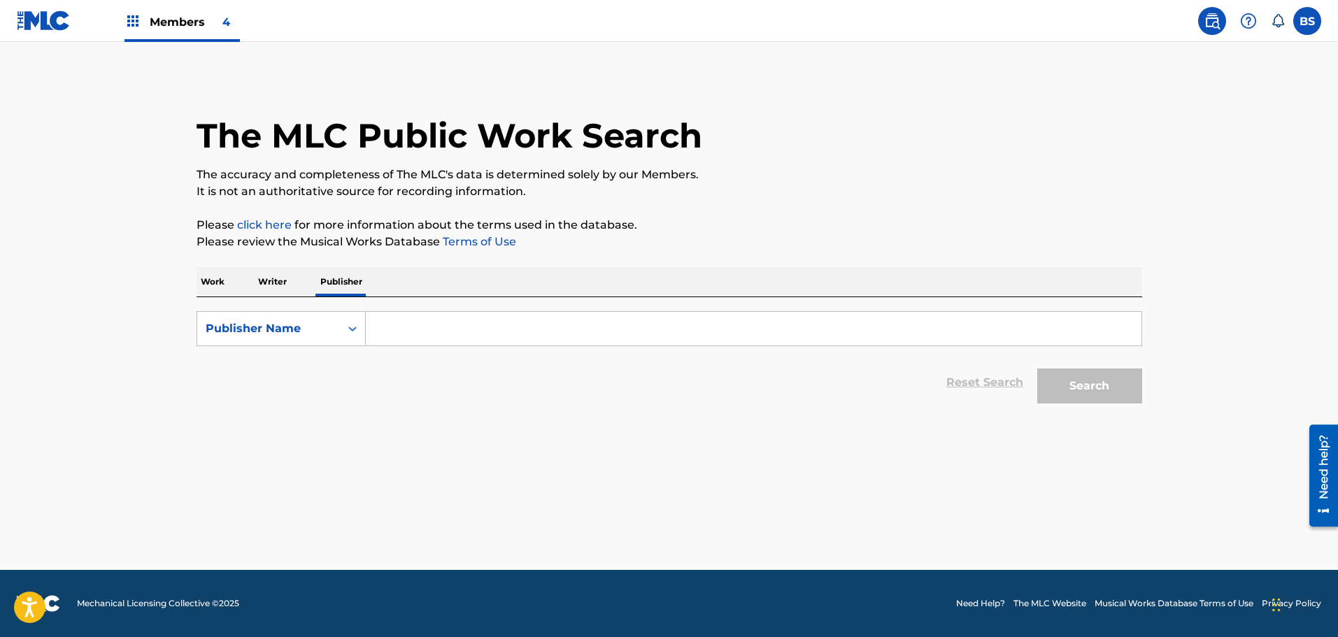
click at [404, 331] on input "Search Form" at bounding box center [754, 329] width 776 height 34
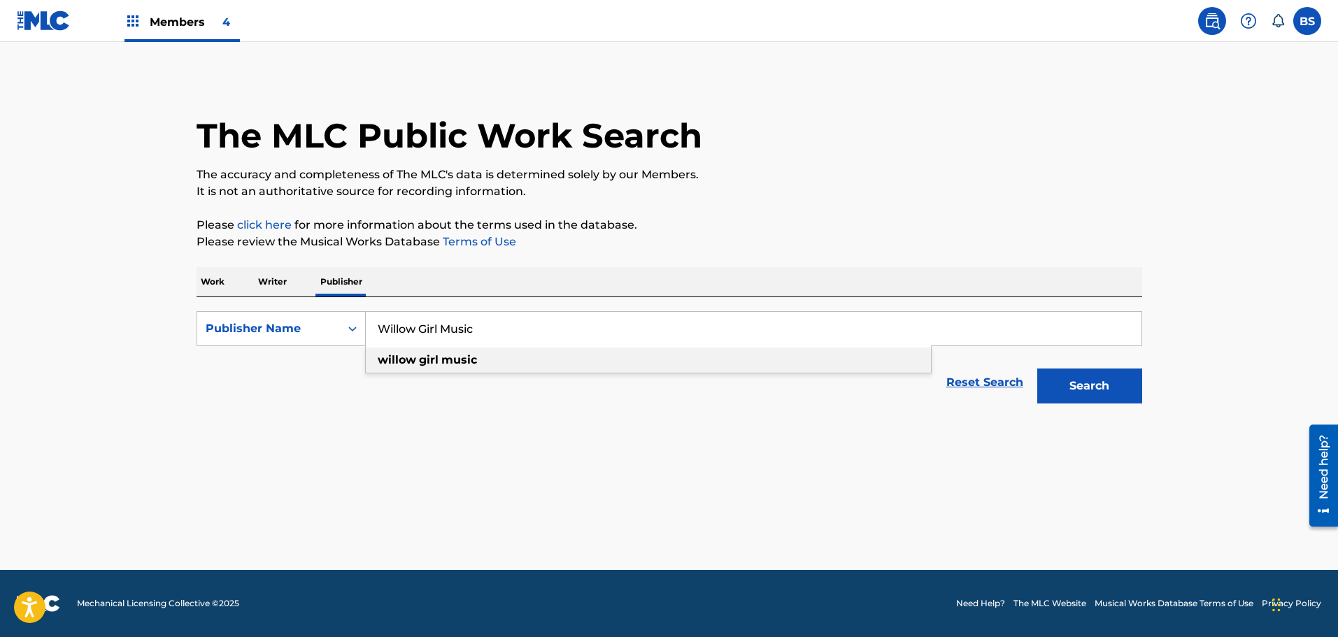
click at [392, 350] on div "willow girl music" at bounding box center [648, 360] width 565 height 25
type input "willow girl music"
click at [1062, 388] on button "Search" at bounding box center [1089, 386] width 105 height 35
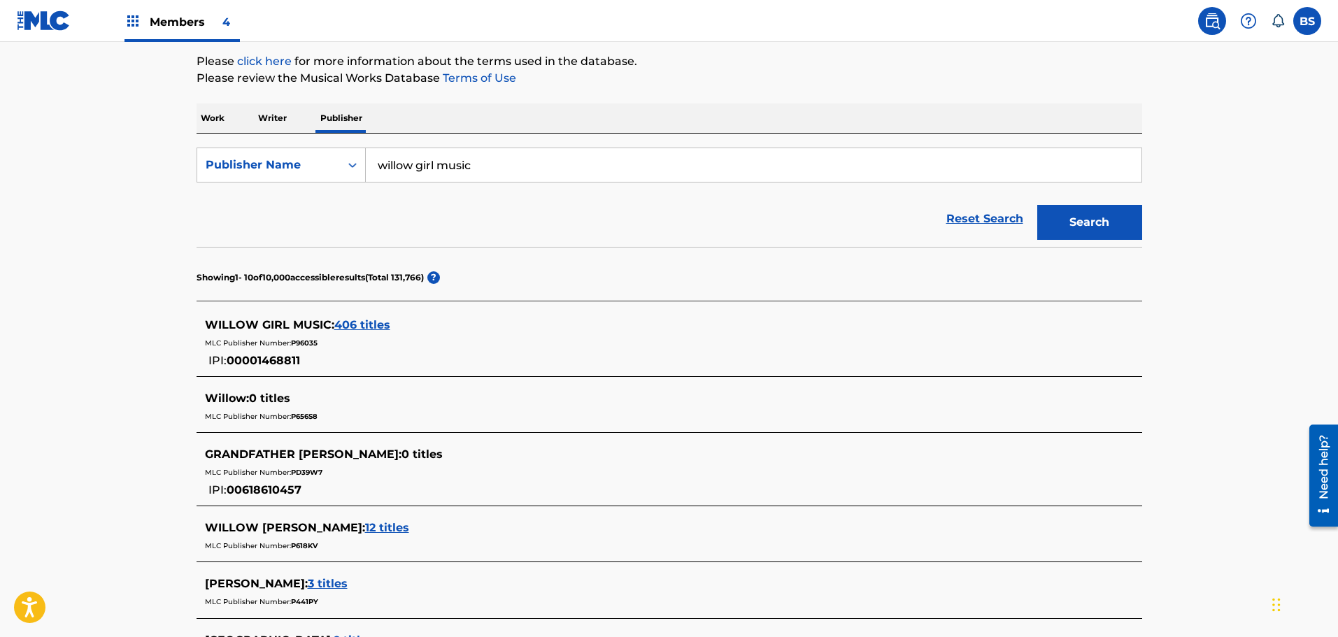
scroll to position [210, 0]
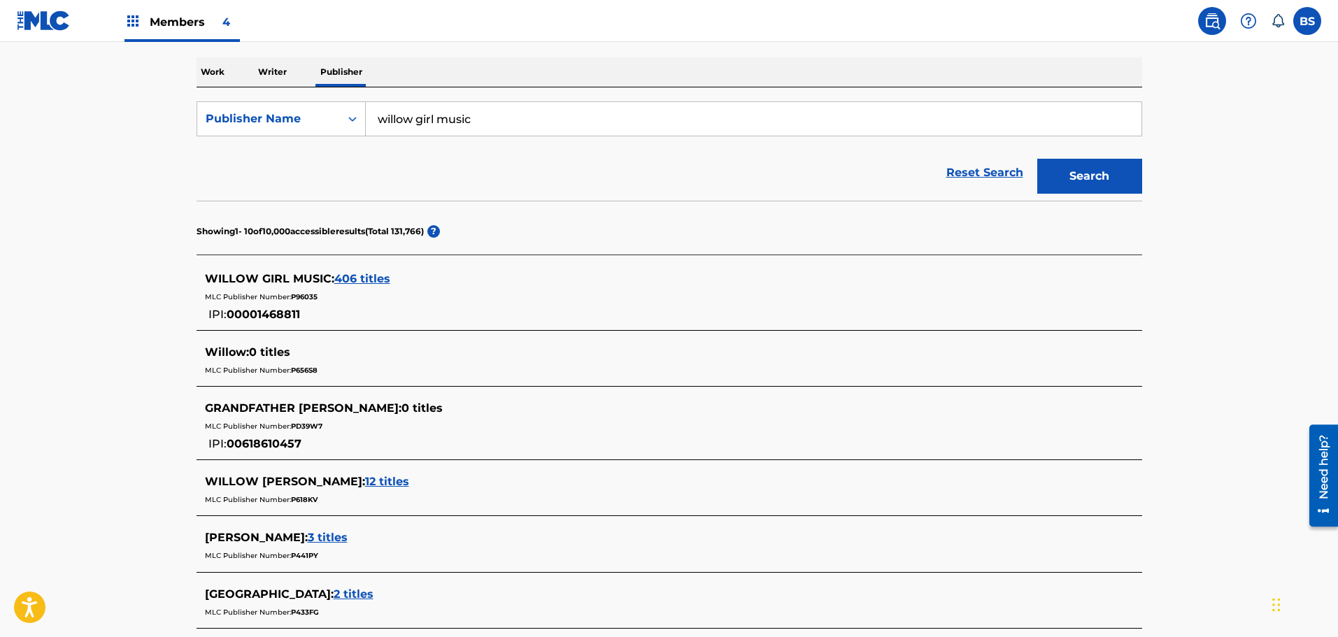
click at [366, 278] on span "406 titles" at bounding box center [362, 279] width 56 height 17
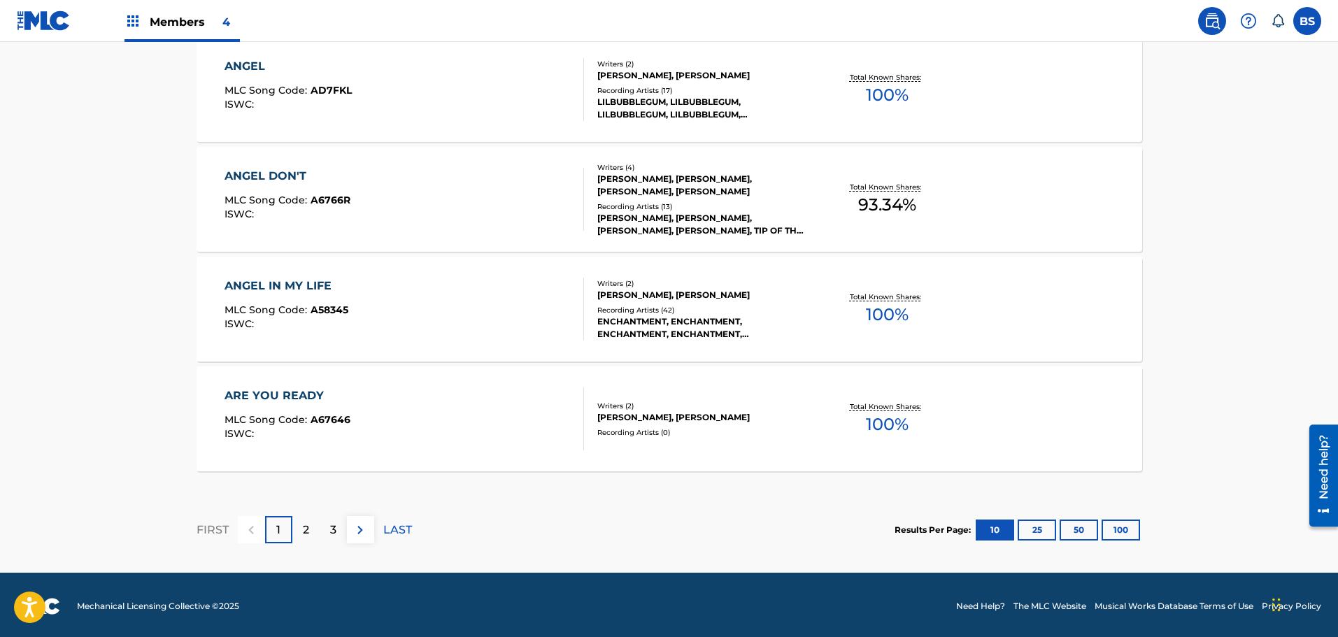
scroll to position [1132, 0]
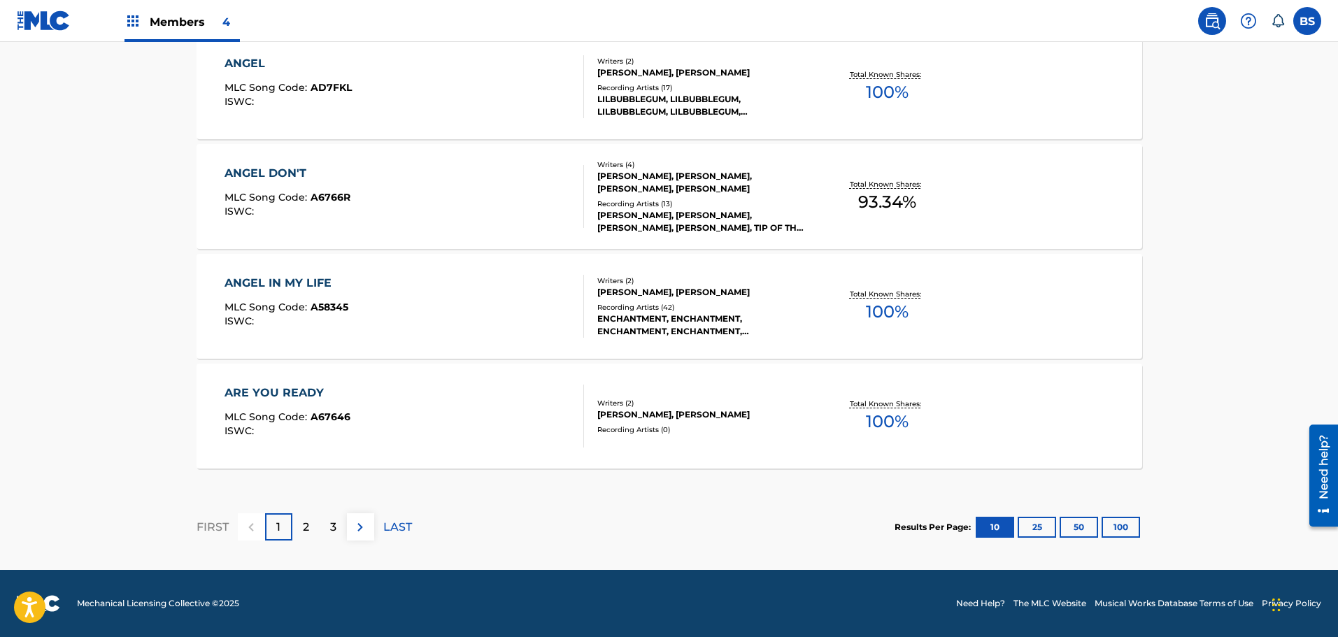
click at [1133, 531] on button "100" at bounding box center [1121, 527] width 38 height 21
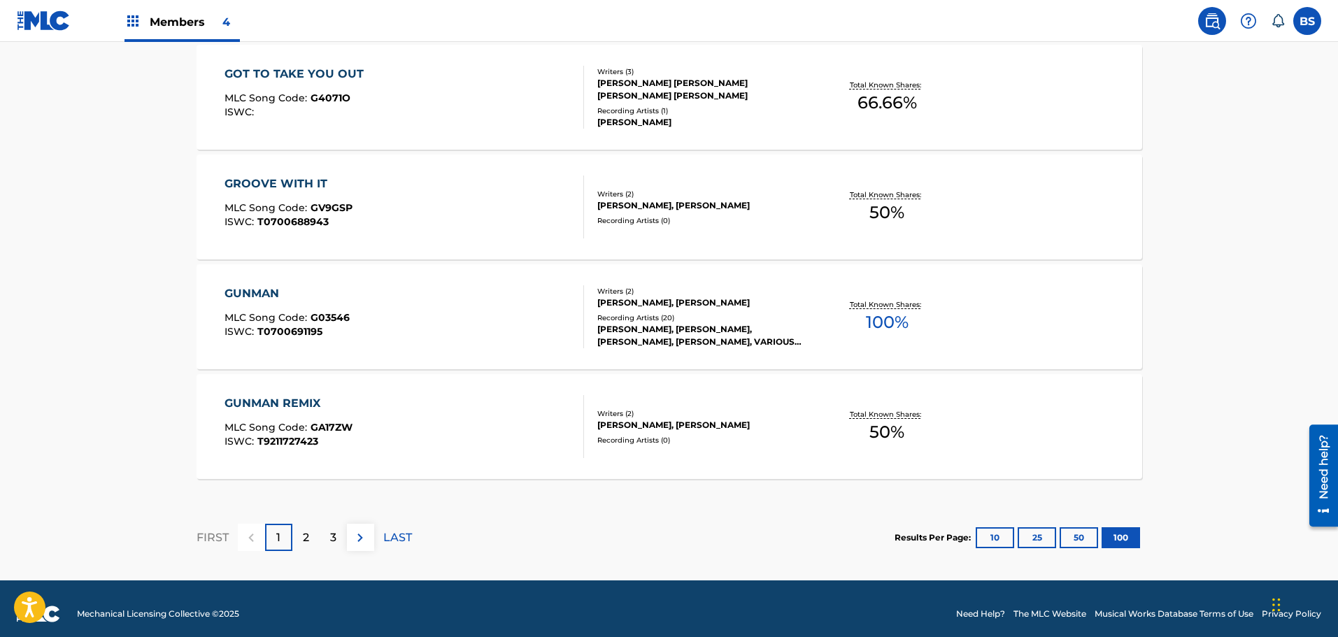
scroll to position [11015, 0]
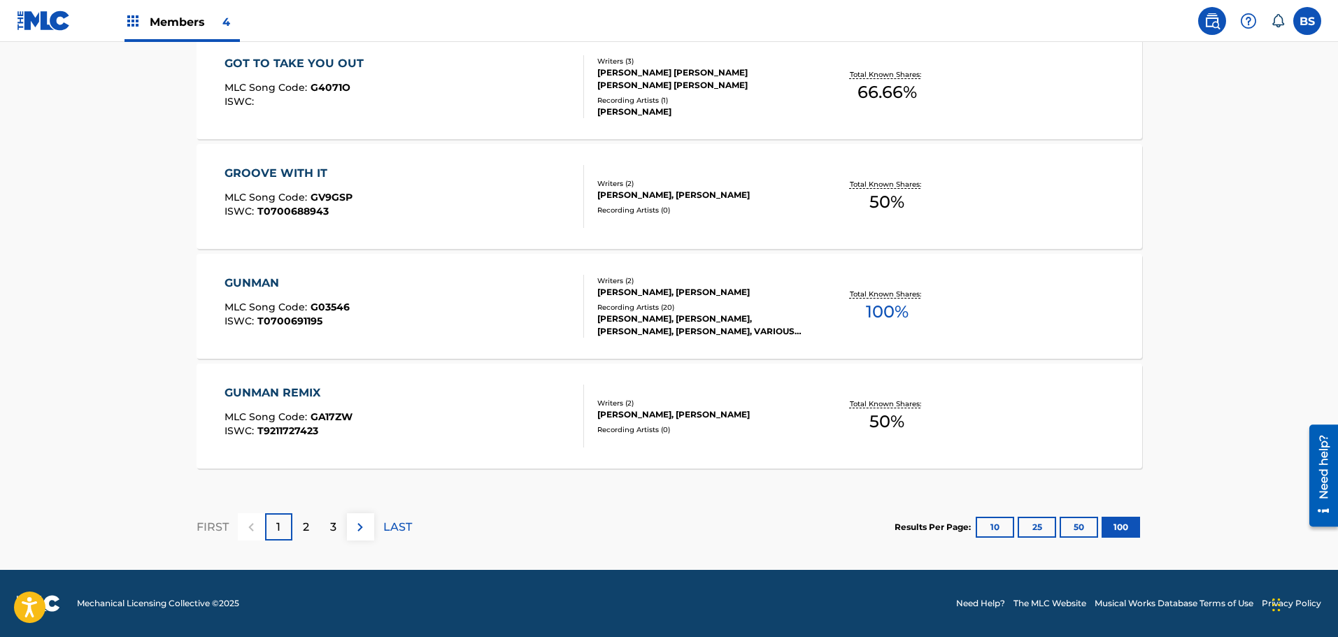
click at [308, 525] on p "2" at bounding box center [306, 527] width 6 height 17
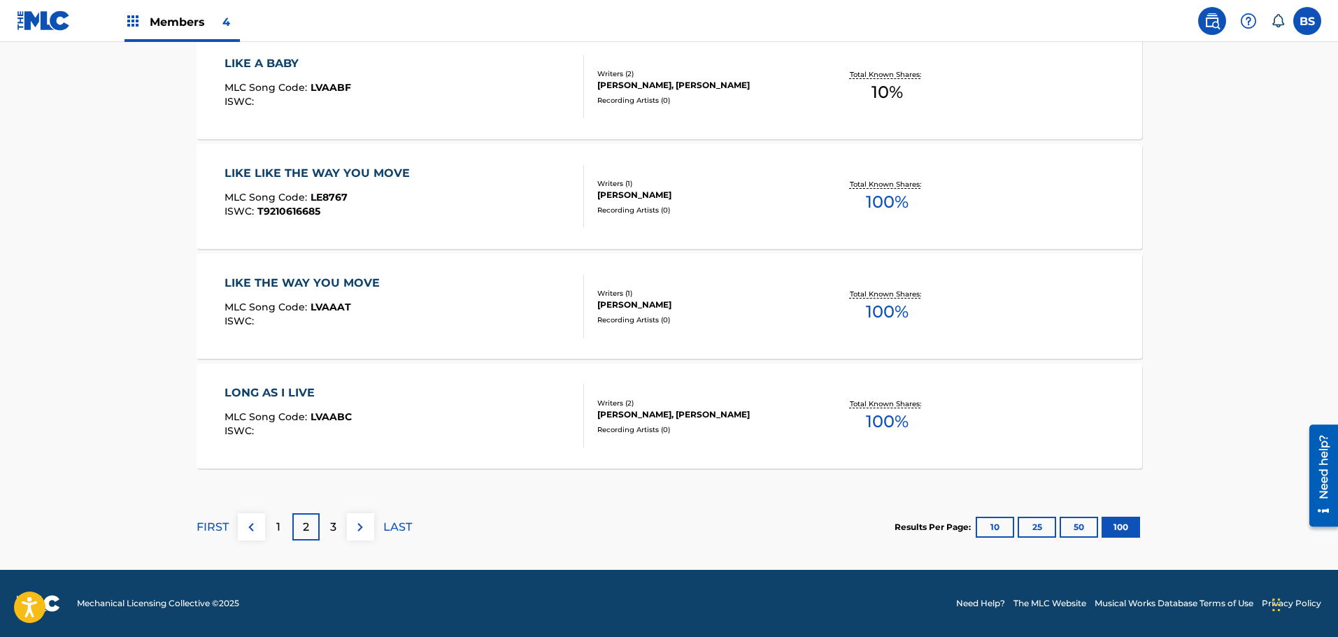
click at [339, 528] on div "3" at bounding box center [333, 526] width 27 height 27
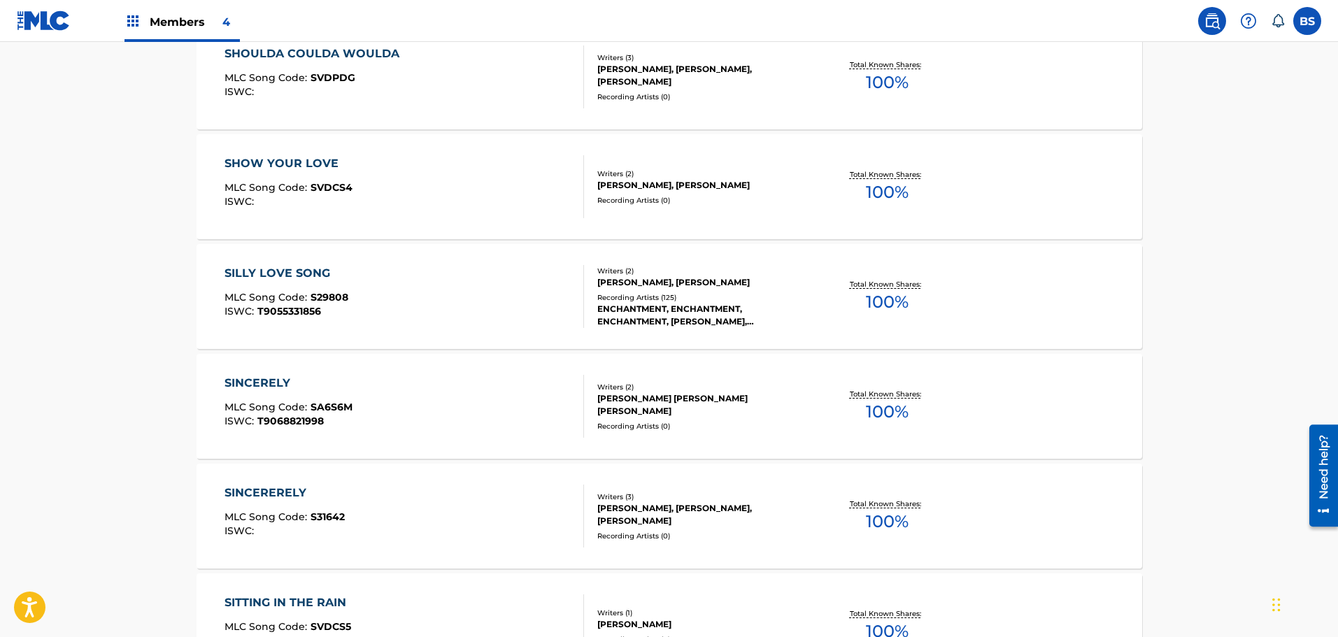
scroll to position [10772, 0]
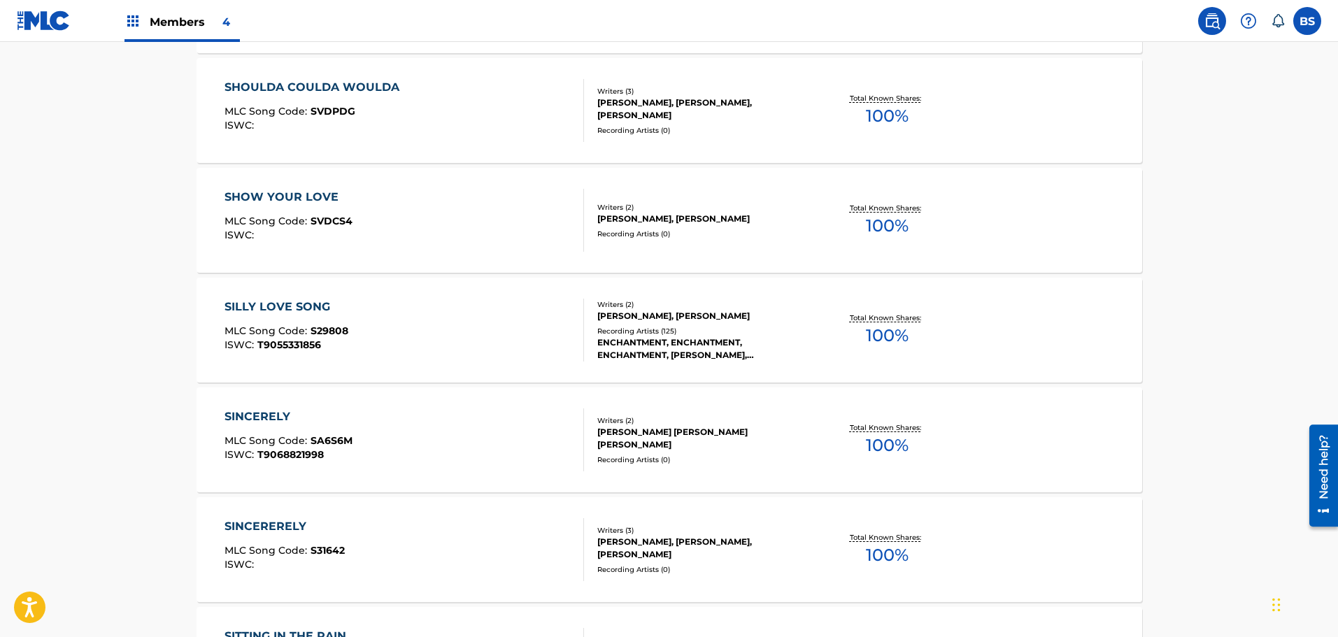
click at [689, 315] on div "EMANUEL JOHNSON, MICHAEL LEE STOKES" at bounding box center [702, 316] width 211 height 13
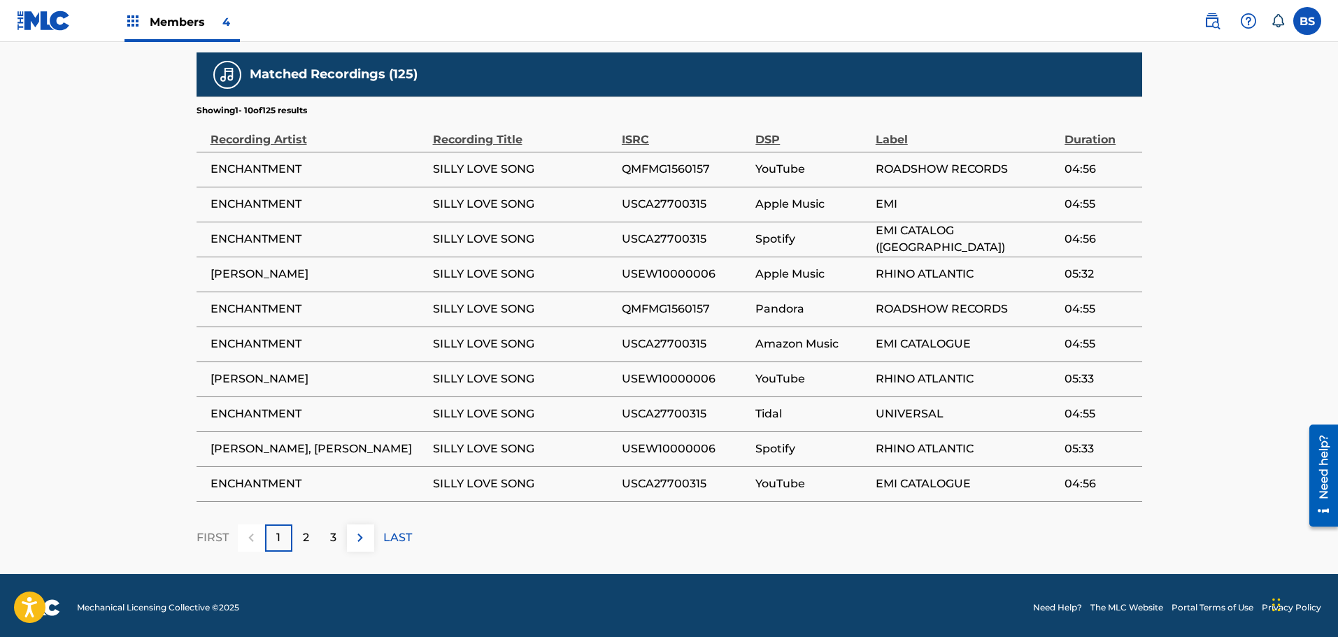
scroll to position [904, 0]
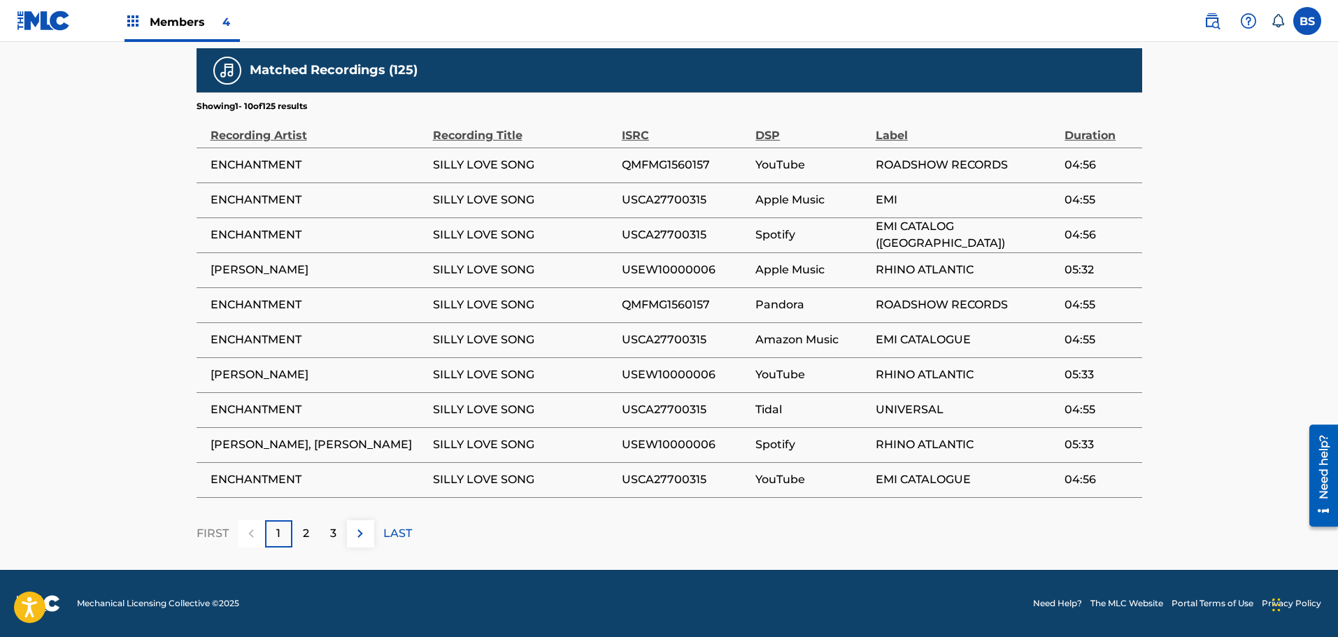
click at [310, 536] on div "2" at bounding box center [305, 533] width 27 height 27
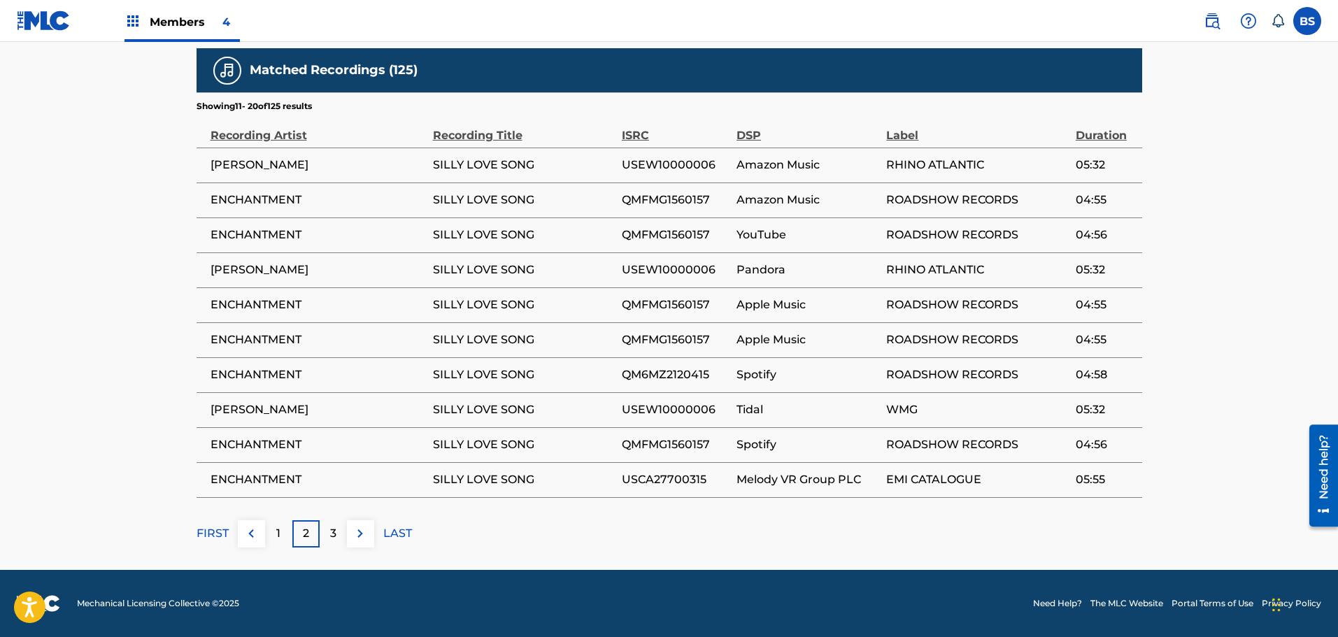
click at [276, 535] on p "1" at bounding box center [278, 533] width 4 height 17
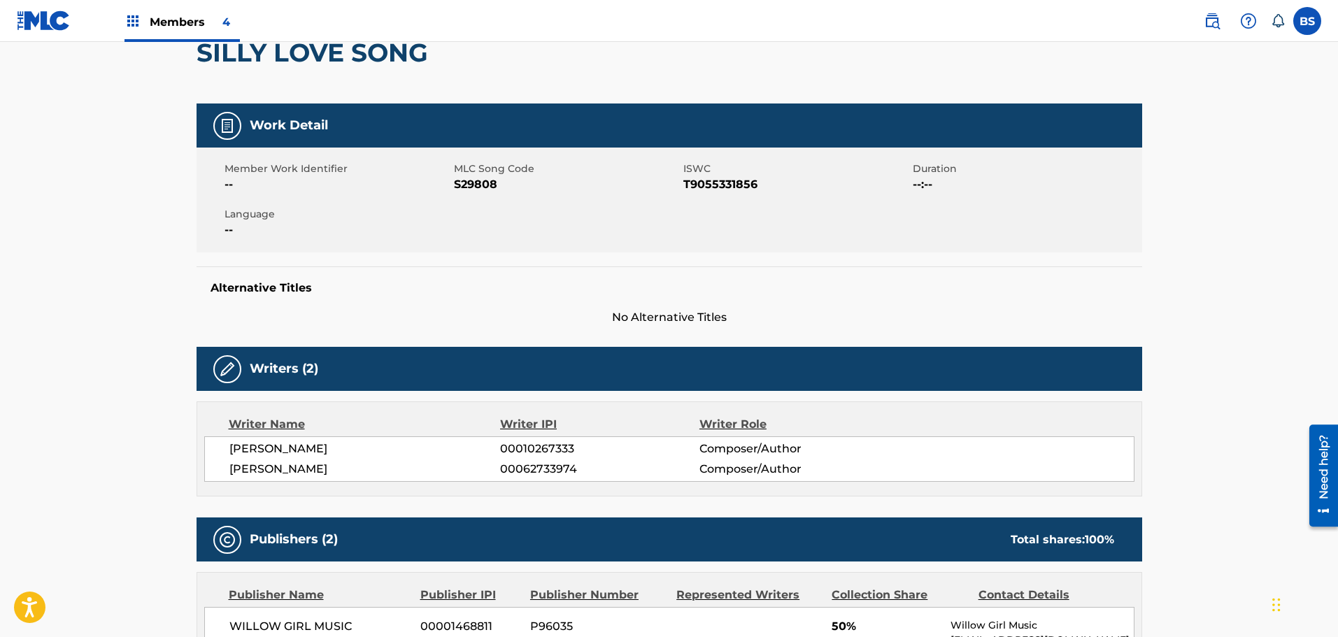
scroll to position [0, 0]
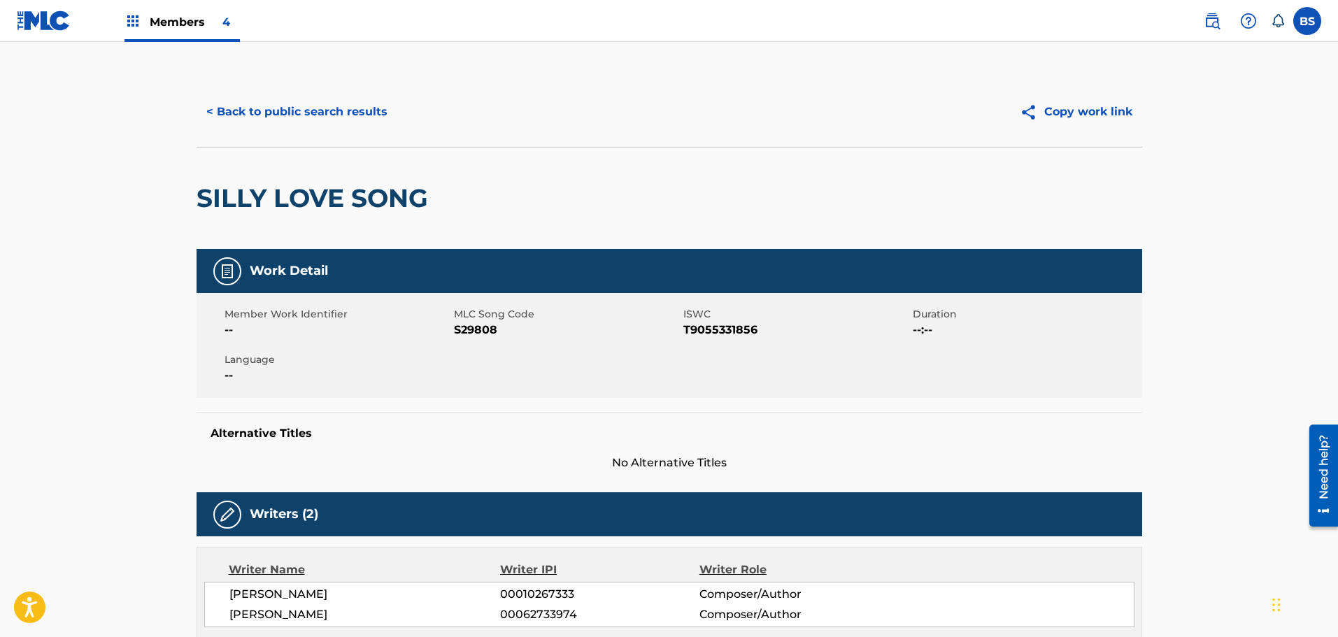
click at [294, 111] on button "< Back to public search results" at bounding box center [297, 111] width 201 height 35
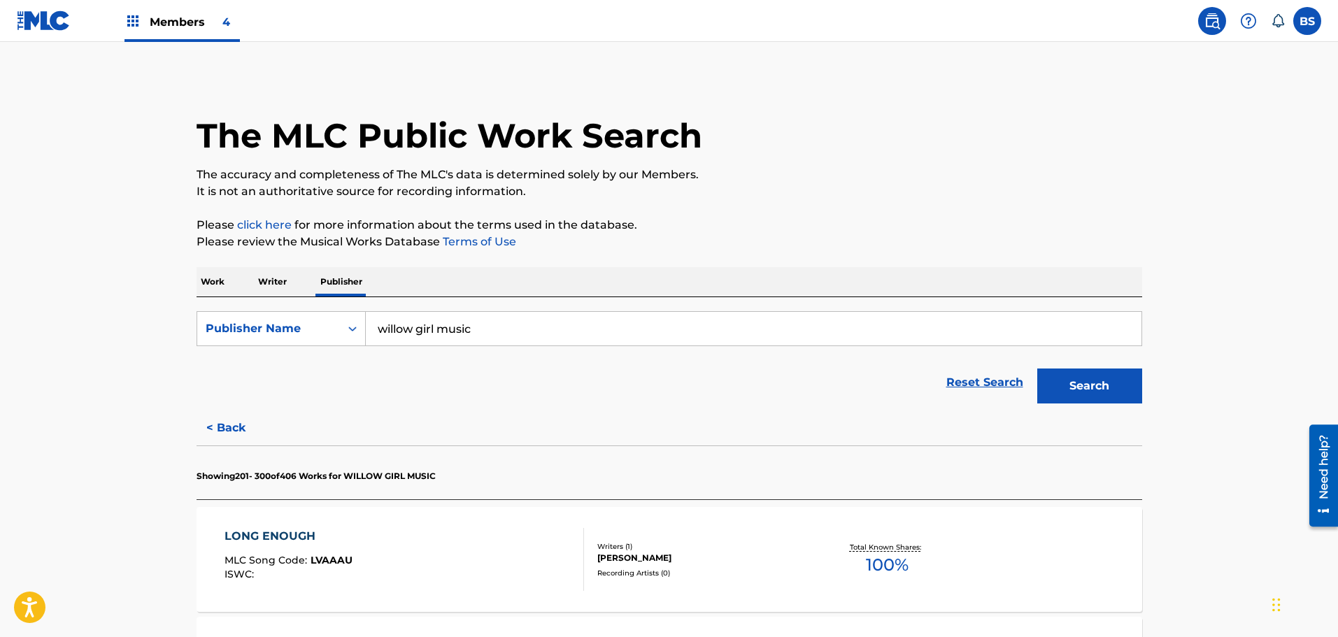
click at [209, 283] on p "Work" at bounding box center [213, 281] width 32 height 29
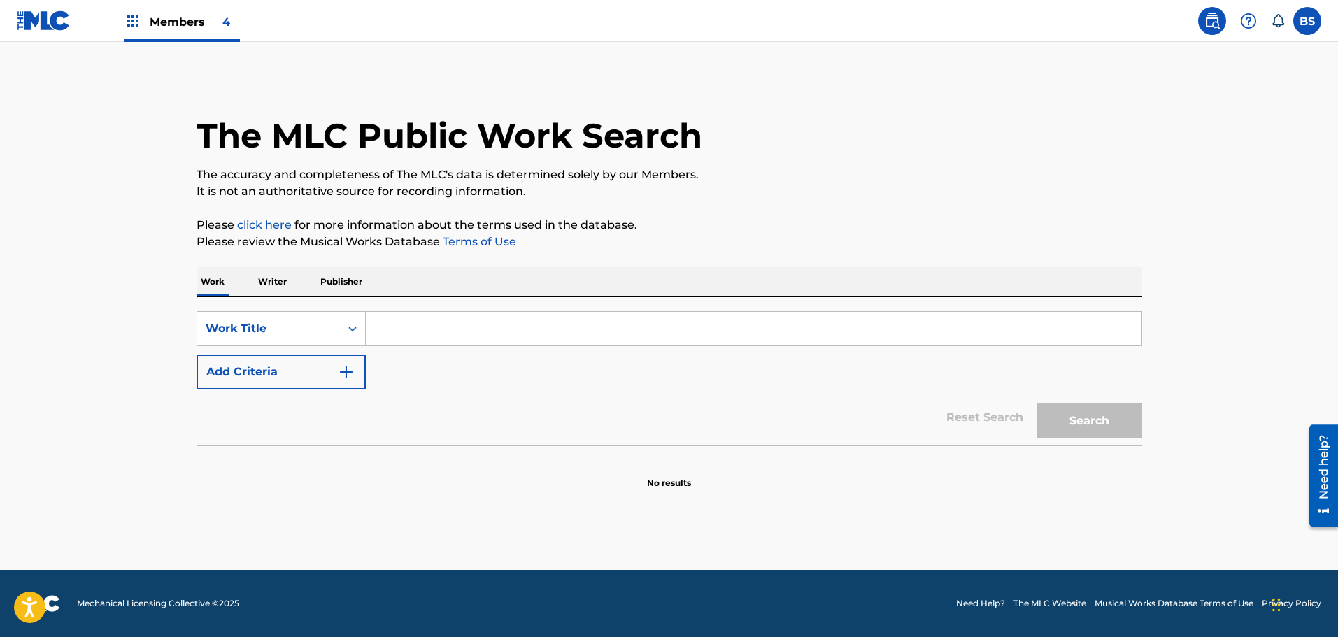
click at [399, 333] on input "Search Form" at bounding box center [754, 329] width 776 height 34
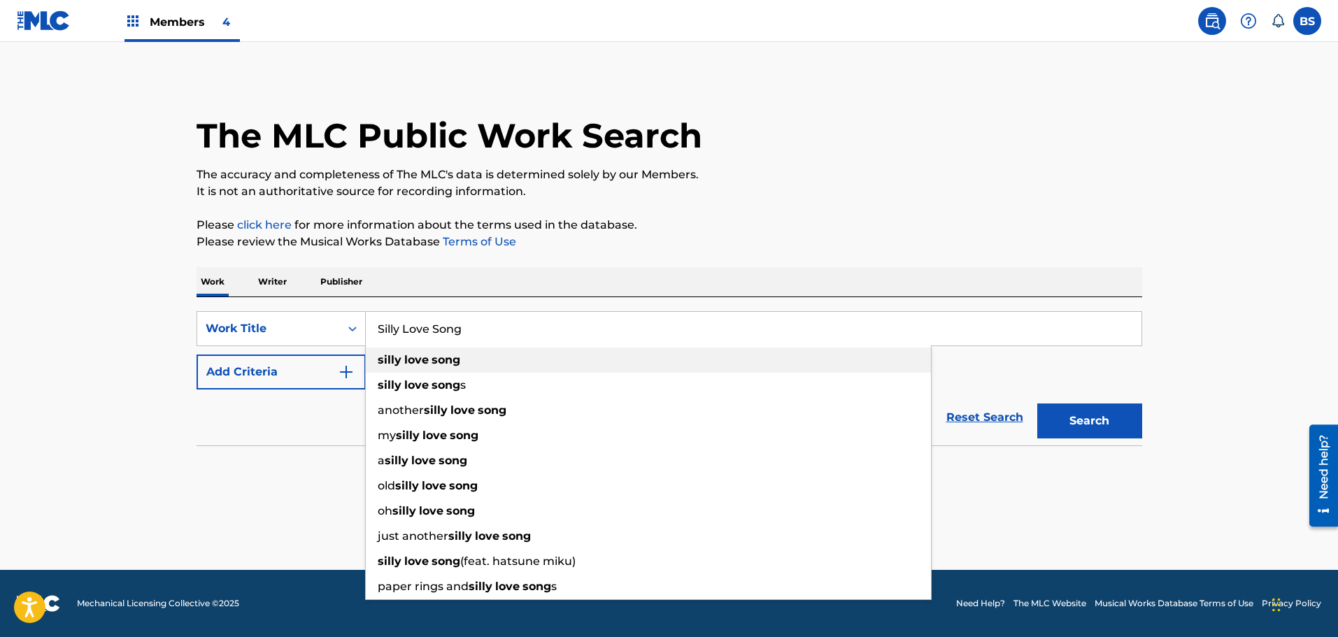
click at [448, 356] on strong "song" at bounding box center [446, 359] width 29 height 13
type input "silly love song"
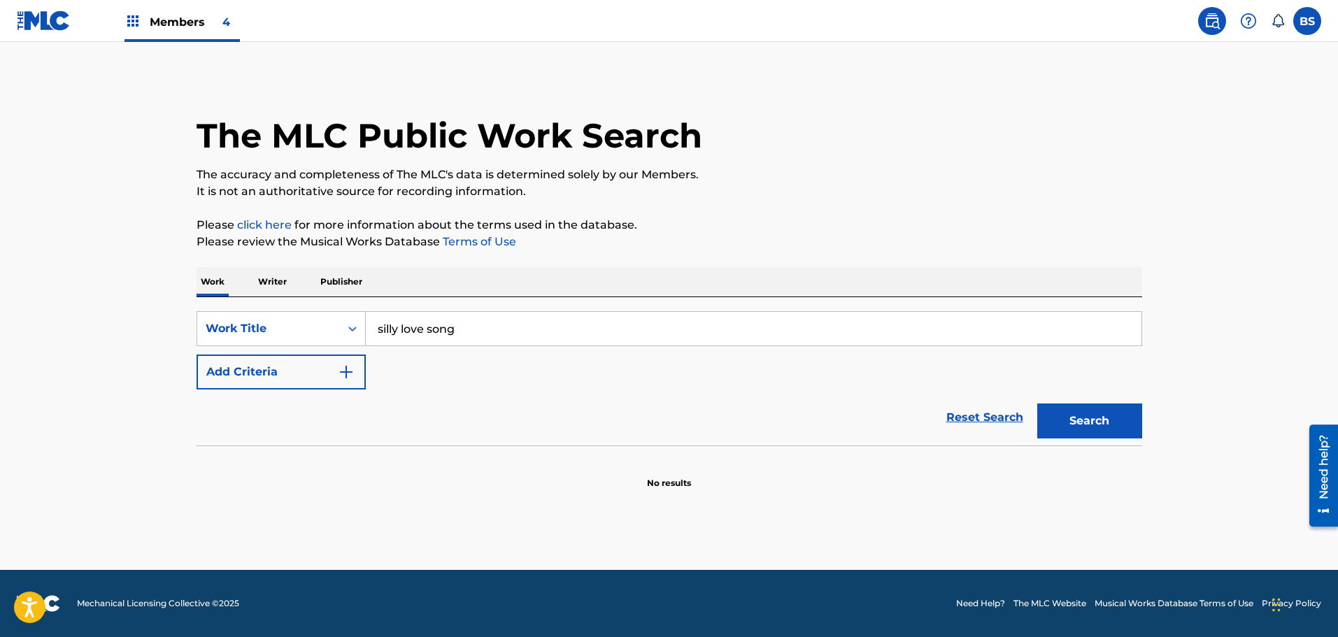
click at [1088, 407] on button "Search" at bounding box center [1089, 421] width 105 height 35
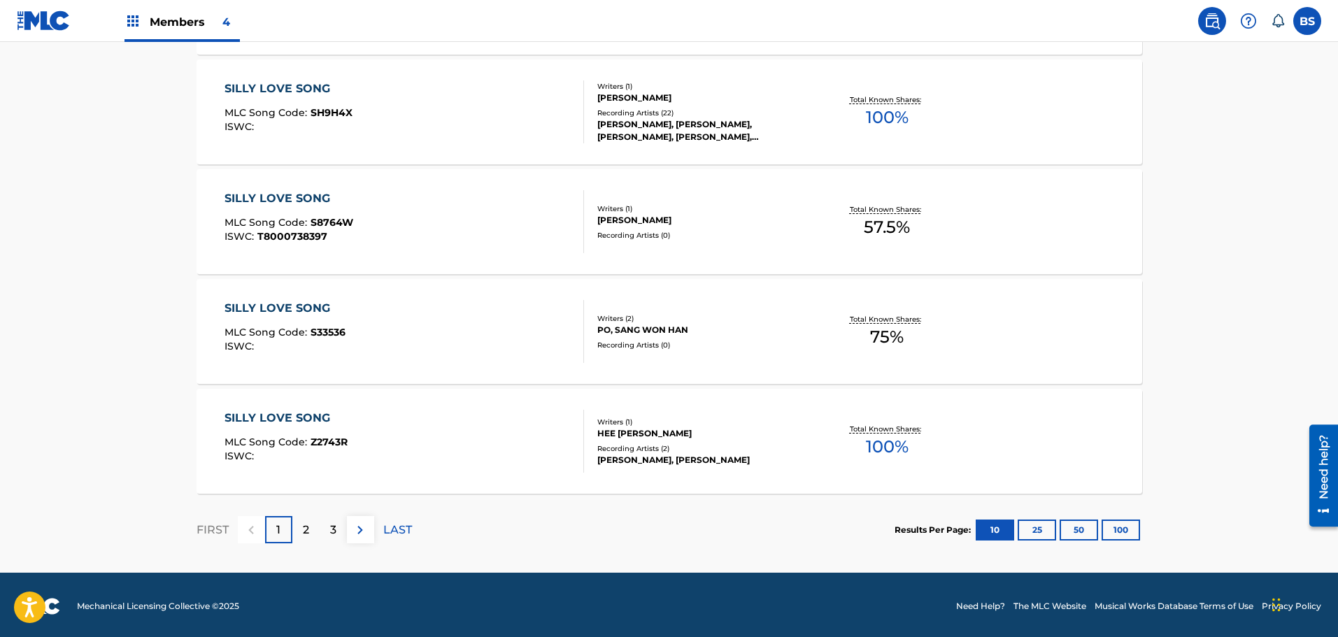
scroll to position [1075, 0]
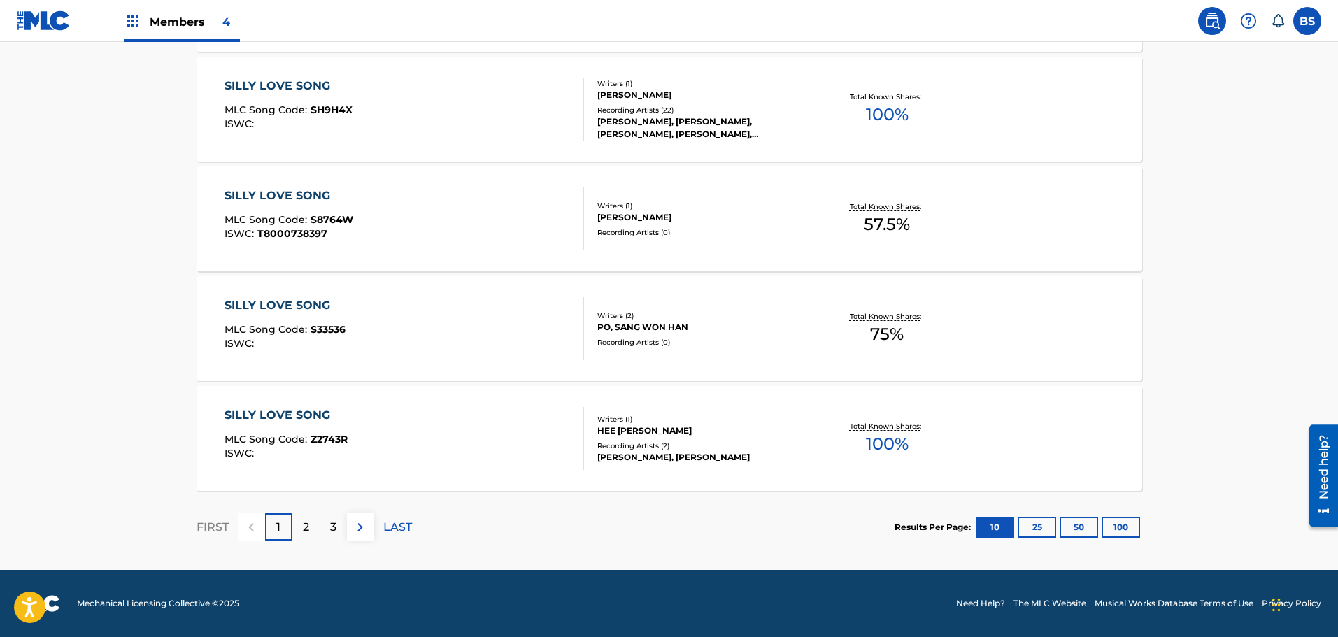
click at [1128, 525] on button "100" at bounding box center [1121, 527] width 38 height 21
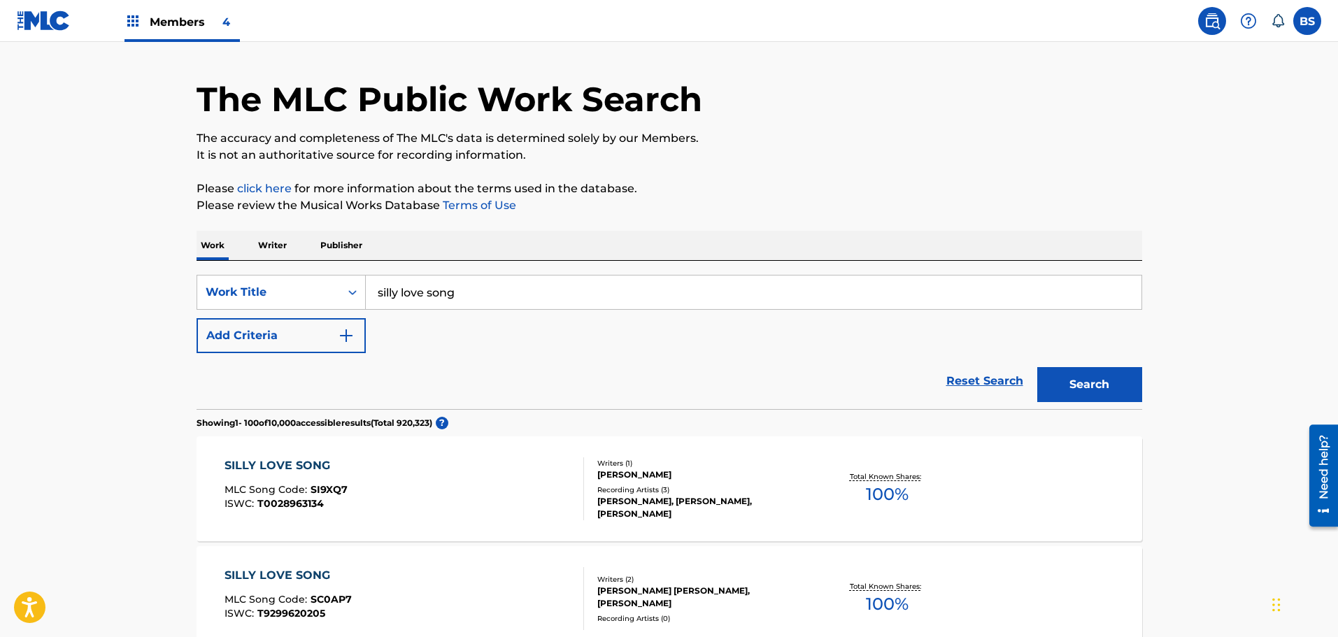
scroll to position [0, 0]
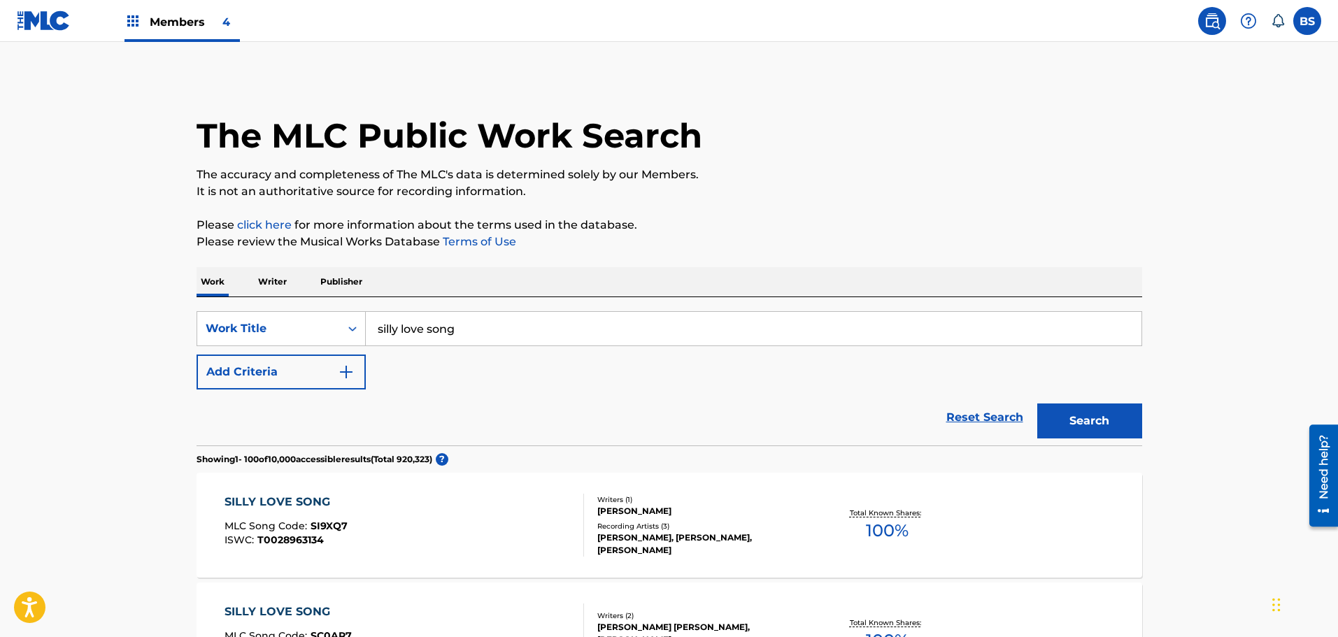
click at [353, 374] on img "Search Form" at bounding box center [346, 372] width 17 height 17
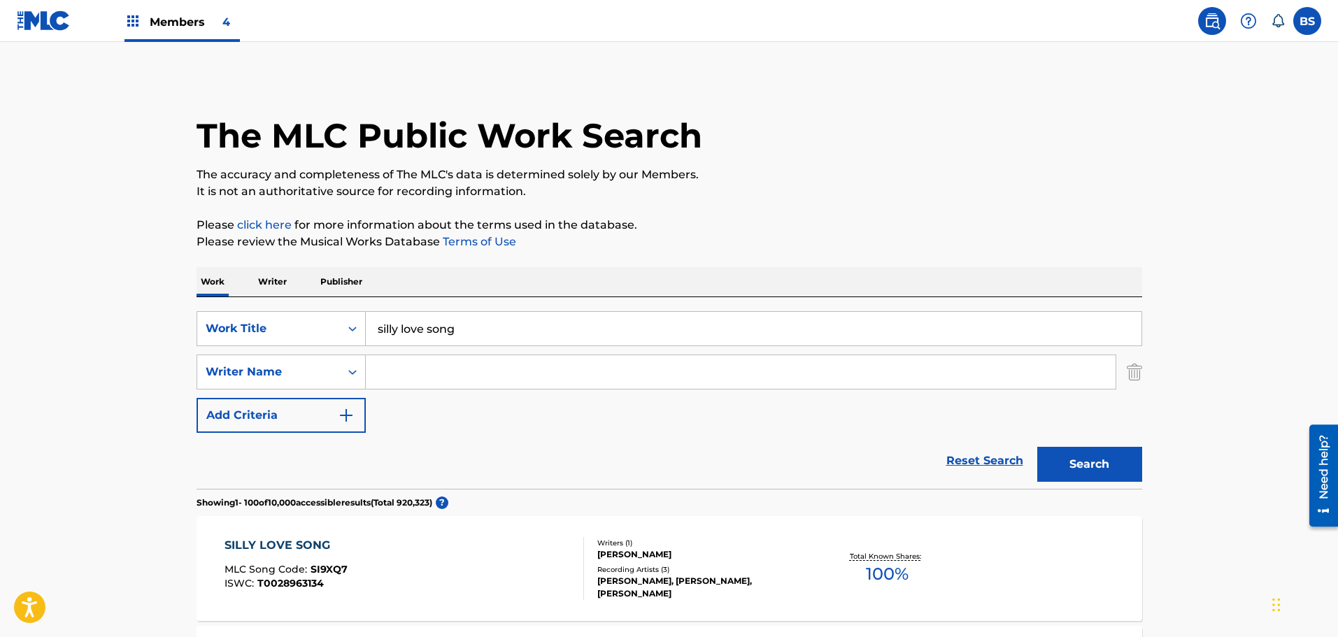
click at [387, 369] on input "Search Form" at bounding box center [741, 372] width 750 height 34
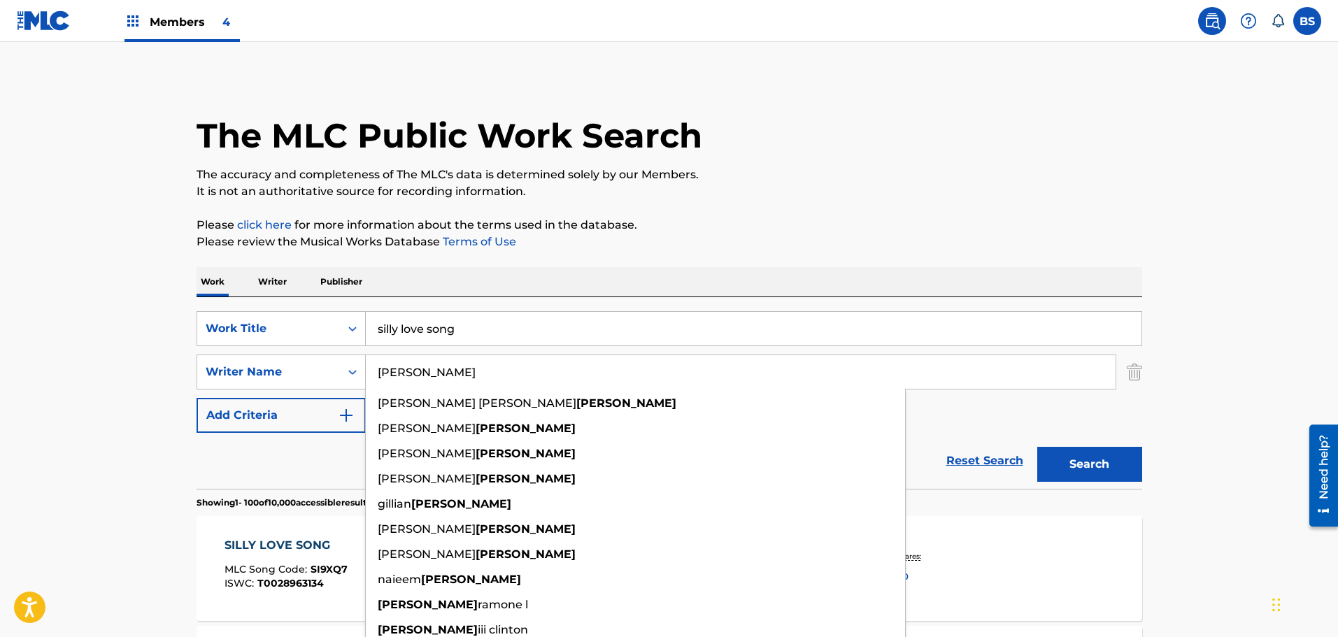
type input "stokes"
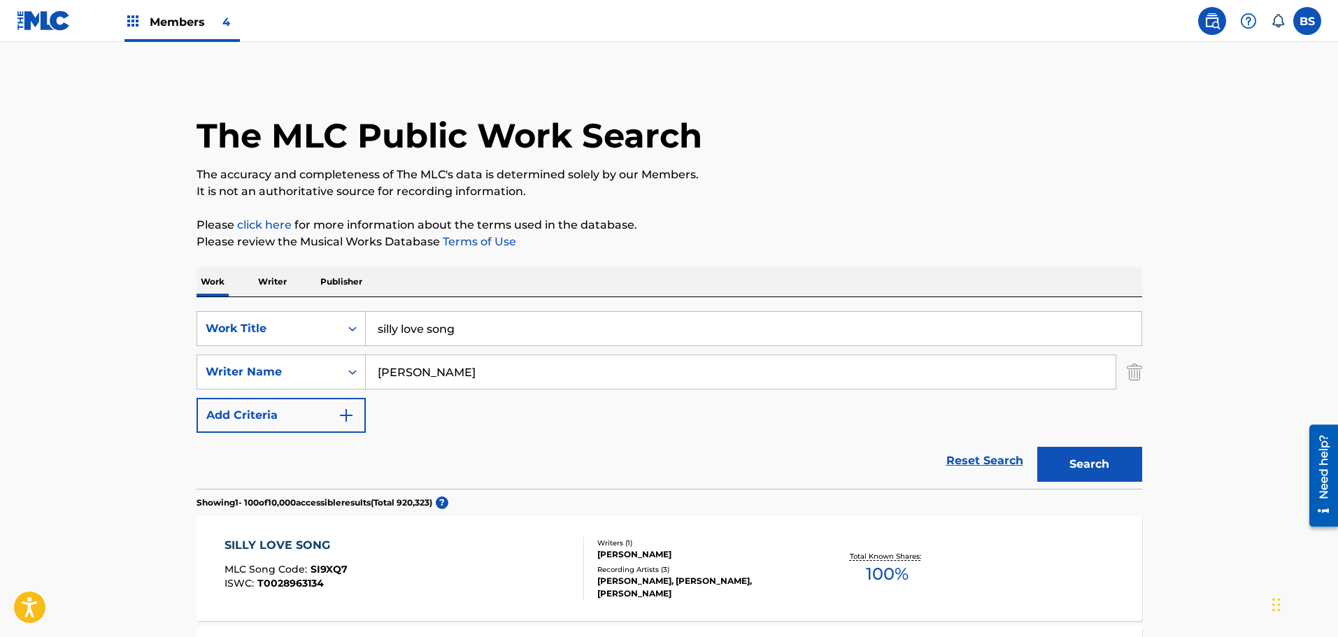
click at [1087, 470] on button "Search" at bounding box center [1089, 464] width 105 height 35
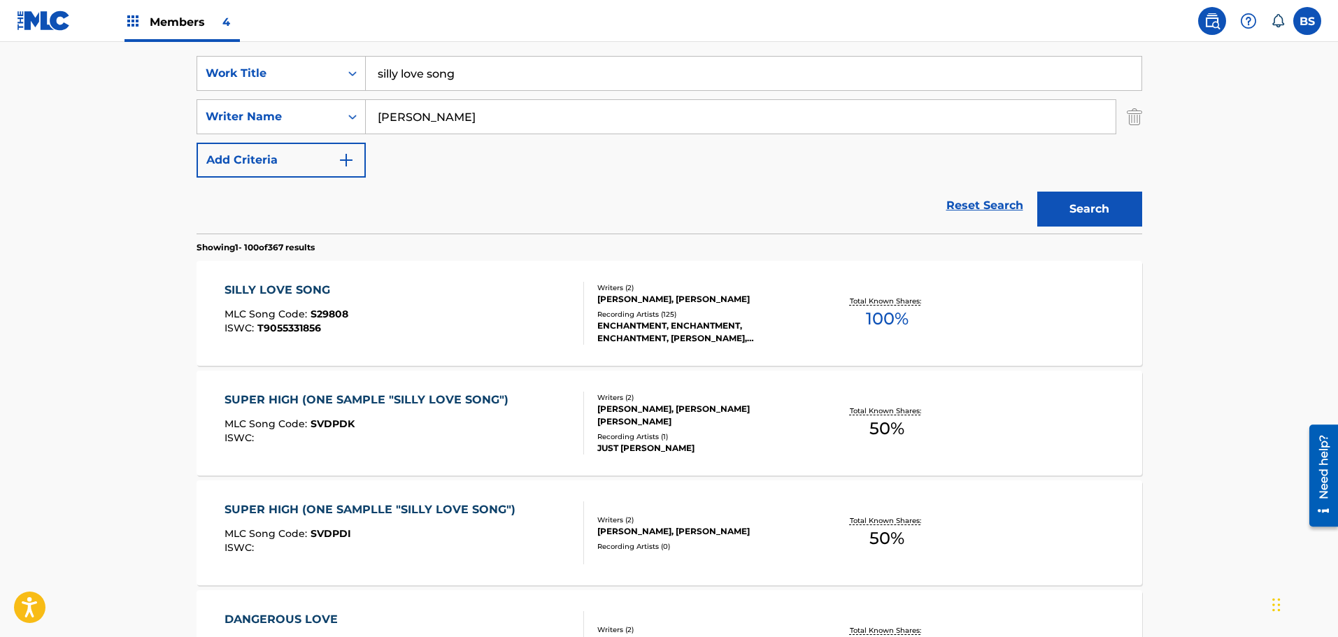
scroll to position [280, 0]
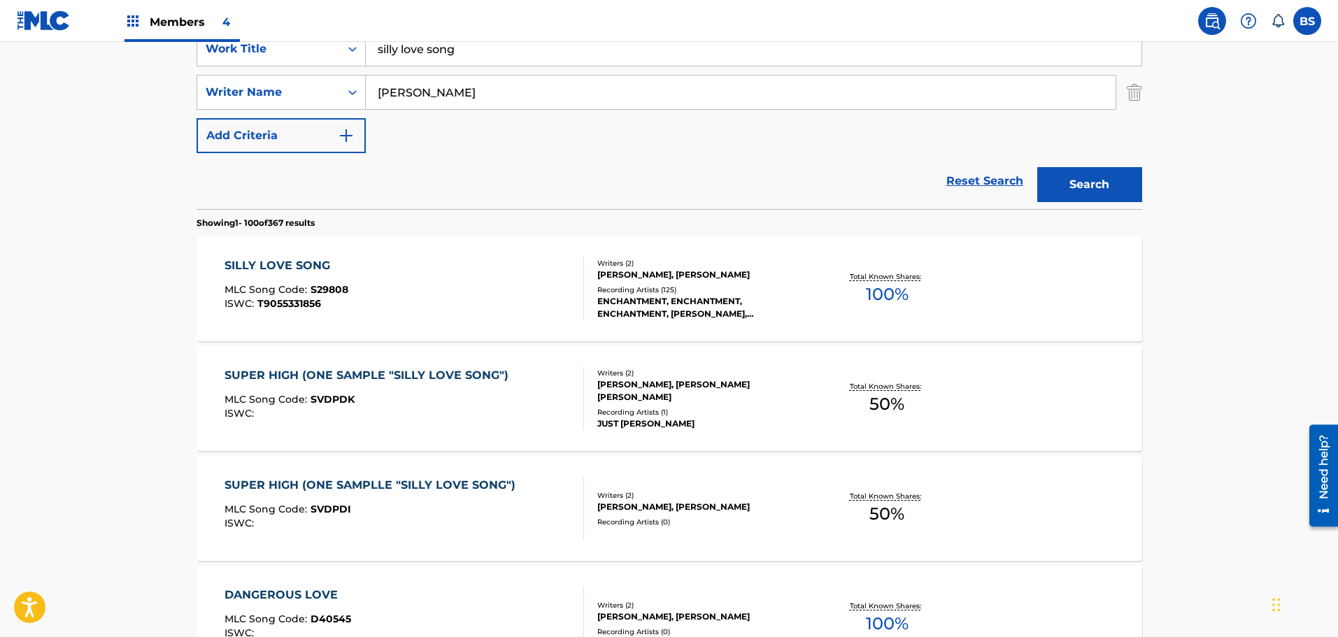
click at [458, 376] on div "SUPER HIGH (ONE SAMPLE "SILLY LOVE SONG")" at bounding box center [370, 375] width 291 height 17
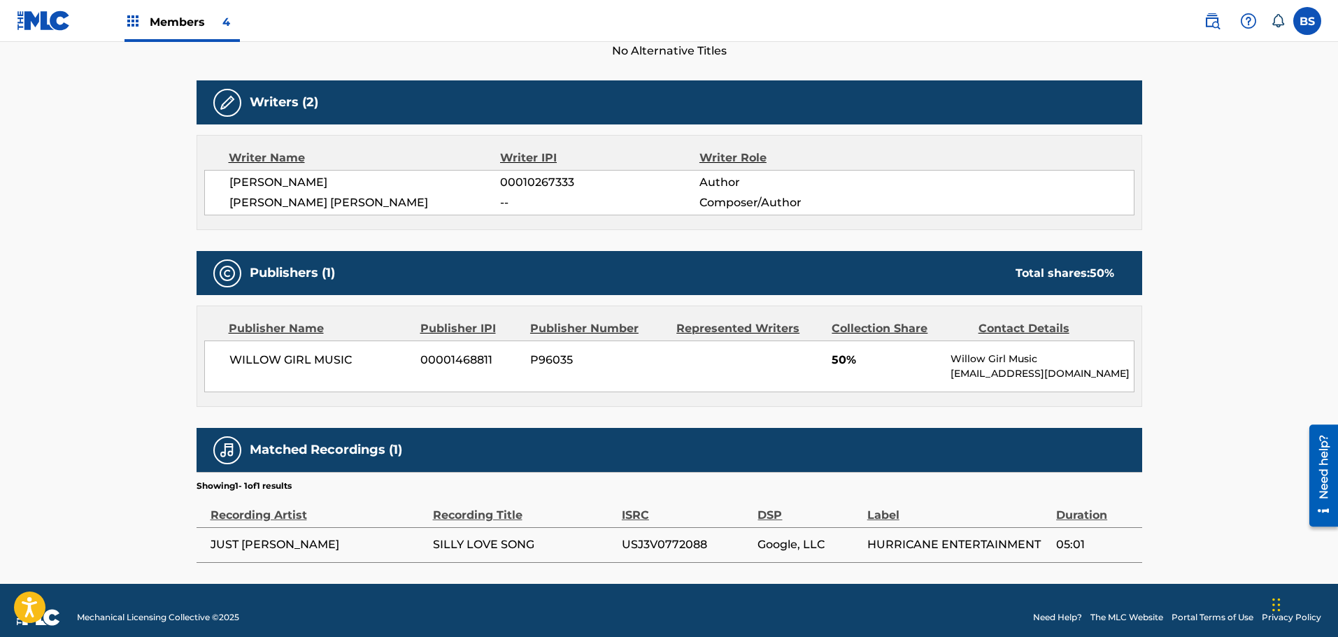
scroll to position [457, 0]
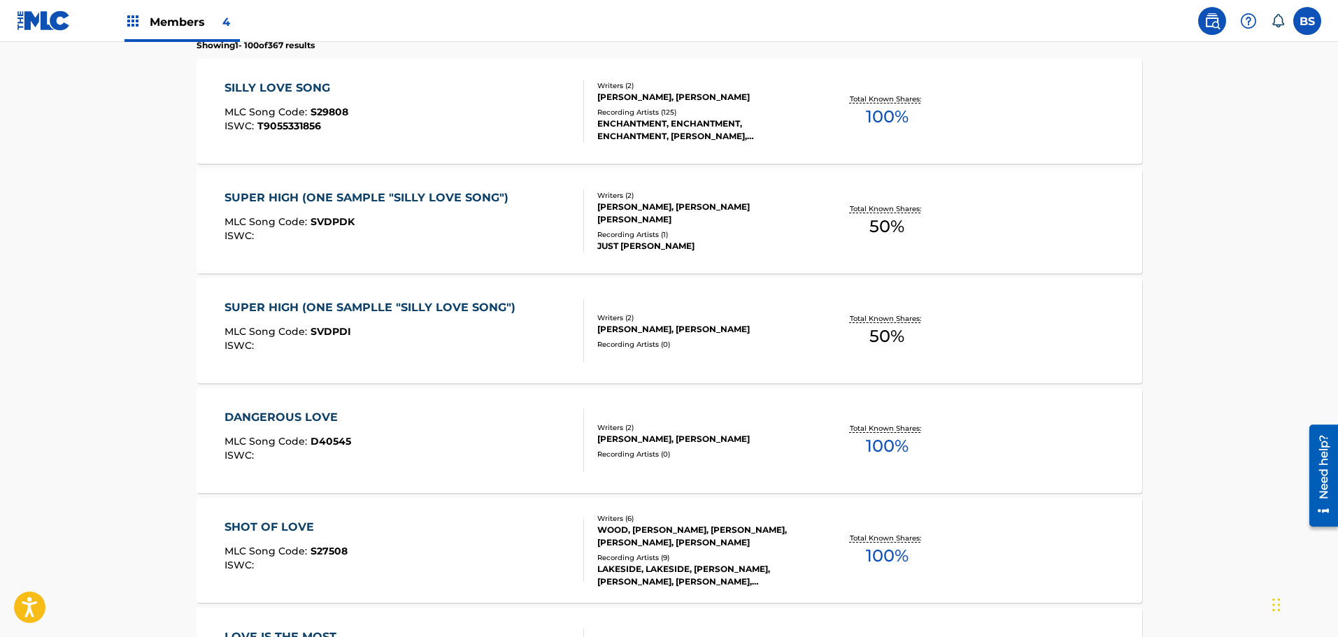
scroll to position [280, 0]
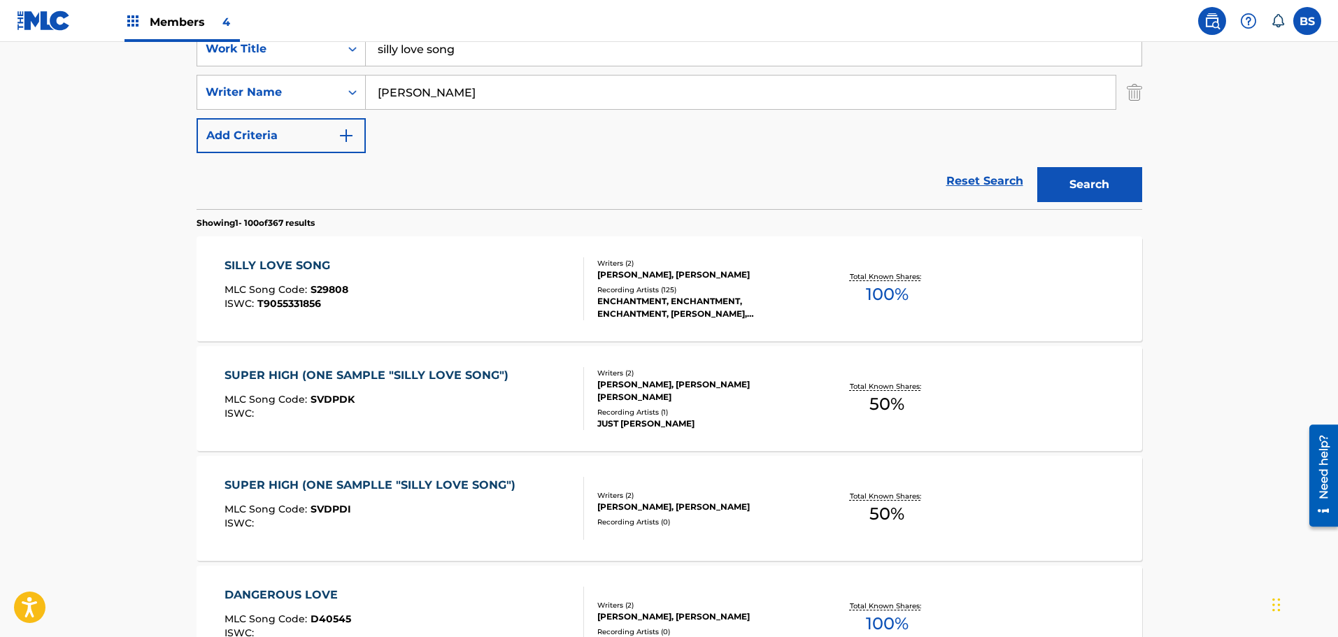
click at [606, 507] on div "[PERSON_NAME], [PERSON_NAME]" at bounding box center [702, 507] width 211 height 13
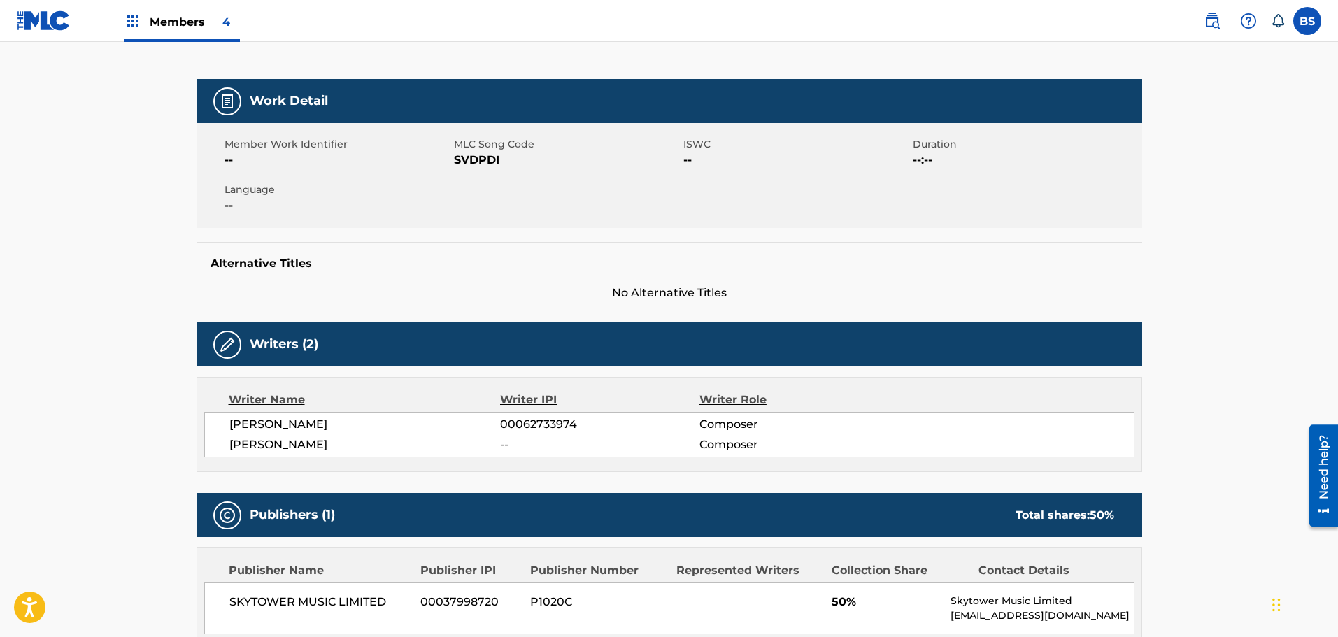
scroll to position [131, 0]
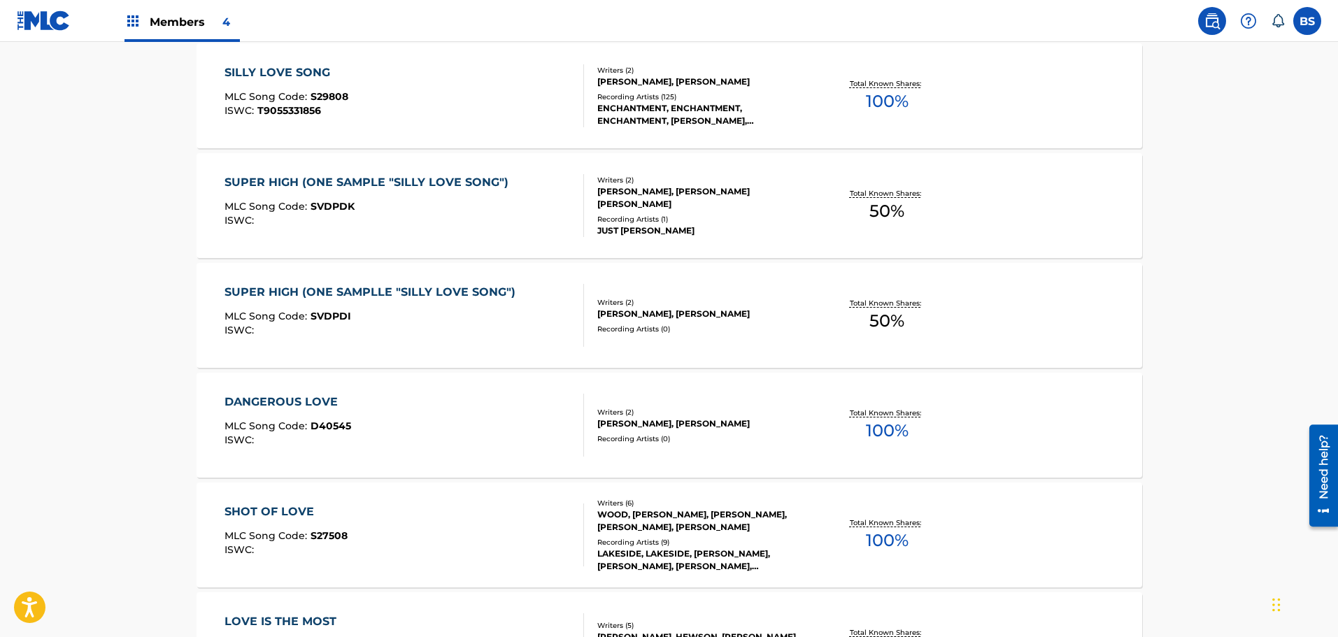
scroll to position [420, 0]
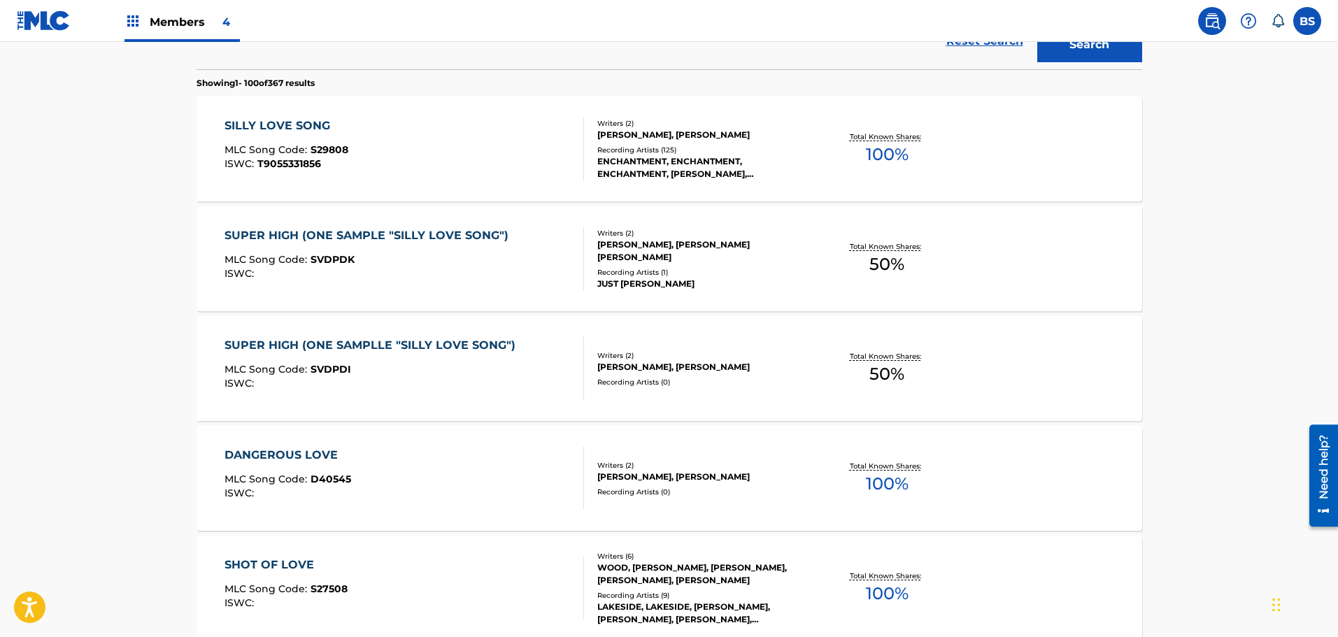
click at [696, 150] on div "Recording Artists ( 125 )" at bounding box center [702, 150] width 211 height 10
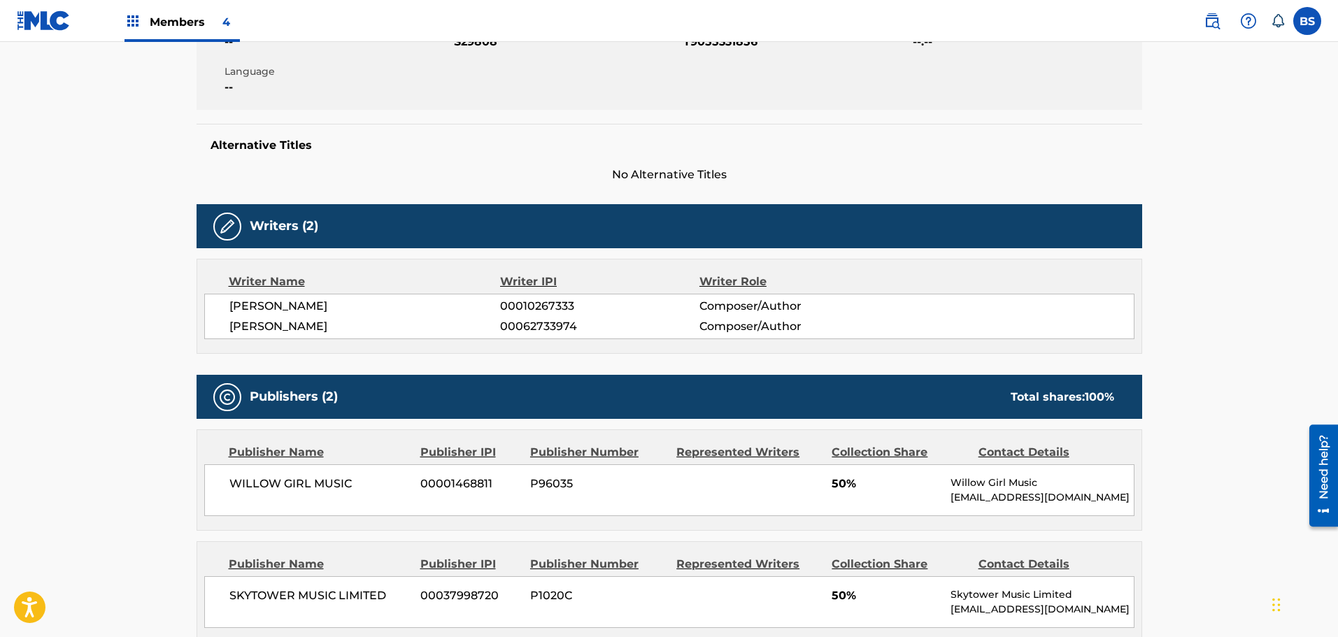
scroll to position [280, 0]
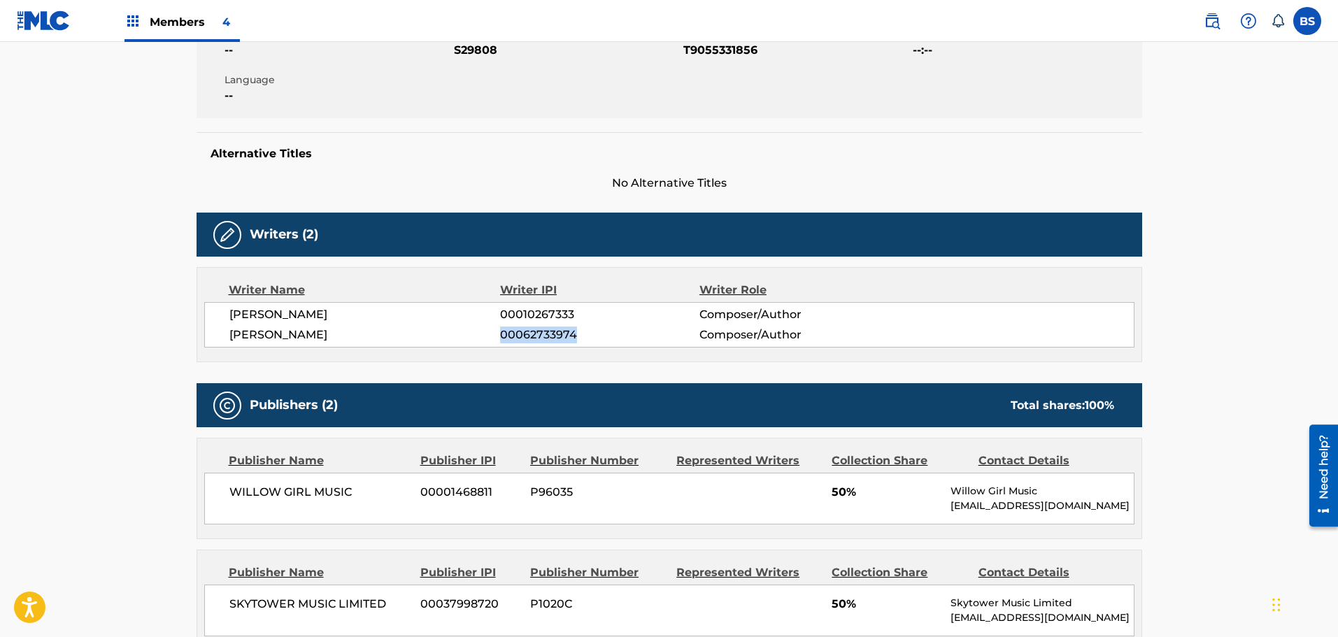
drag, startPoint x: 575, startPoint y: 336, endPoint x: 500, endPoint y: 346, distance: 75.6
click at [500, 346] on div "EMANUEL JOHNSON 00010267333 Composer/Author MICHAEL LEE STOKES 00062733974 Comp…" at bounding box center [669, 324] width 930 height 45
copy span "00062733974"
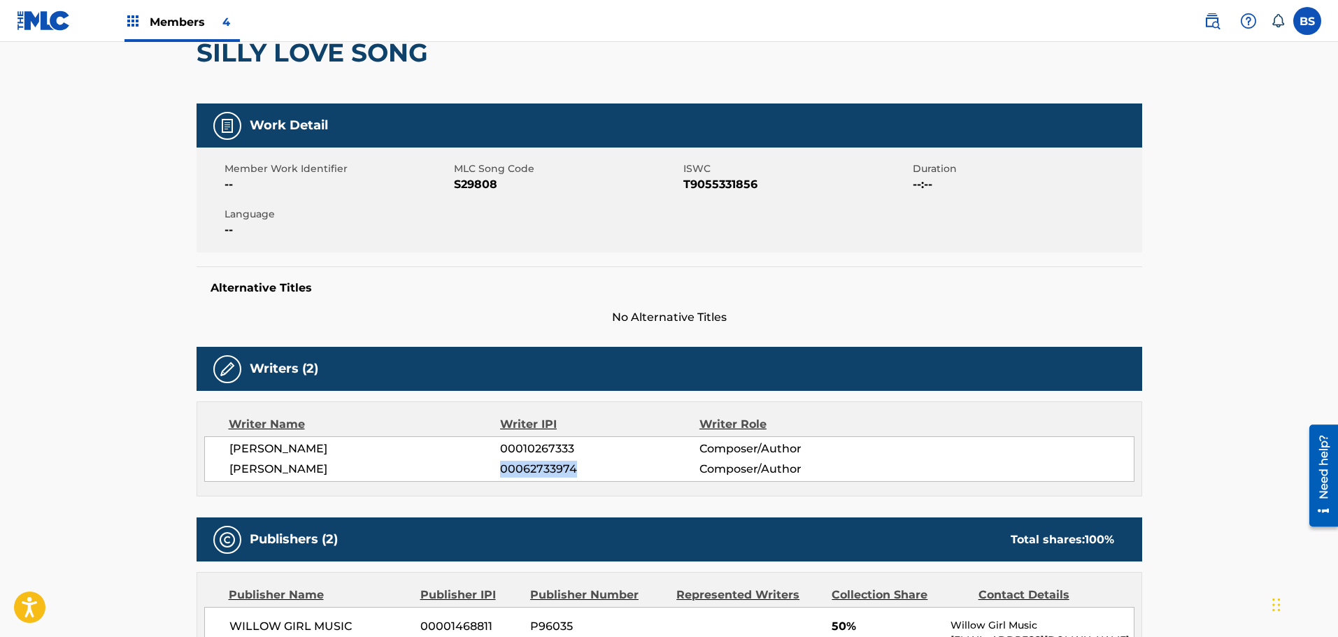
scroll to position [140, 0]
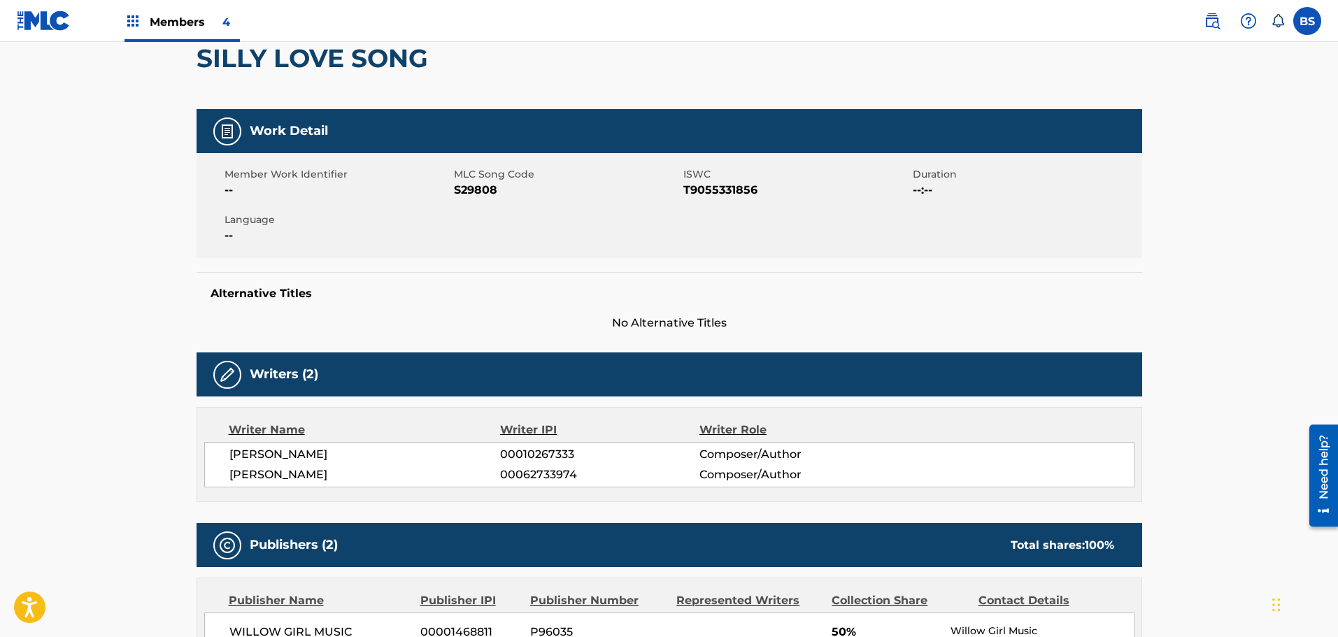
click at [167, 27] on span "Members 4" at bounding box center [195, 21] width 90 height 16
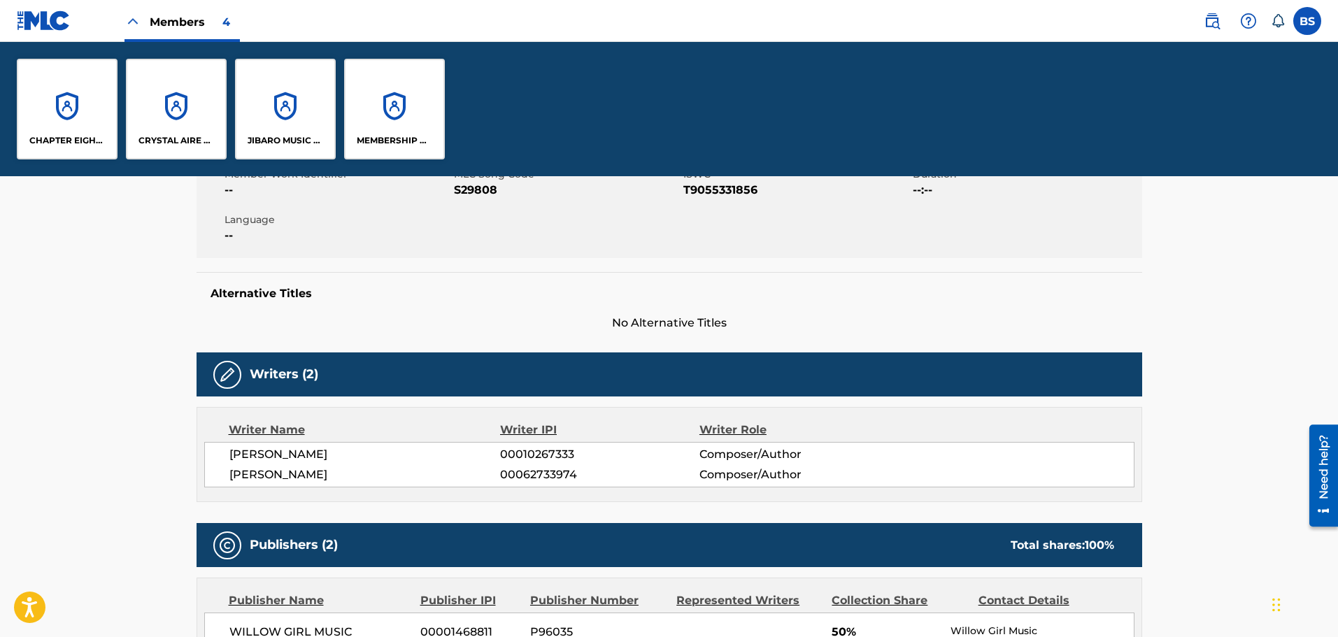
click at [261, 21] on nav "Members 4 BS BS Brian Spears croserec@msn.com Notification Preferences Profile …" at bounding box center [669, 21] width 1338 height 42
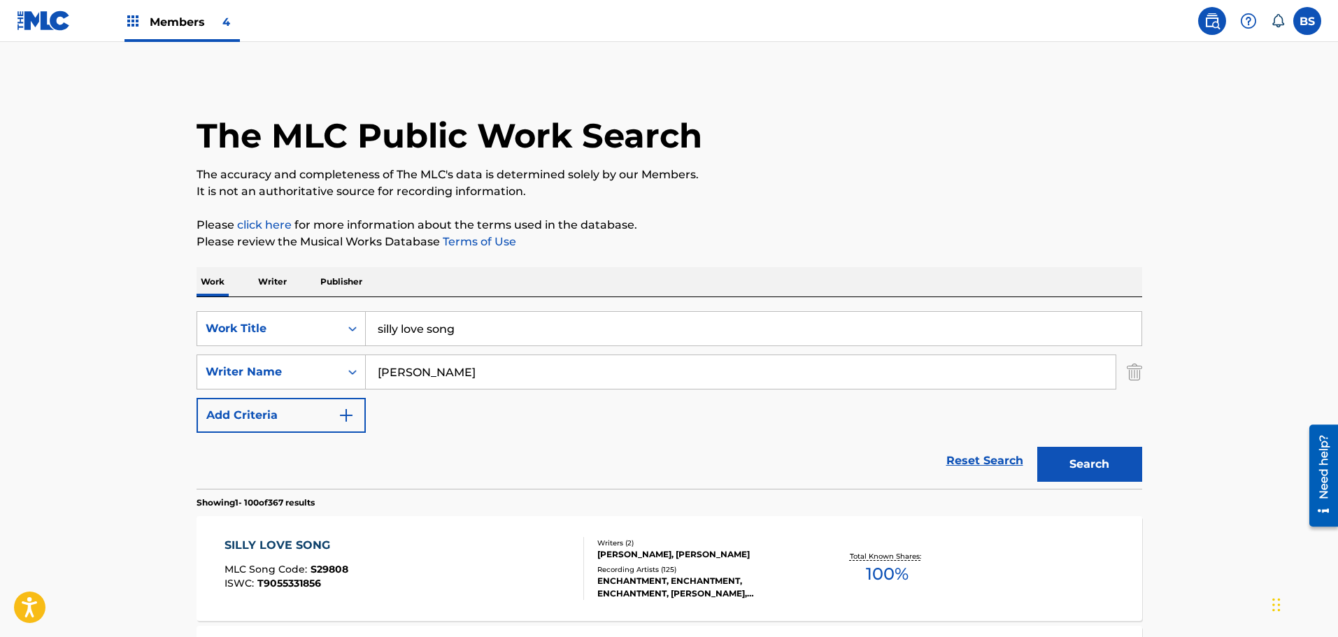
click at [975, 460] on link "Reset Search" at bounding box center [984, 461] width 91 height 31
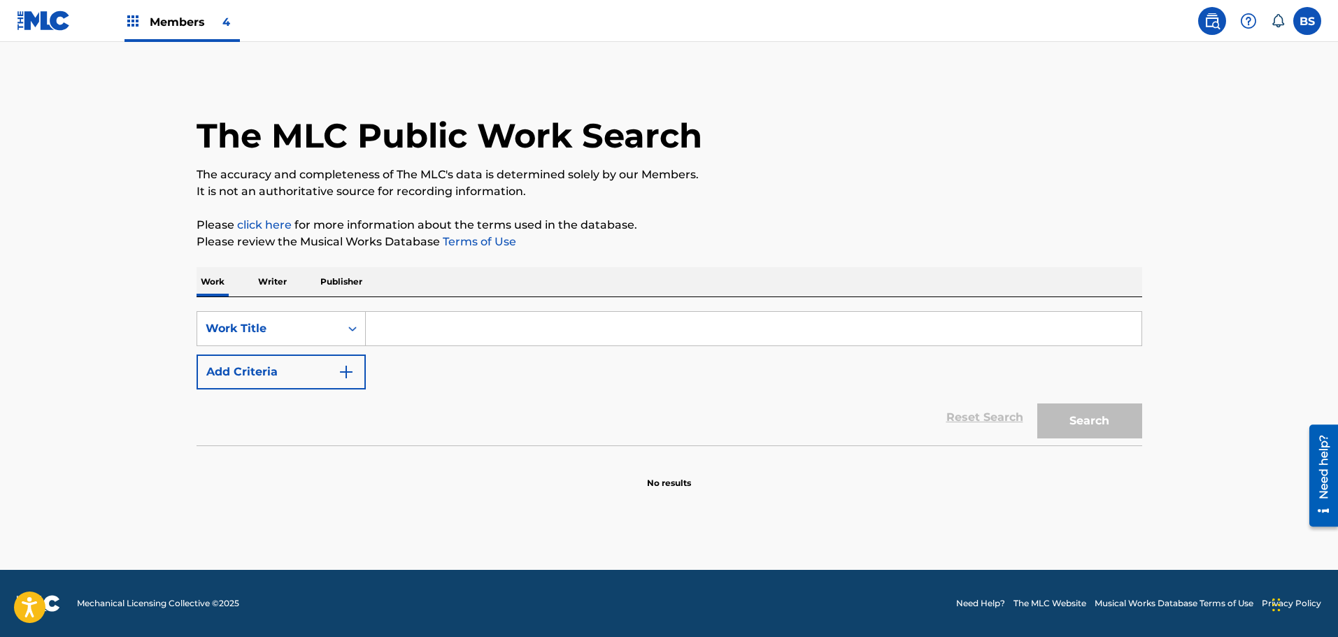
click at [390, 336] on input "Search Form" at bounding box center [754, 329] width 776 height 34
click at [395, 329] on input "Search Form" at bounding box center [754, 329] width 776 height 34
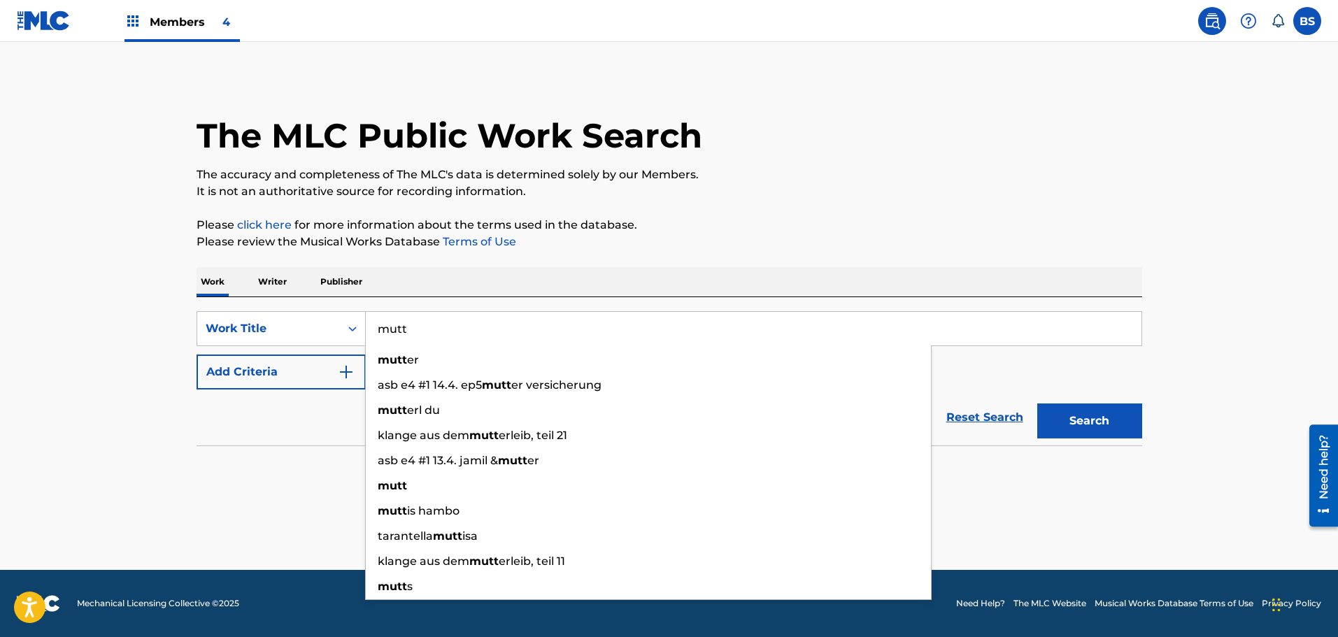
type input "mutt"
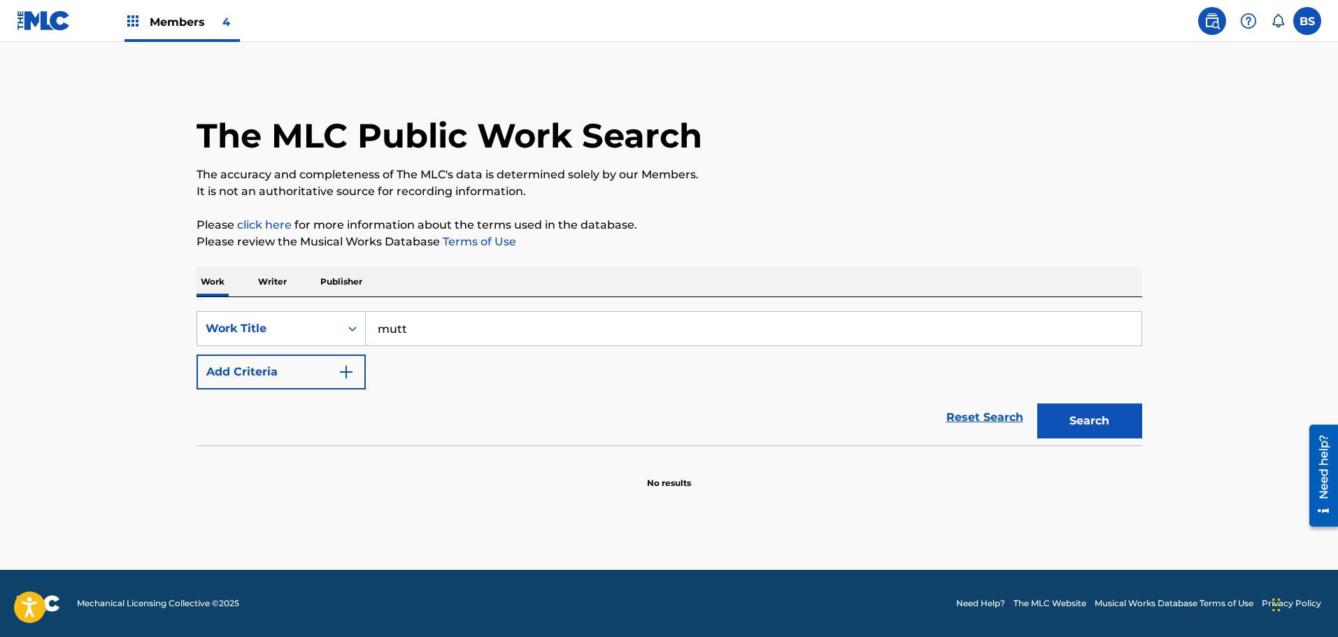
click at [346, 373] on img "Search Form" at bounding box center [346, 372] width 17 height 17
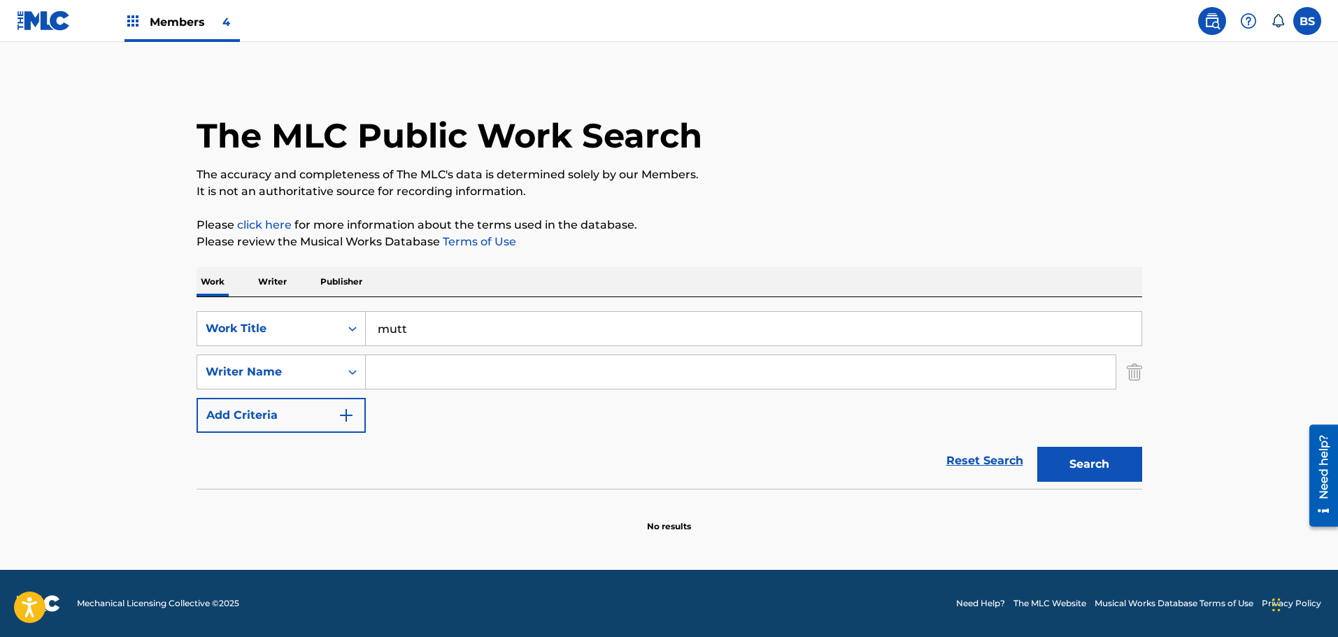
click at [390, 374] on input "Search Form" at bounding box center [741, 372] width 750 height 34
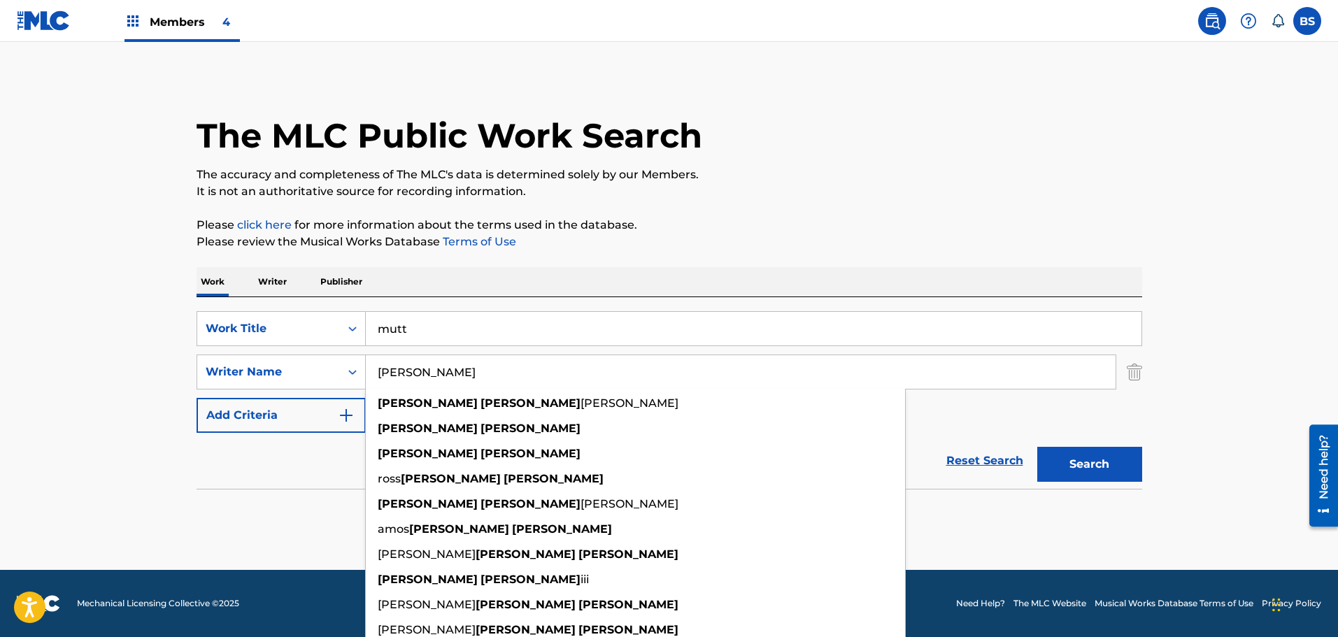
type input "[PERSON_NAME]"
click at [1183, 415] on main "The MLC Public Work Search The accuracy and completeness of The MLC's data is d…" at bounding box center [669, 306] width 1338 height 528
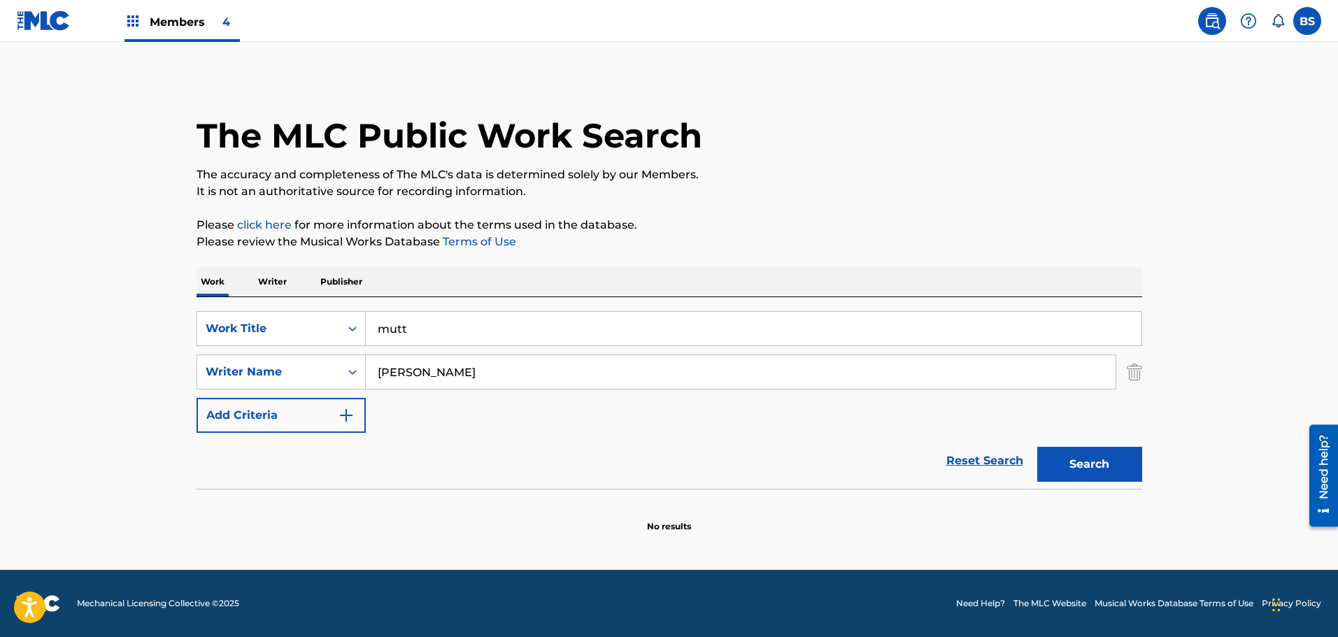
click at [1107, 465] on button "Search" at bounding box center [1089, 464] width 105 height 35
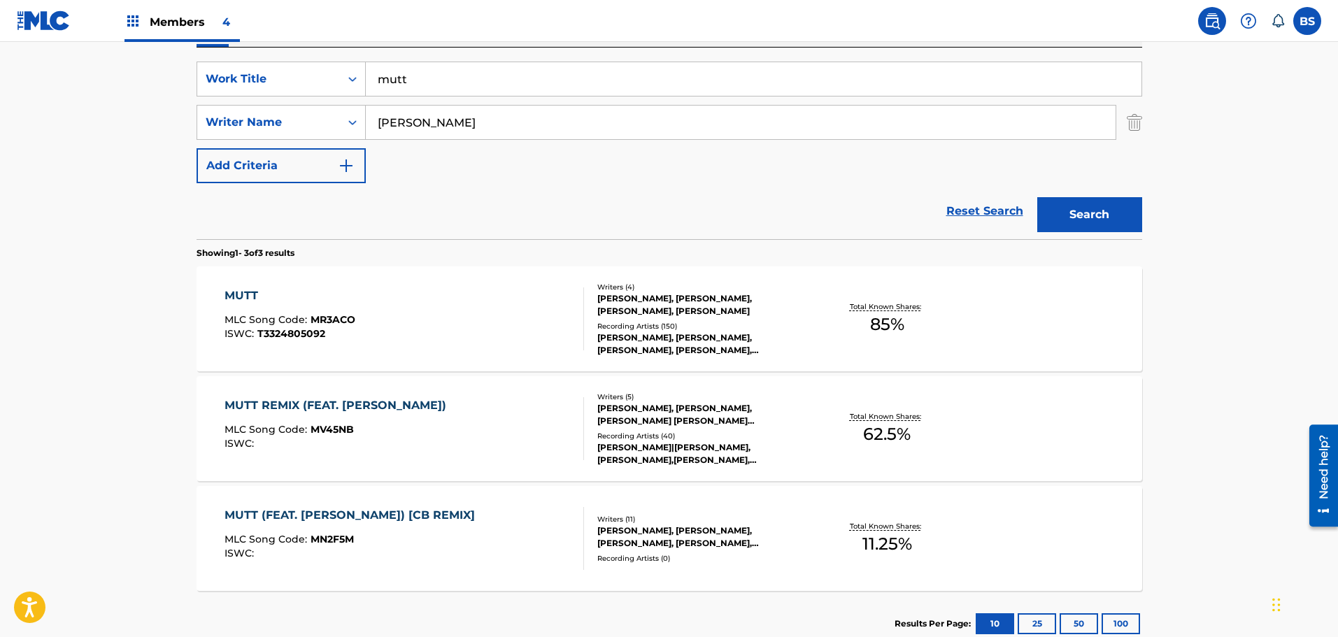
scroll to position [273, 0]
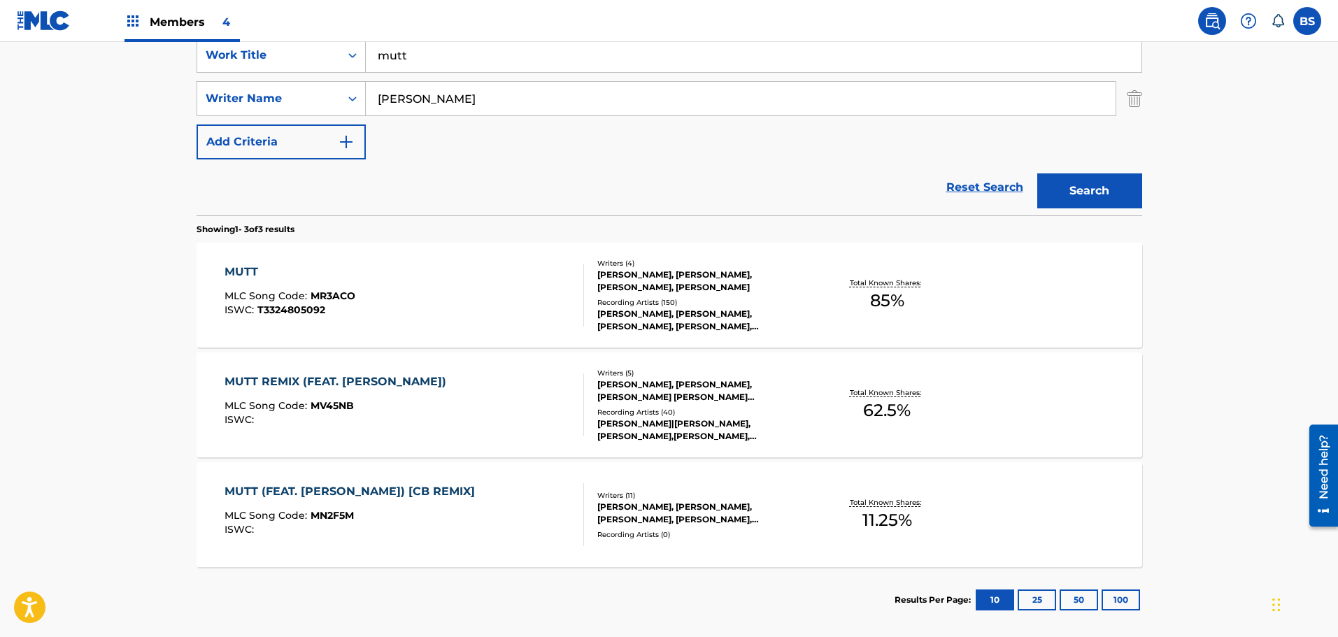
click at [688, 276] on div "[PERSON_NAME], [PERSON_NAME], [PERSON_NAME], [PERSON_NAME]" at bounding box center [702, 281] width 211 height 25
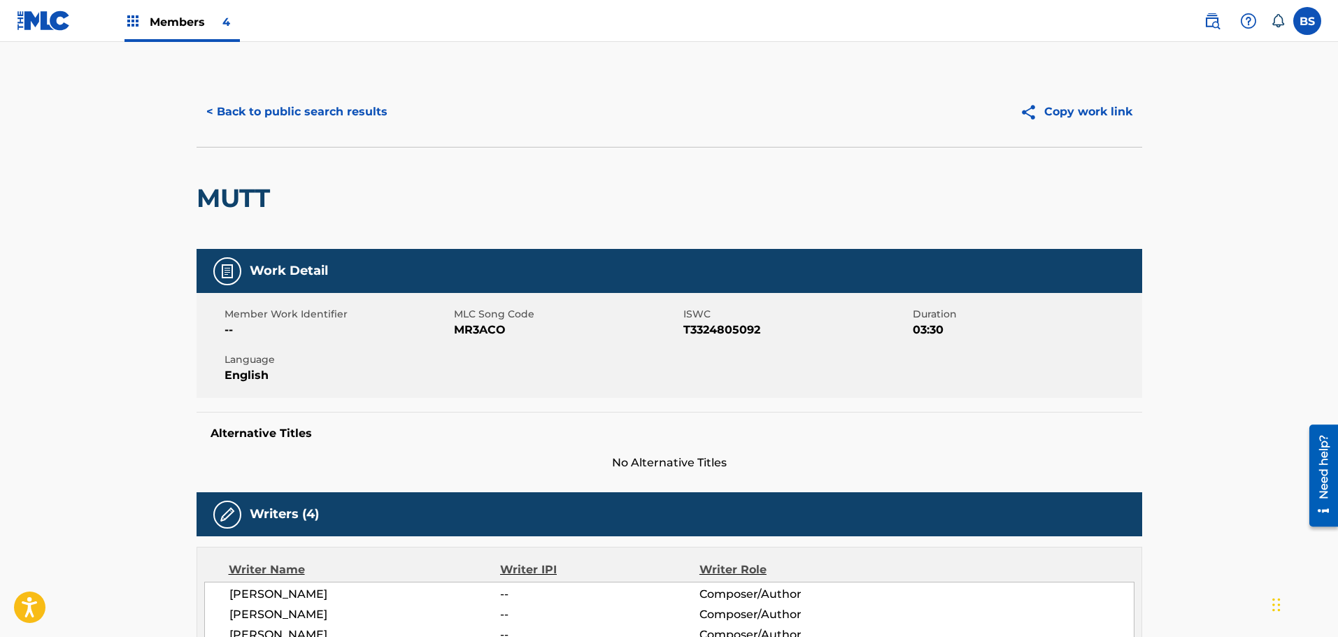
click at [281, 115] on button "< Back to public search results" at bounding box center [297, 111] width 201 height 35
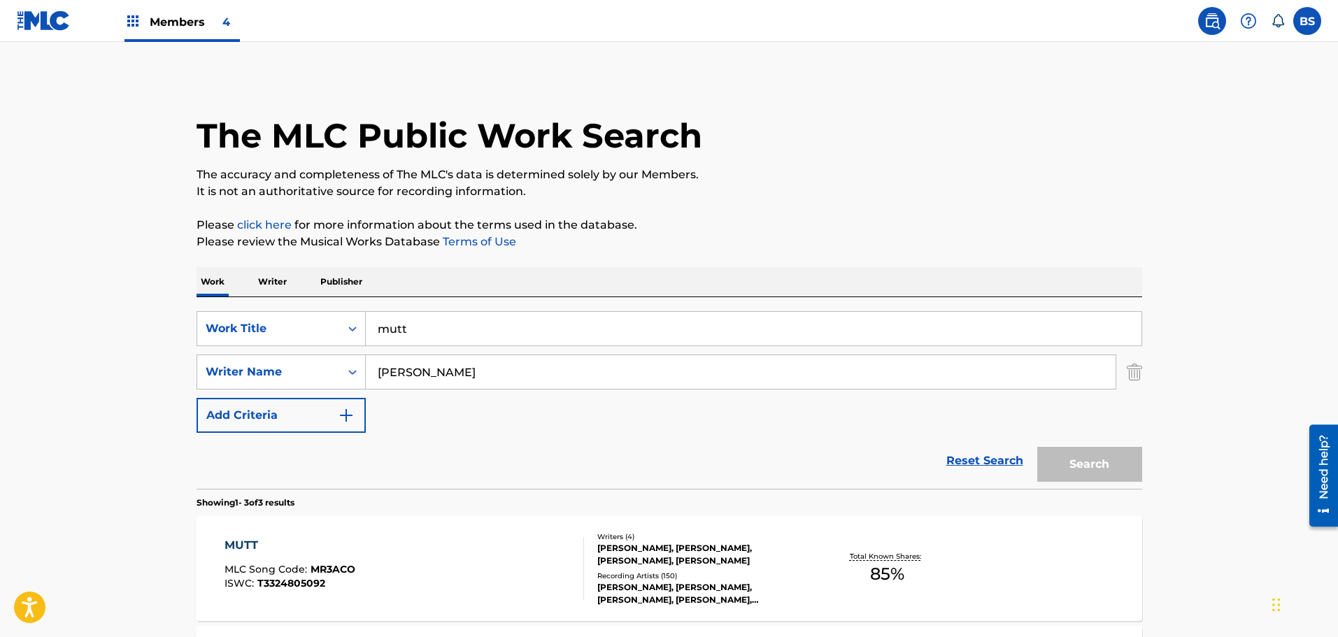
scroll to position [264, 0]
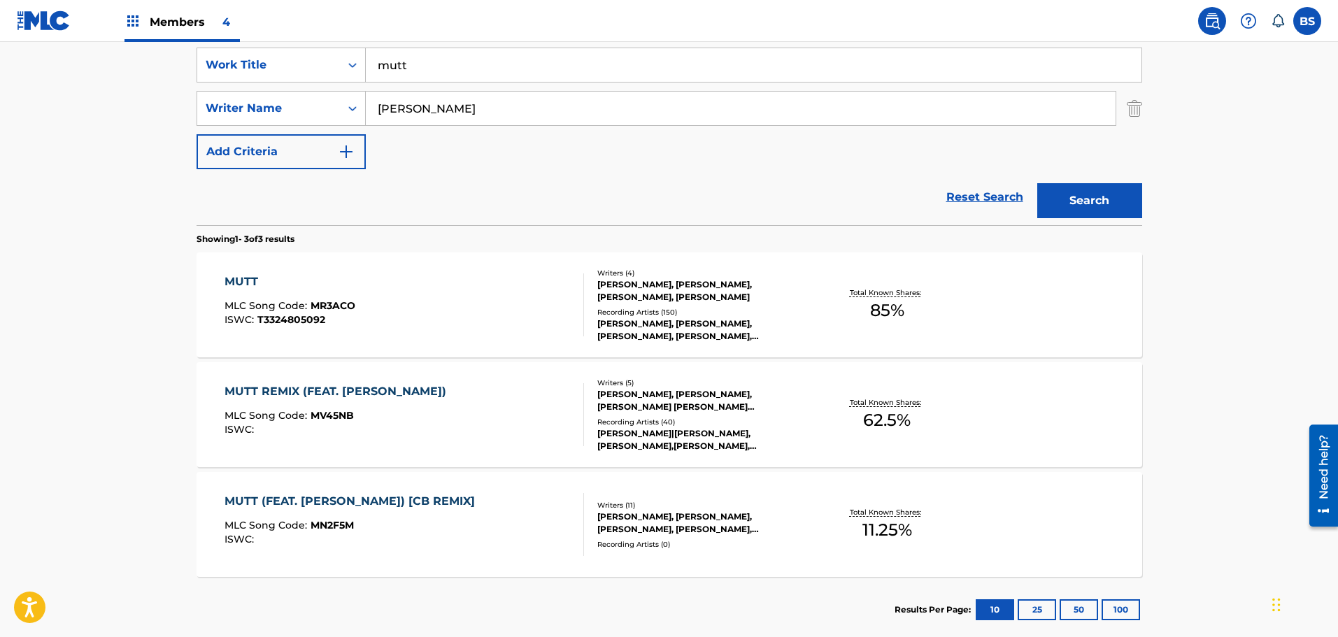
click at [401, 389] on div "MUTT REMIX (FEAT. [PERSON_NAME])" at bounding box center [339, 391] width 229 height 17
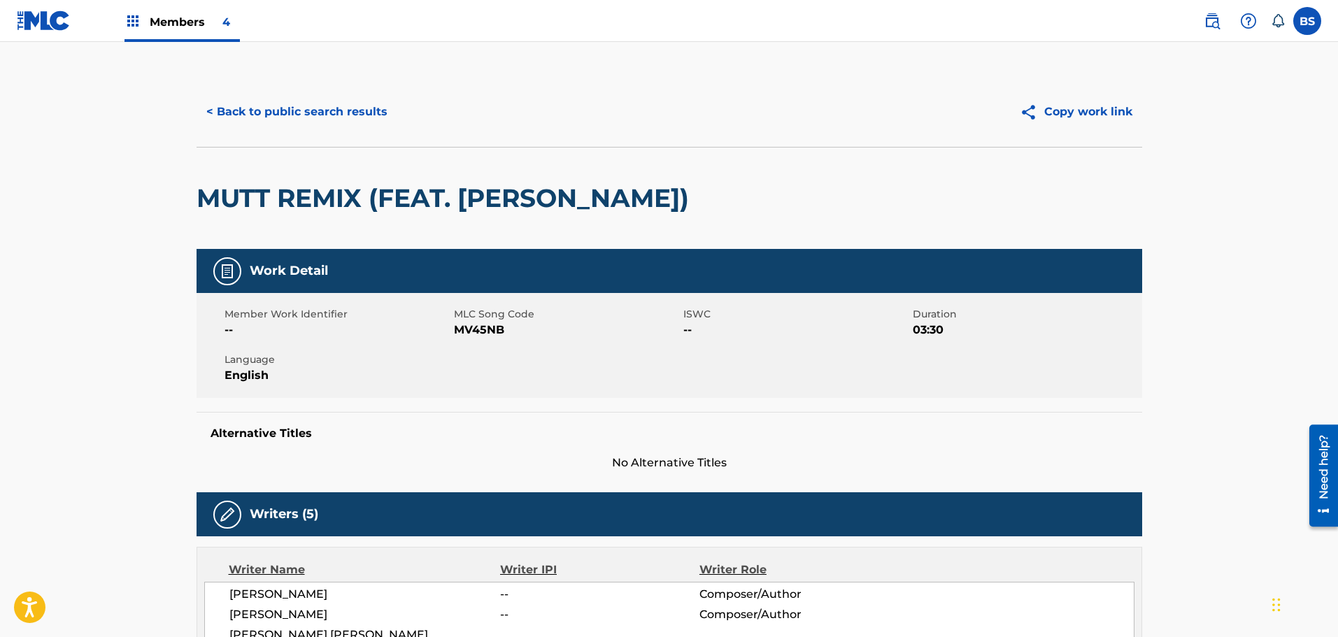
click at [278, 113] on button "< Back to public search results" at bounding box center [297, 111] width 201 height 35
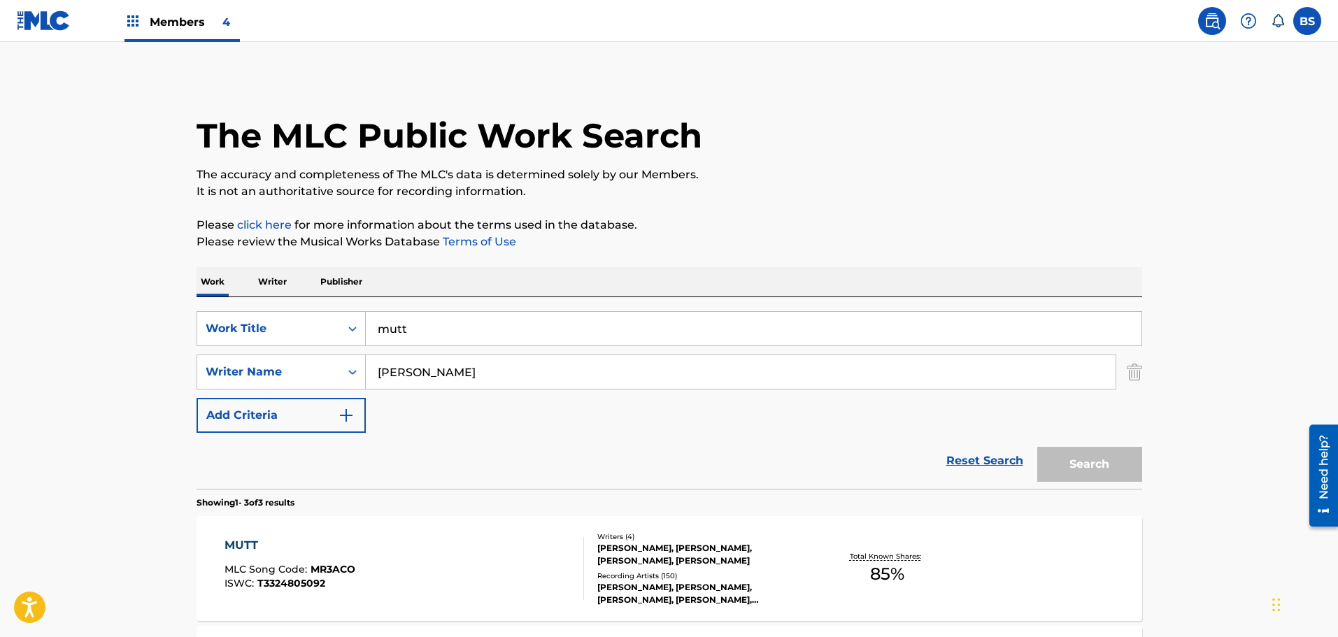
scroll to position [264, 0]
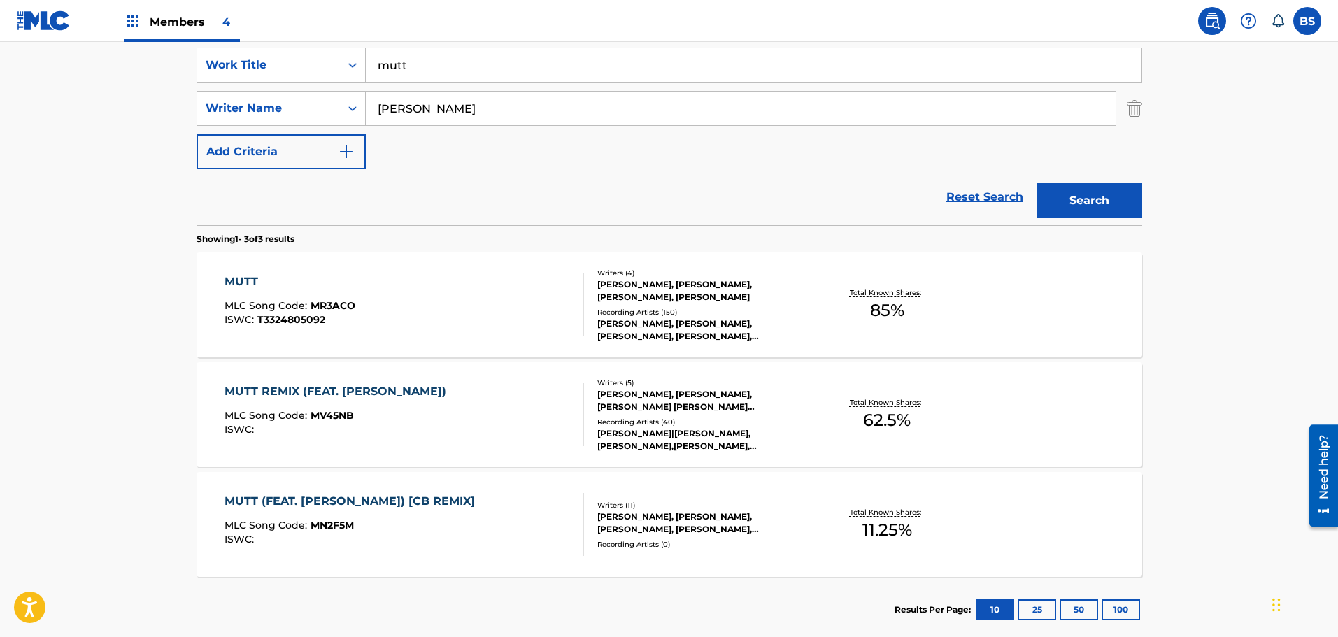
click at [371, 499] on div "MUTT (FEAT. [PERSON_NAME]) [CB REMIX]" at bounding box center [353, 501] width 257 height 17
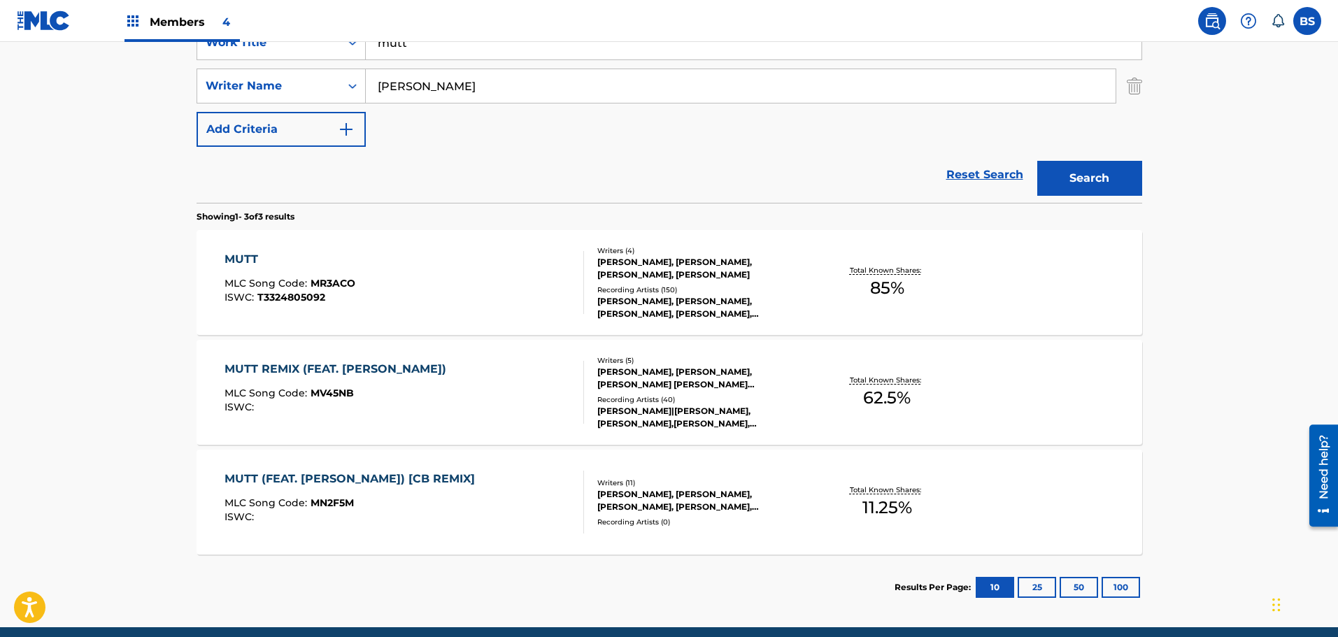
scroll to position [343, 0]
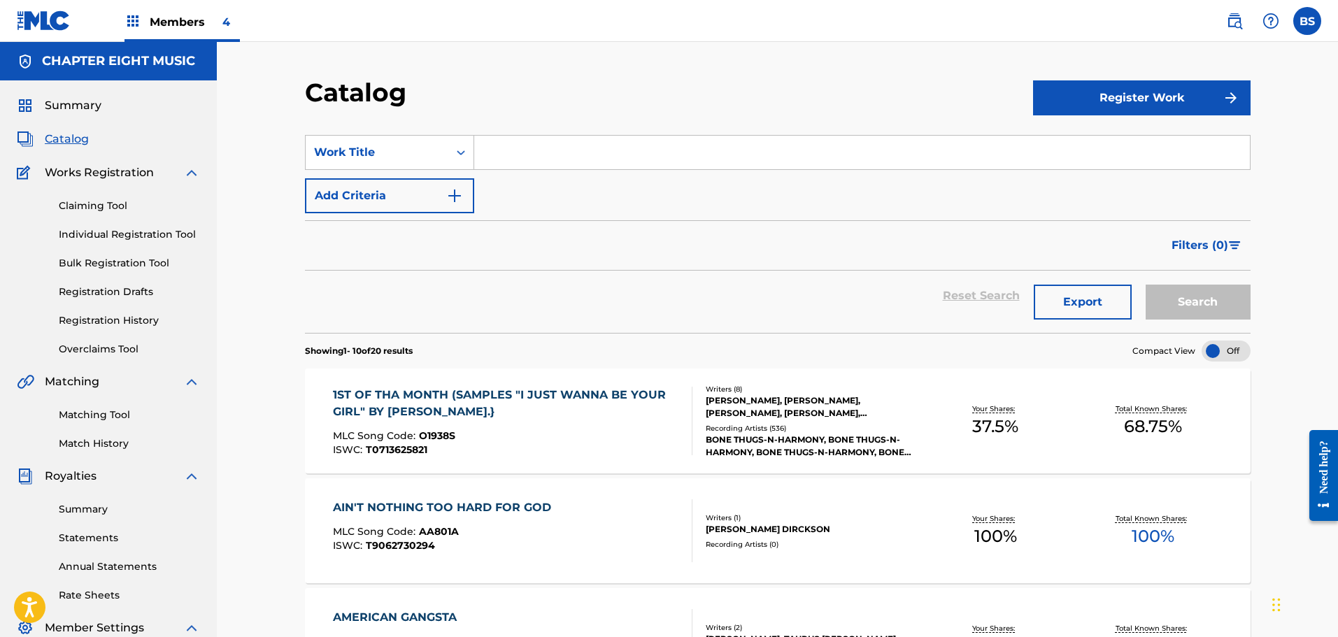
click at [1310, 22] on label at bounding box center [1307, 21] width 28 height 28
click at [1307, 21] on input "BS Brian Spears croserec@msn.com Notification Preferences Profile Log out" at bounding box center [1307, 21] width 0 height 0
click at [1181, 201] on p "Log out" at bounding box center [1172, 198] width 33 height 13
click at [1307, 21] on input "BS Brian Spears croserec@msn.com Notification Preferences Profile Log out" at bounding box center [1307, 21] width 0 height 0
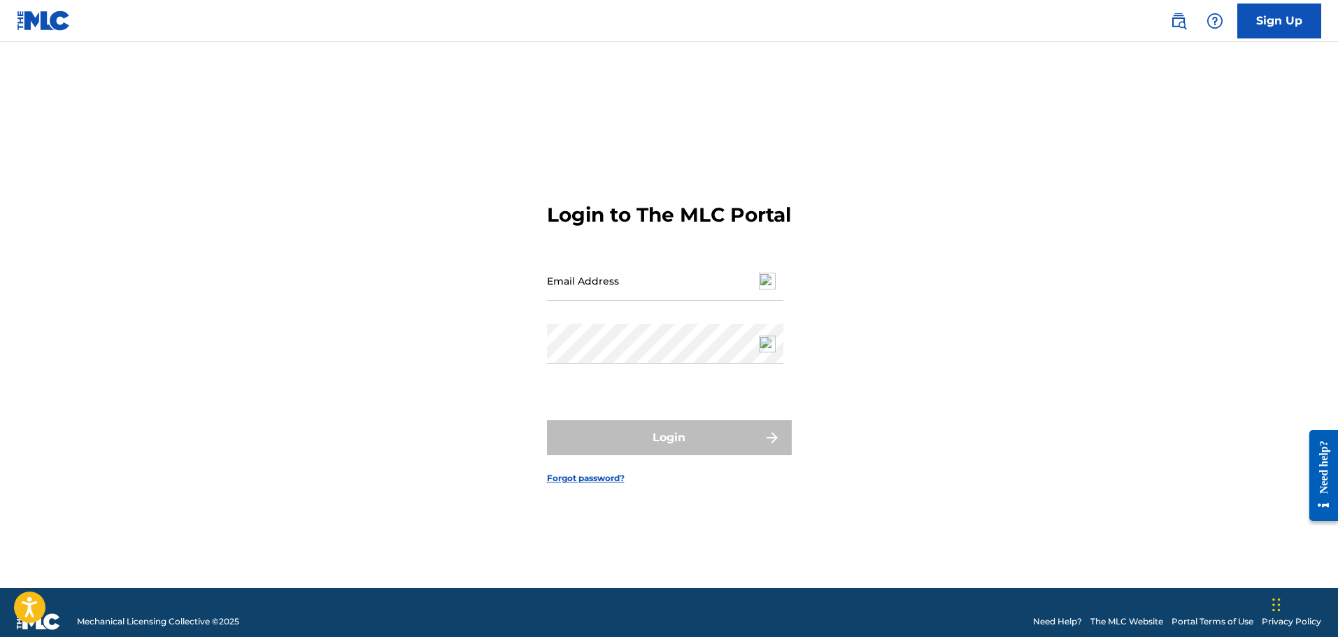
type input "[EMAIL_ADDRESS][DOMAIN_NAME]"
